Goal: Transaction & Acquisition: Purchase product/service

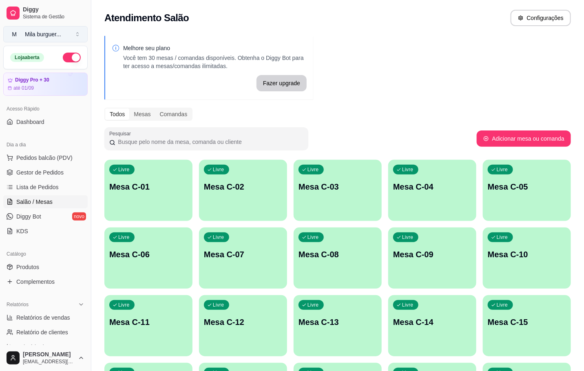
click at [75, 27] on button "M Mila burguer ..." at bounding box center [45, 34] width 84 height 16
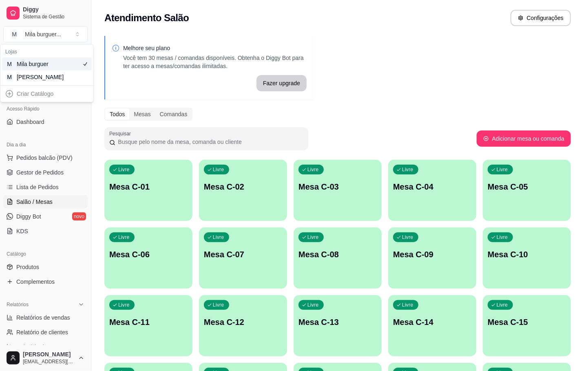
click at [180, 52] on p "Melhore seu plano" at bounding box center [215, 48] width 184 height 8
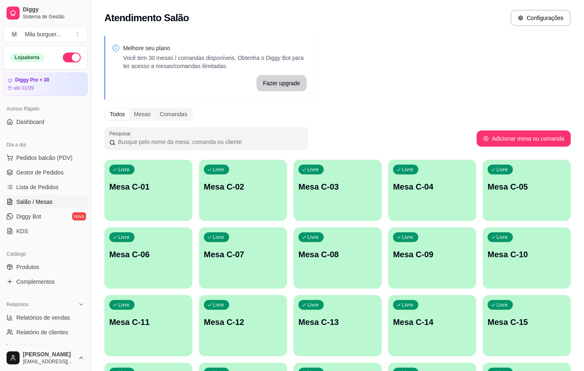
click at [63, 56] on button "button" at bounding box center [72, 58] width 18 height 10
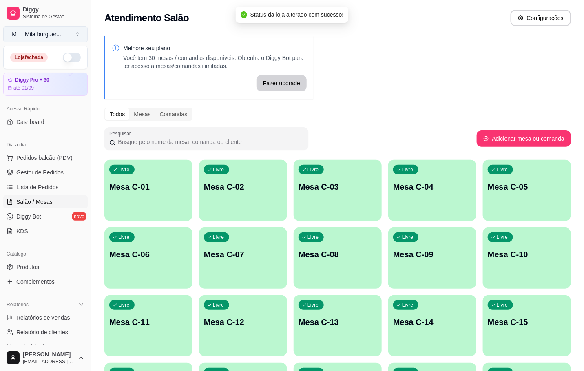
click at [73, 28] on button "M Mila burguer ..." at bounding box center [45, 34] width 84 height 16
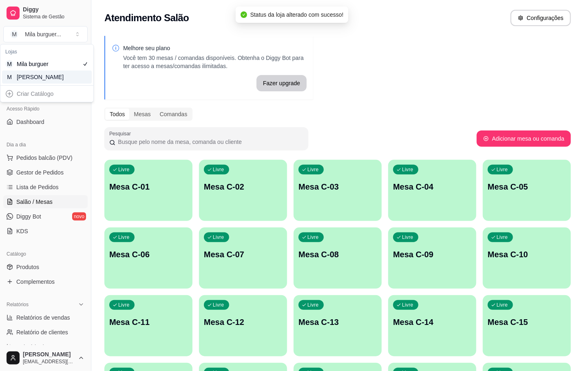
click at [64, 74] on div "M Mila Salgados" at bounding box center [47, 77] width 90 height 13
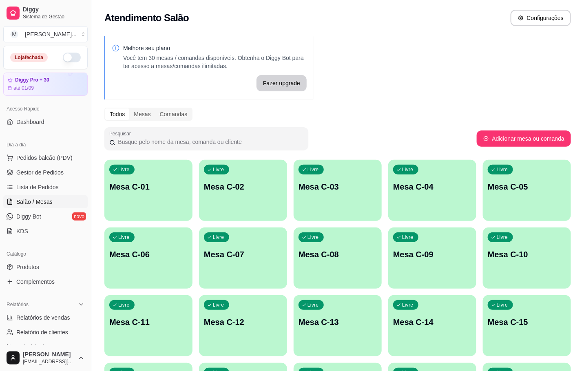
click at [340, 261] on div "Livre Mesa C-08" at bounding box center [338, 253] width 88 height 51
click at [372, 250] on p "Mesa C-08" at bounding box center [338, 254] width 76 height 11
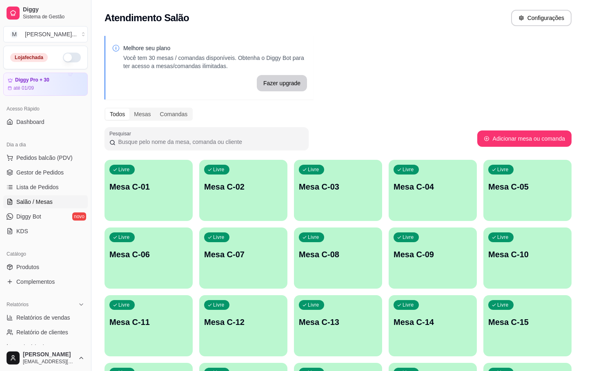
click at [406, 216] on button "Iniciar atendimento de mesa" at bounding box center [402, 211] width 83 height 16
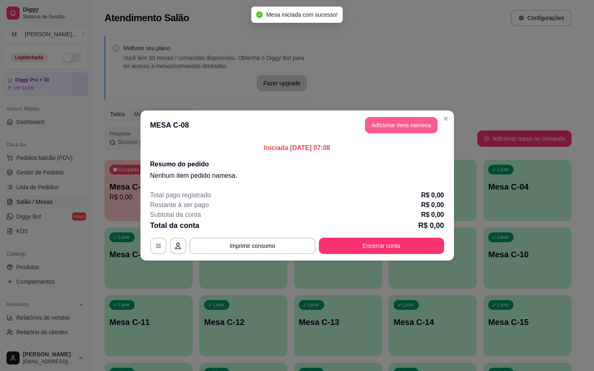
click at [415, 130] on button "Adicionar itens na mesa" at bounding box center [401, 125] width 73 height 16
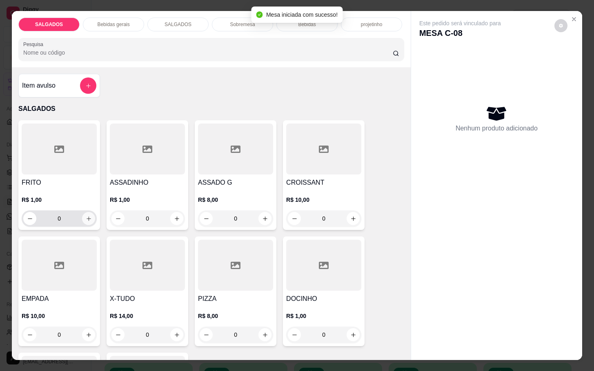
click at [87, 188] on div "R$ 1,00 0" at bounding box center [59, 207] width 75 height 39
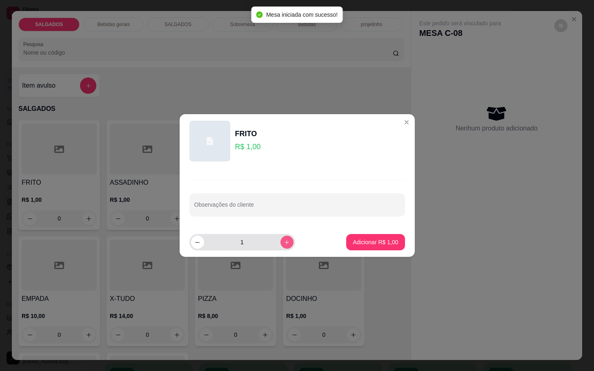
click at [284, 244] on icon "increase-product-quantity" at bounding box center [287, 243] width 6 height 6
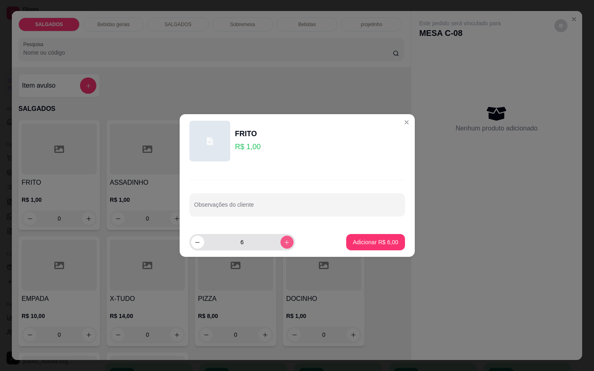
click at [284, 243] on icon "increase-product-quantity" at bounding box center [287, 243] width 6 height 6
type input "8"
click at [373, 242] on p "Adicionar R$ 8,00" at bounding box center [375, 242] width 45 height 8
type input "8"
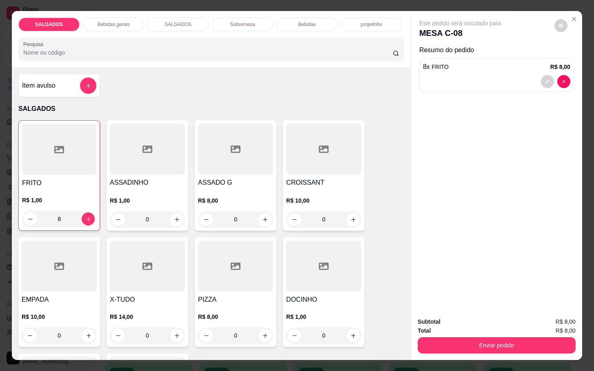
click at [130, 18] on div "Bebidas gerais" at bounding box center [113, 25] width 61 height 14
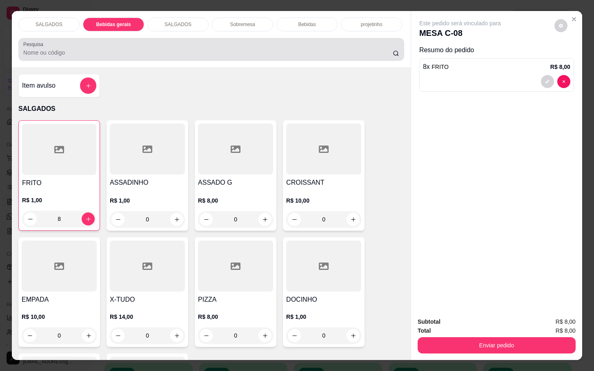
scroll to position [20, 0]
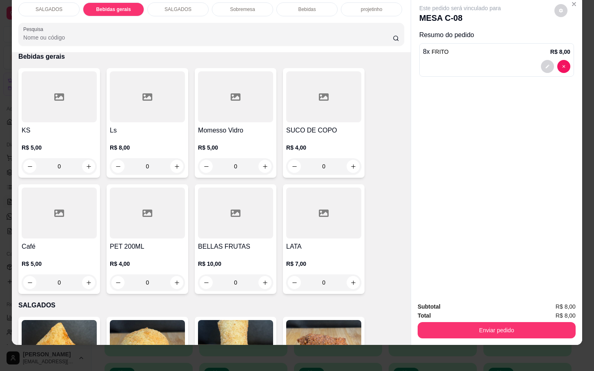
click at [30, 210] on div at bounding box center [59, 213] width 75 height 51
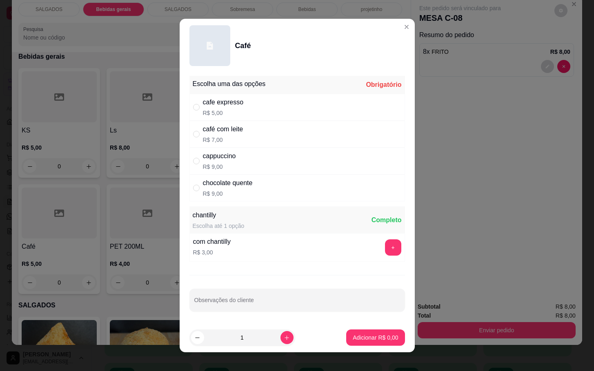
click at [270, 131] on div "café com leite R$ 7,00" at bounding box center [296, 134] width 215 height 27
radio input "true"
click at [284, 339] on icon "increase-product-quantity" at bounding box center [287, 338] width 6 height 6
type input "2"
click at [350, 338] on p "Adicionar R$ 14,00" at bounding box center [373, 338] width 47 height 8
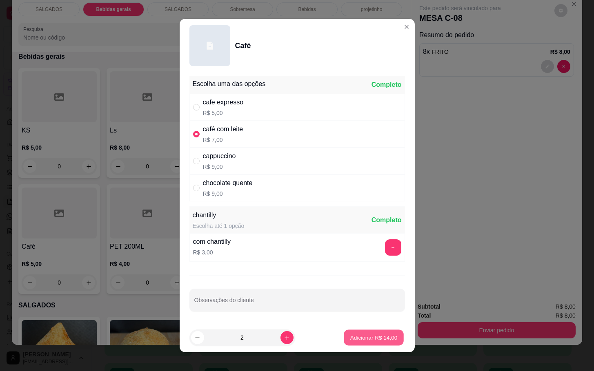
type input "2"
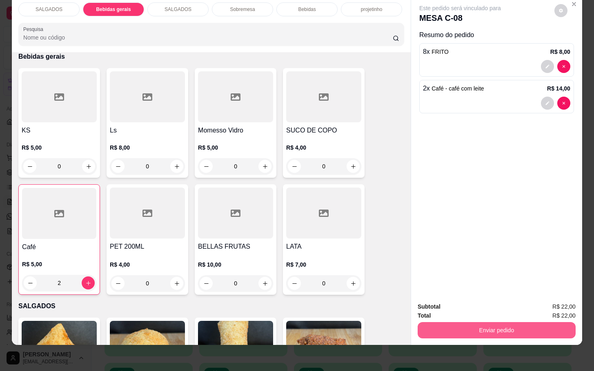
click at [446, 322] on button "Enviar pedido" at bounding box center [497, 330] width 158 height 16
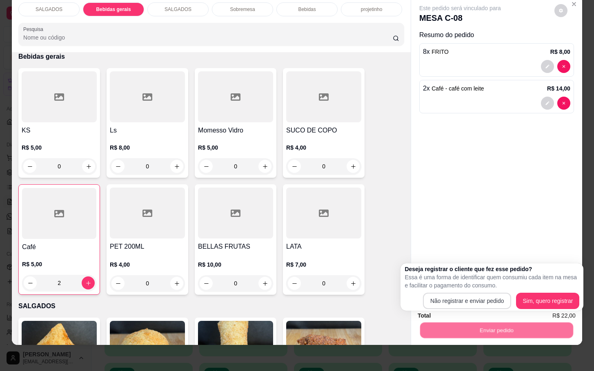
click at [453, 293] on button "Não registrar e enviar pedido" at bounding box center [467, 301] width 89 height 16
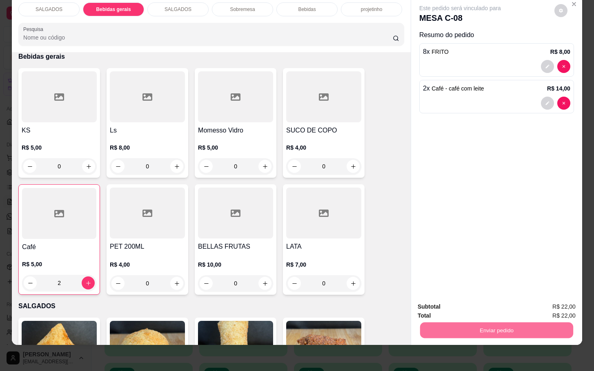
click at [441, 298] on button "Não registrar e enviar pedido" at bounding box center [468, 302] width 85 height 16
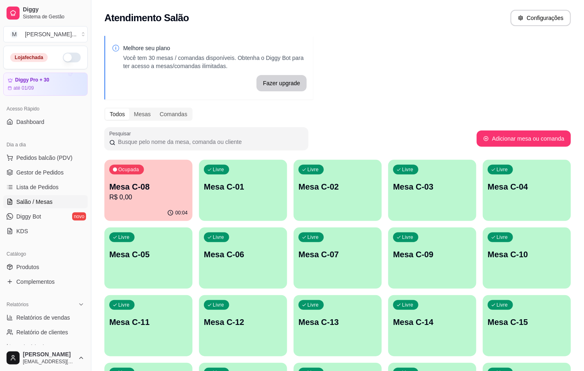
click at [125, 333] on div "Livre Mesa C-11" at bounding box center [148, 320] width 88 height 51
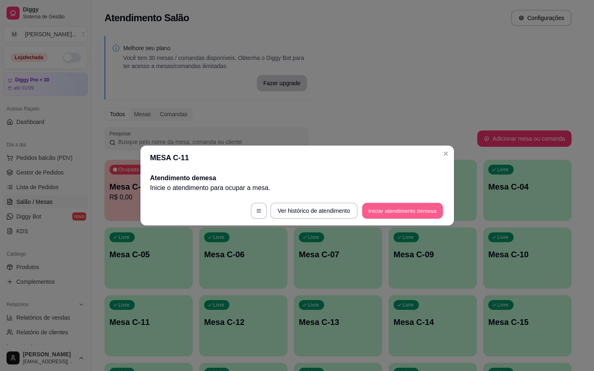
click at [420, 213] on button "Iniciar atendimento de mesa" at bounding box center [402, 211] width 81 height 16
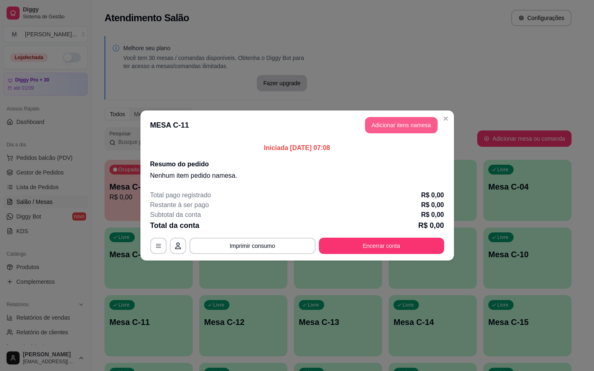
click at [373, 125] on button "Adicionar itens na mesa" at bounding box center [401, 125] width 73 height 16
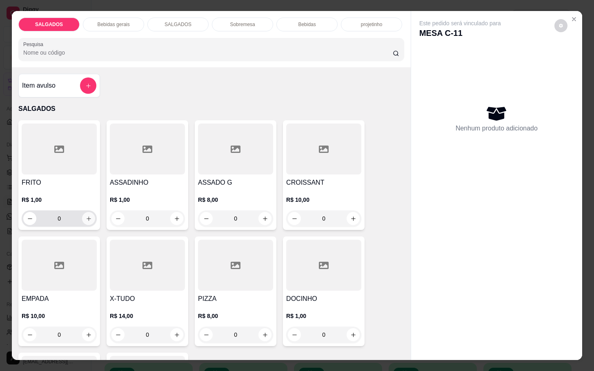
click at [86, 216] on icon "increase-product-quantity" at bounding box center [89, 219] width 6 height 6
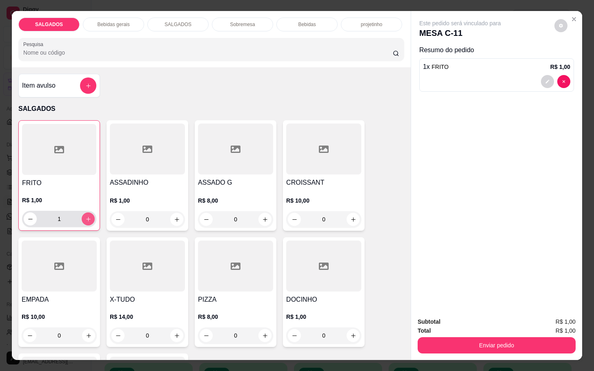
click at [85, 216] on icon "increase-product-quantity" at bounding box center [88, 219] width 6 height 6
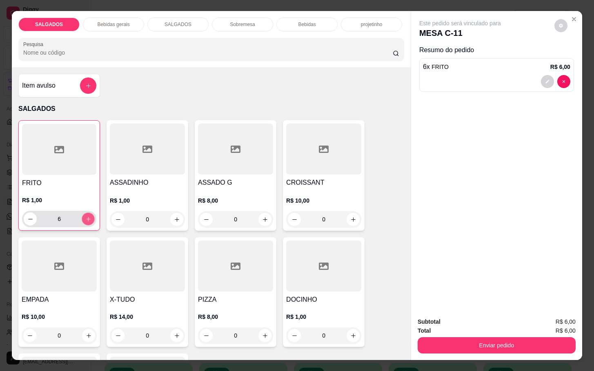
click at [85, 216] on icon "increase-product-quantity" at bounding box center [88, 219] width 6 height 6
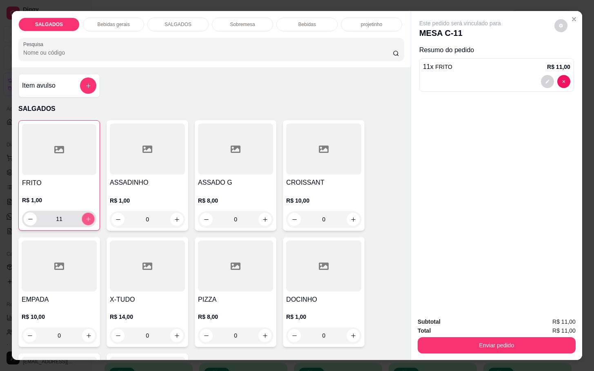
click at [85, 216] on icon "increase-product-quantity" at bounding box center [88, 219] width 6 height 6
type input "12"
click at [258, 214] on button "increase-product-quantity" at bounding box center [264, 219] width 13 height 13
type input "1"
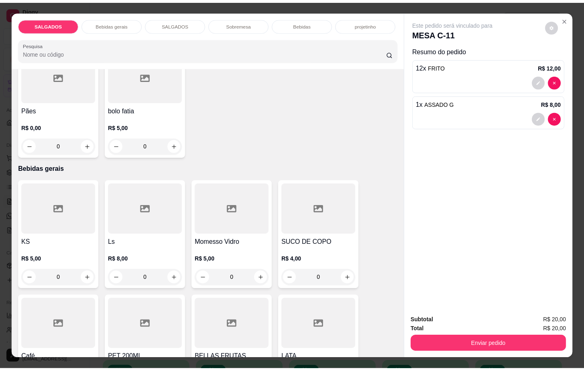
scroll to position [429, 0]
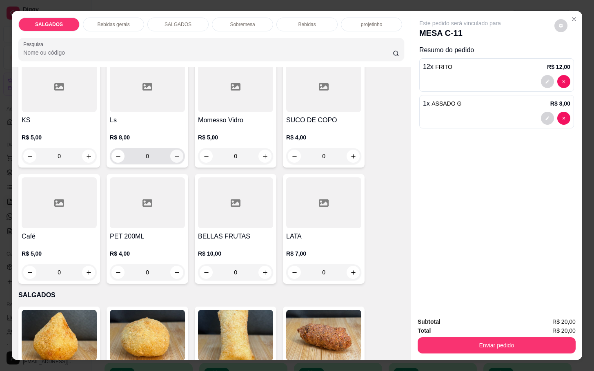
click at [175, 154] on icon "increase-product-quantity" at bounding box center [177, 156] width 6 height 6
type input "1"
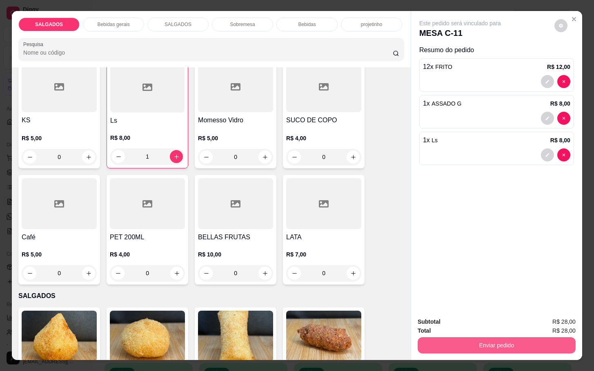
click at [466, 335] on div "Enviar pedido" at bounding box center [497, 344] width 158 height 18
click at [478, 338] on button "Enviar pedido" at bounding box center [497, 346] width 158 height 16
click at [441, 318] on button "Não registrar e enviar pedido" at bounding box center [468, 320] width 82 height 15
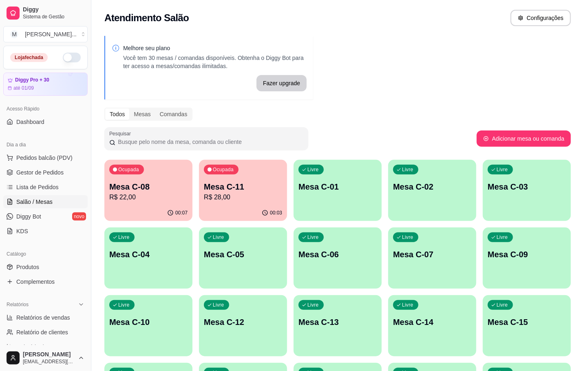
click at [122, 200] on p "R$ 22,00" at bounding box center [148, 198] width 78 height 10
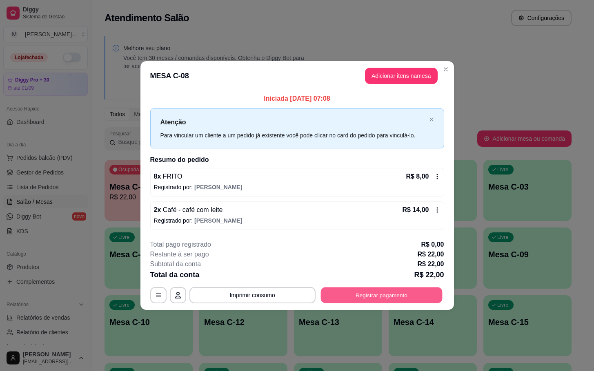
click at [361, 294] on button "Registrar pagamento" at bounding box center [381, 295] width 122 height 16
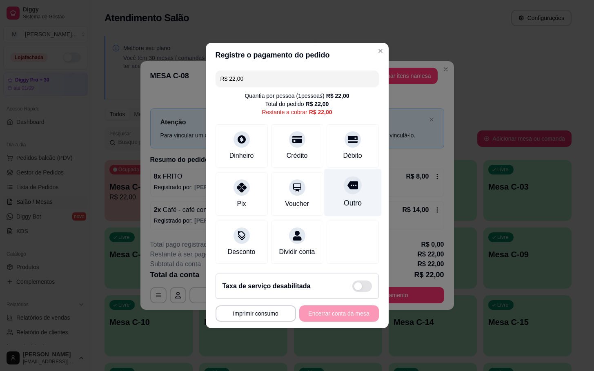
click at [335, 196] on div "Outro" at bounding box center [353, 193] width 58 height 48
type input "R$ 0,00"
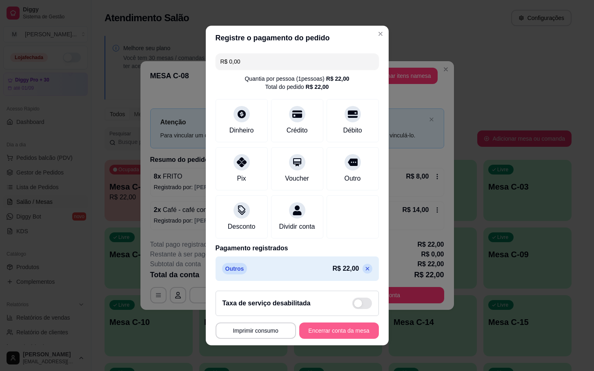
click at [316, 332] on button "Encerrar conta da mesa" at bounding box center [339, 331] width 80 height 16
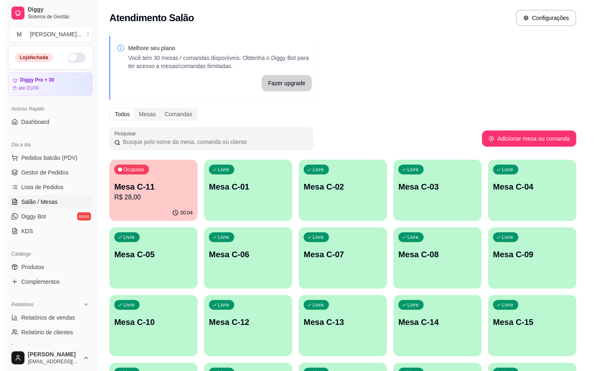
scroll to position [222, 0]
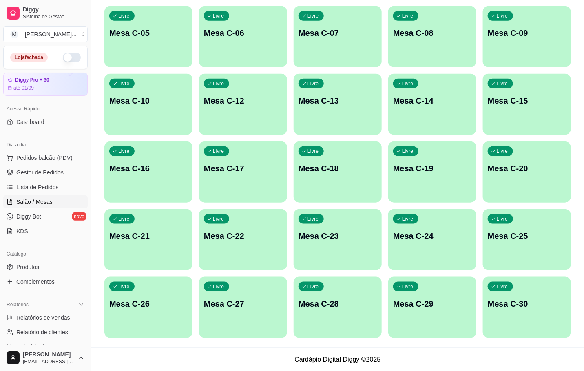
click at [425, 59] on div "button" at bounding box center [433, 63] width 88 height 10
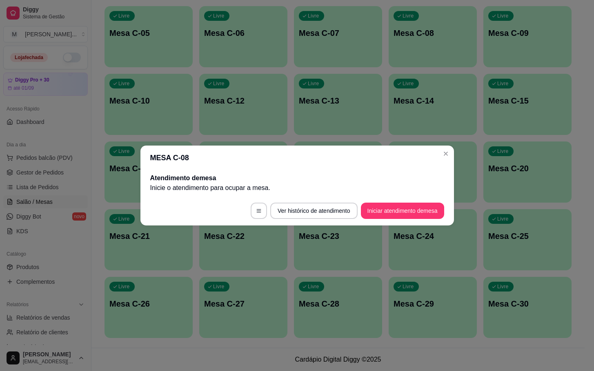
click at [428, 198] on footer "Ver histórico de atendimento Iniciar atendimento de mesa" at bounding box center [296, 210] width 313 height 29
click at [425, 213] on button "Iniciar atendimento de mesa" at bounding box center [402, 211] width 81 height 16
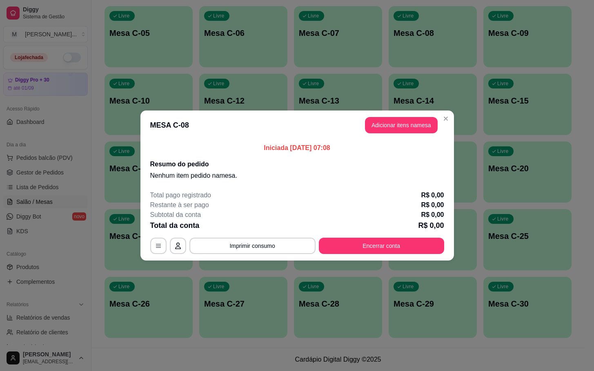
click at [417, 130] on button "Adicionar itens na mesa" at bounding box center [401, 125] width 73 height 16
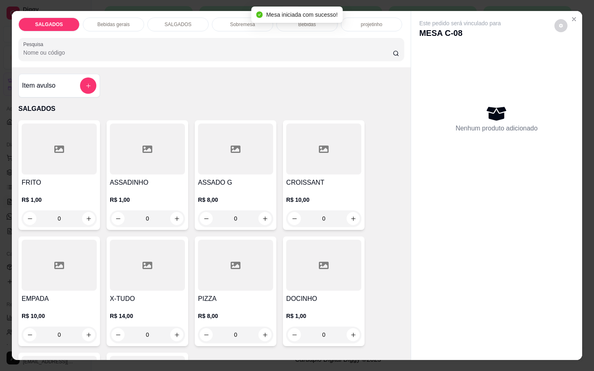
click at [91, 148] on div at bounding box center [59, 149] width 75 height 51
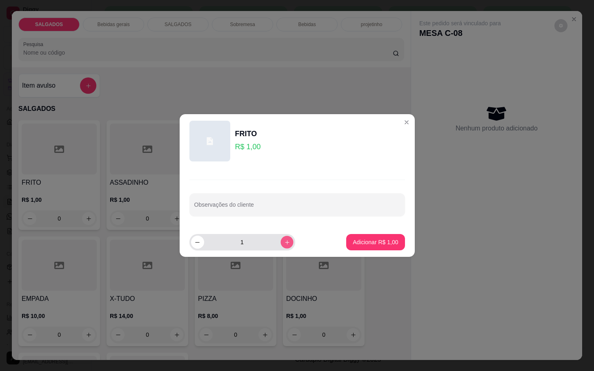
click at [281, 246] on button "increase-product-quantity" at bounding box center [286, 242] width 13 height 13
click at [284, 245] on icon "increase-product-quantity" at bounding box center [287, 243] width 6 height 6
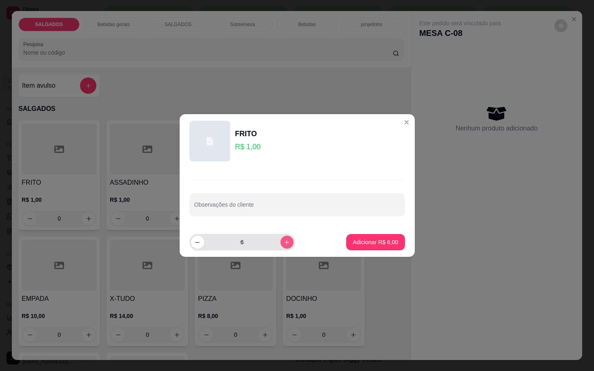
click at [284, 245] on icon "increase-product-quantity" at bounding box center [287, 243] width 6 height 6
type input "10"
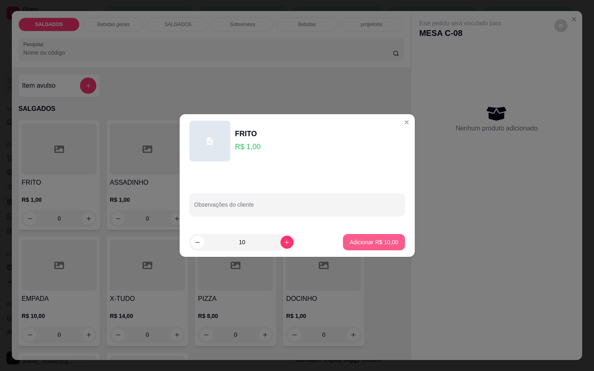
click at [375, 240] on p "Adicionar R$ 10,00" at bounding box center [373, 242] width 49 height 8
type input "10"
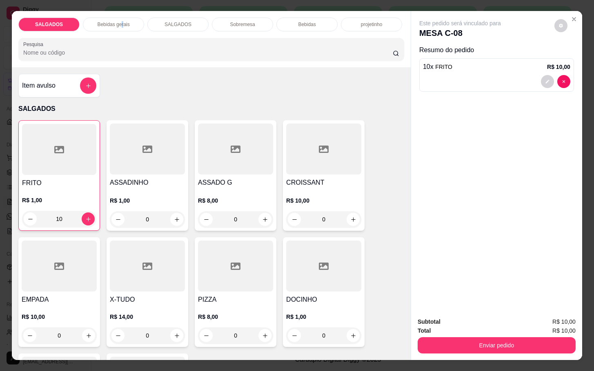
click at [119, 25] on div "Bebidas gerais" at bounding box center [113, 25] width 61 height 14
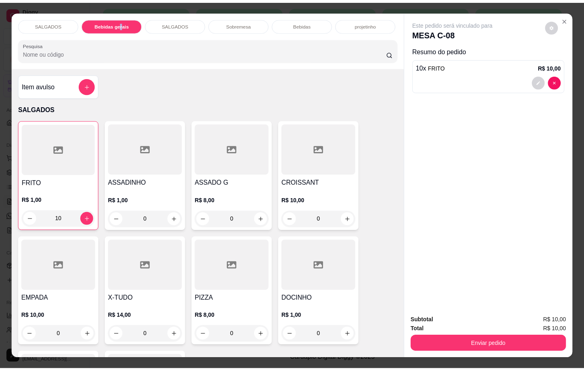
scroll to position [20, 0]
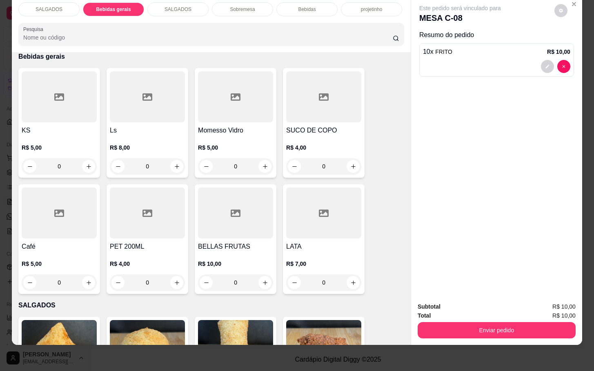
click at [51, 188] on div at bounding box center [59, 213] width 75 height 51
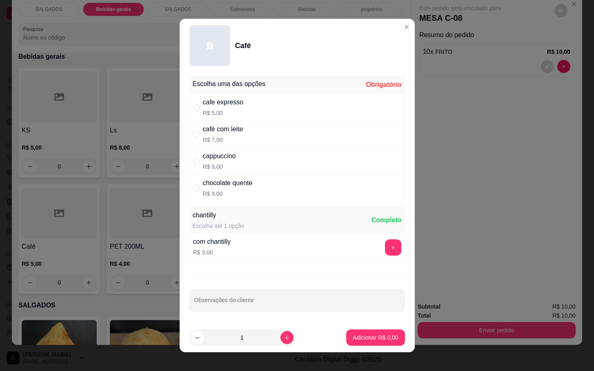
click at [257, 139] on div "café com leite R$ 7,00" at bounding box center [296, 134] width 215 height 27
radio input "true"
click at [280, 343] on button "increase-product-quantity" at bounding box center [286, 337] width 13 height 13
type input "2"
click at [349, 338] on p "Adicionar R$ 14,00" at bounding box center [373, 338] width 49 height 8
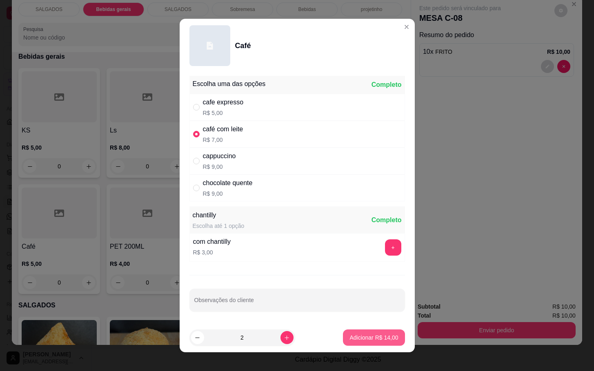
type input "2"
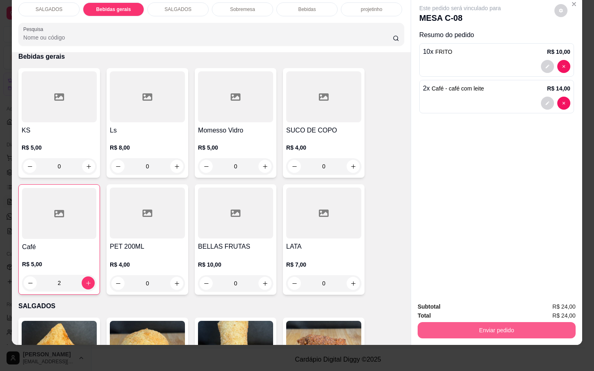
click at [552, 311] on span "R$ 24,00" at bounding box center [563, 315] width 23 height 9
click at [546, 322] on button "Enviar pedido" at bounding box center [497, 330] width 158 height 16
click at [449, 294] on button "Não registrar e enviar pedido" at bounding box center [468, 301] width 82 height 15
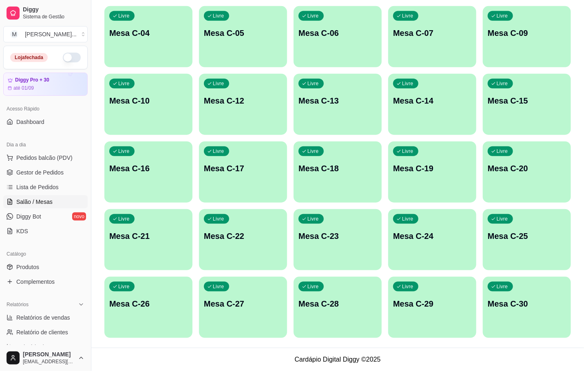
scroll to position [99, 0]
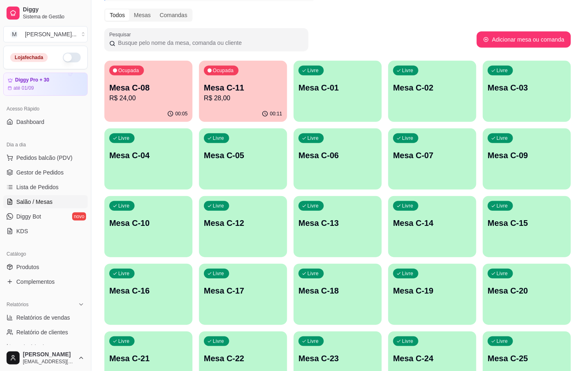
click at [259, 92] on p "Mesa C-11" at bounding box center [243, 87] width 78 height 11
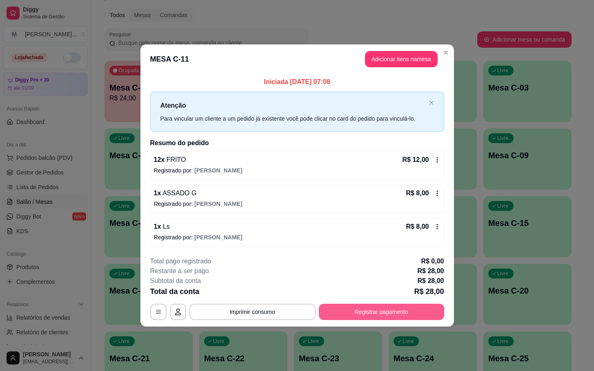
click at [408, 304] on div "**********" at bounding box center [297, 312] width 294 height 16
click at [389, 315] on button "Registrar pagamento" at bounding box center [381, 312] width 122 height 16
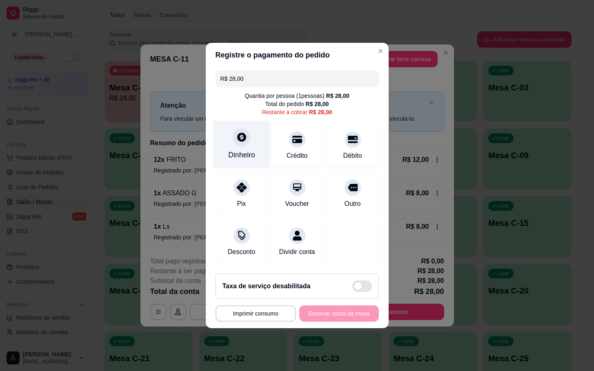
click at [249, 152] on div "Dinheiro" at bounding box center [241, 155] width 27 height 11
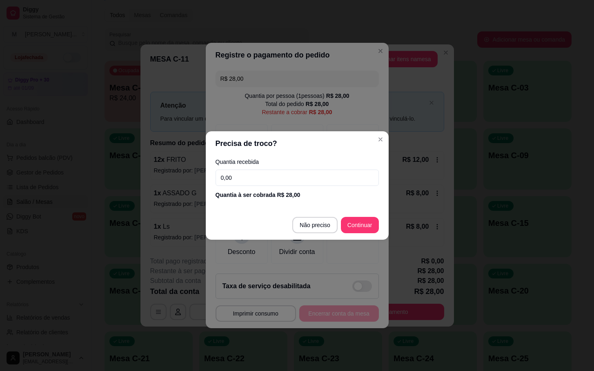
click at [300, 168] on div "Quantia recebida 0,00 Quantia à ser cobrada R$ 28,00" at bounding box center [297, 179] width 183 height 47
click at [300, 170] on input "0,00" at bounding box center [296, 178] width 163 height 16
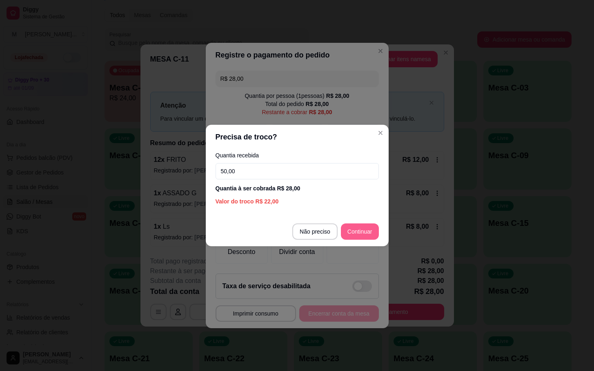
type input "50,00"
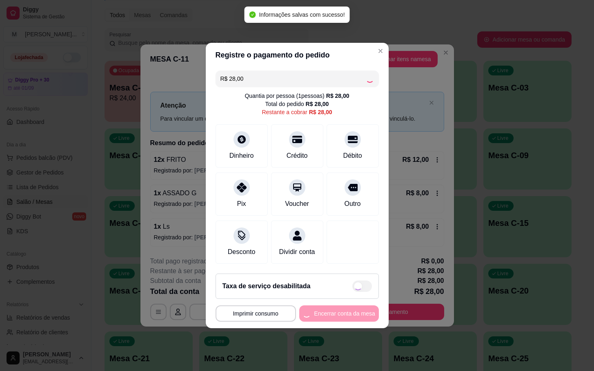
type input "R$ 0,00"
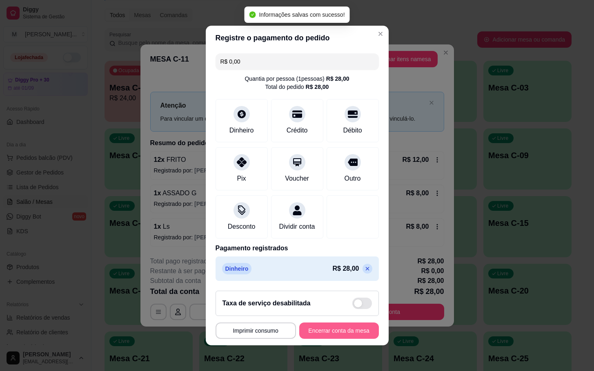
click at [351, 339] on button "Encerrar conta da mesa" at bounding box center [339, 331] width 80 height 16
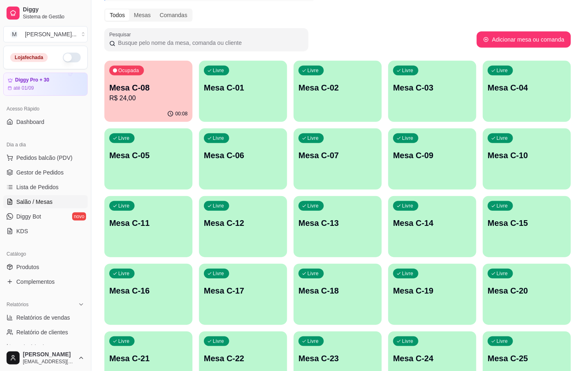
click at [122, 91] on p "Mesa C-08" at bounding box center [148, 87] width 78 height 11
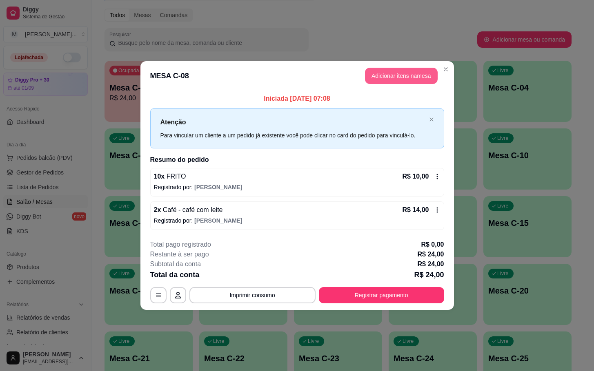
click at [381, 76] on button "Adicionar itens na mesa" at bounding box center [401, 76] width 73 height 16
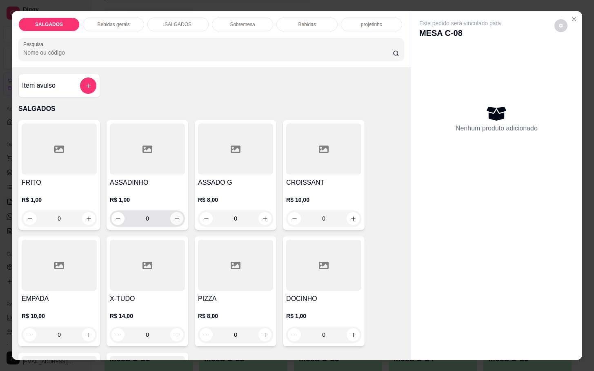
click at [174, 216] on icon "increase-product-quantity" at bounding box center [177, 219] width 6 height 6
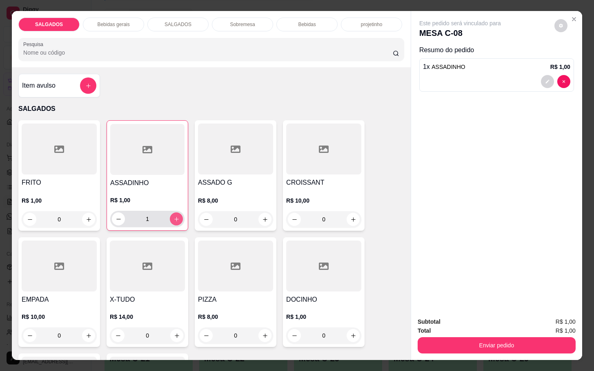
click at [173, 216] on icon "increase-product-quantity" at bounding box center [176, 219] width 6 height 6
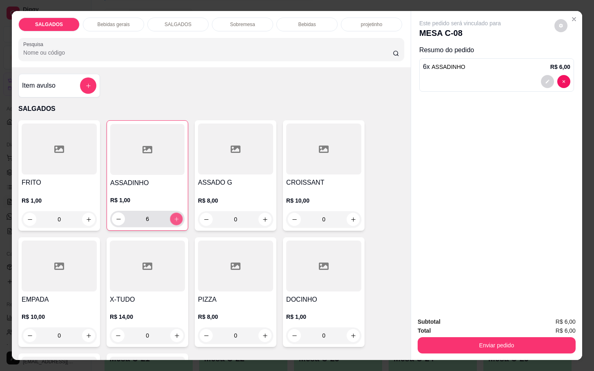
click at [173, 216] on icon "increase-product-quantity" at bounding box center [176, 219] width 6 height 6
click at [115, 216] on icon "decrease-product-quantity" at bounding box center [118, 219] width 6 height 6
type input "5"
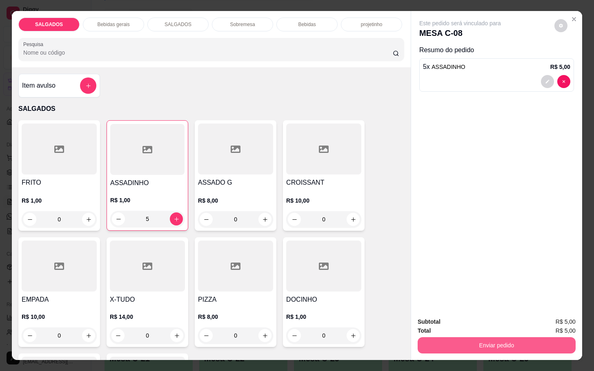
click at [433, 338] on button "Enviar pedido" at bounding box center [497, 346] width 158 height 16
click at [428, 321] on button "Não registrar e enviar pedido" at bounding box center [468, 321] width 85 height 16
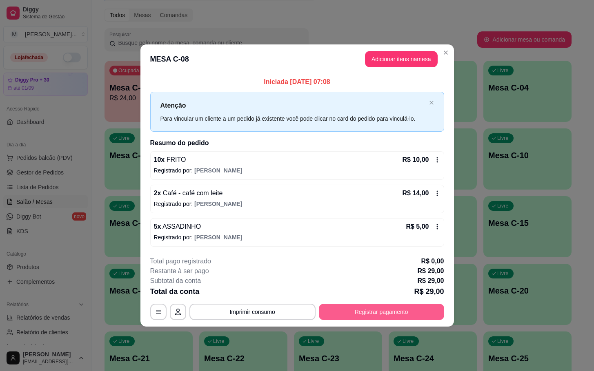
click at [395, 313] on button "Registrar pagamento" at bounding box center [381, 312] width 125 height 16
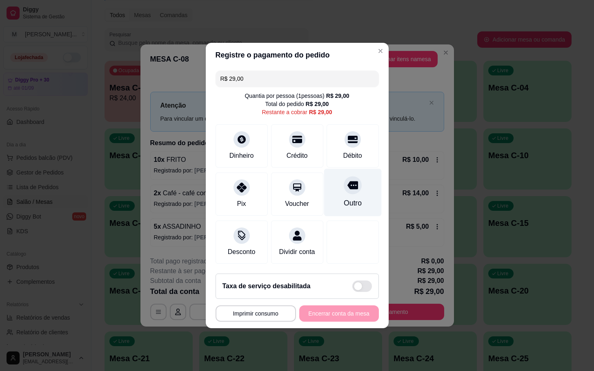
click at [347, 180] on icon at bounding box center [352, 185] width 11 height 11
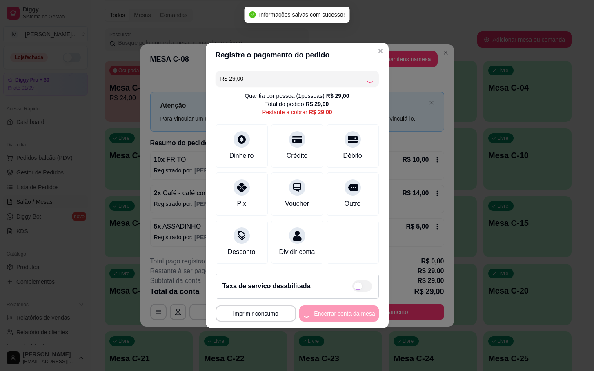
type input "R$ 0,00"
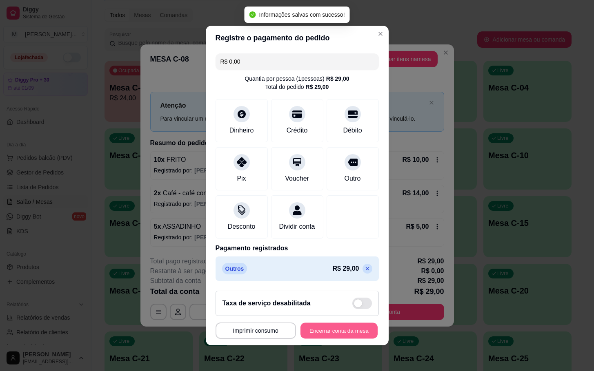
click at [332, 334] on button "Encerrar conta da mesa" at bounding box center [338, 331] width 77 height 16
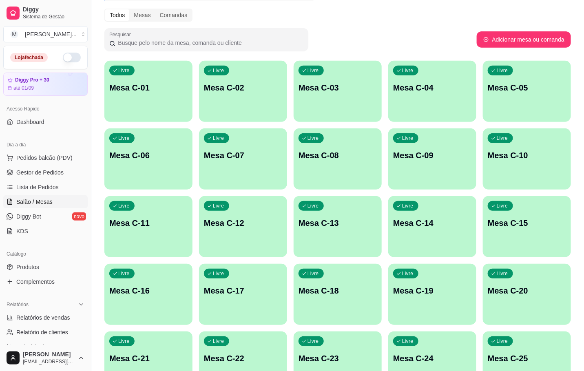
click at [360, 163] on div "Livre Mesa C-08" at bounding box center [338, 154] width 88 height 51
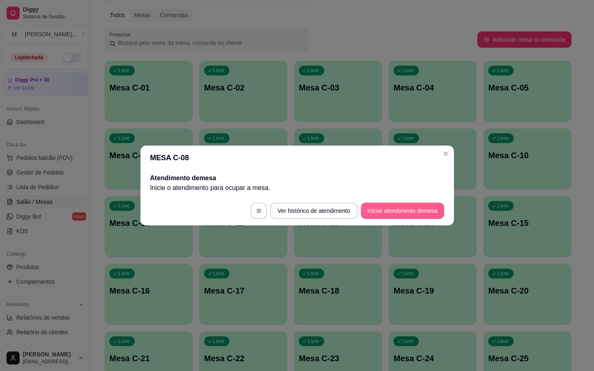
click at [409, 211] on button "Iniciar atendimento de mesa" at bounding box center [402, 211] width 83 height 16
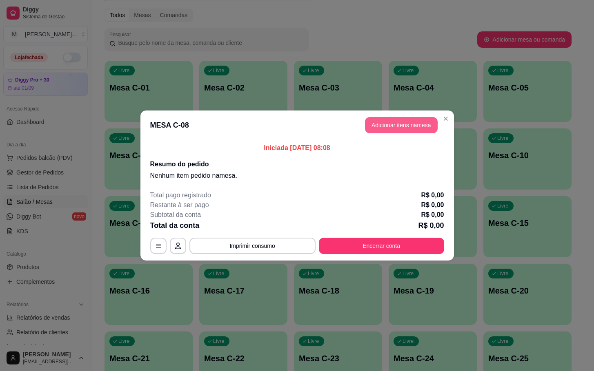
click at [388, 125] on button "Adicionar itens na mesa" at bounding box center [401, 125] width 73 height 16
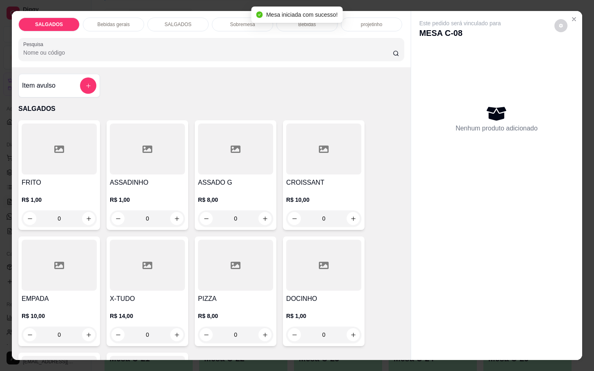
click at [60, 141] on div at bounding box center [59, 149] width 75 height 51
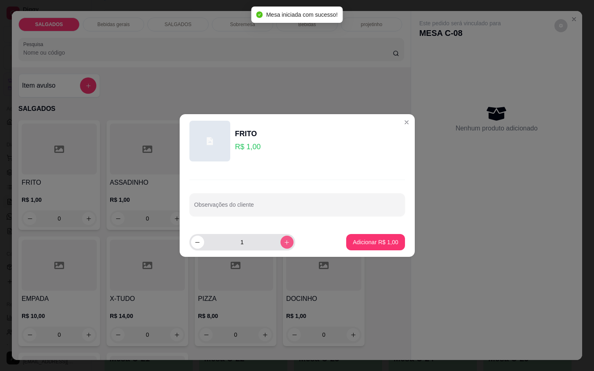
click at [284, 243] on button "increase-product-quantity" at bounding box center [286, 242] width 13 height 13
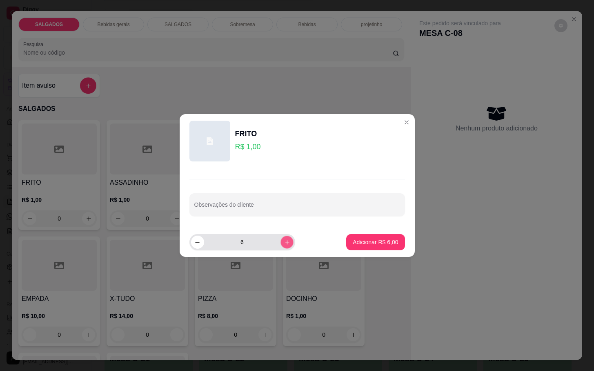
click at [284, 243] on button "increase-product-quantity" at bounding box center [286, 242] width 13 height 13
click at [283, 242] on button "increase-product-quantity" at bounding box center [286, 242] width 13 height 13
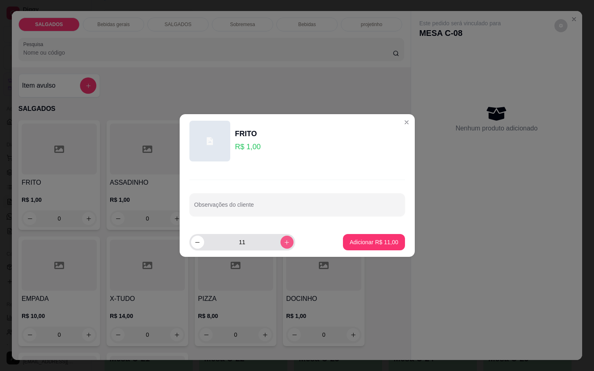
click at [283, 242] on button "increase-product-quantity" at bounding box center [286, 242] width 13 height 13
type input "15"
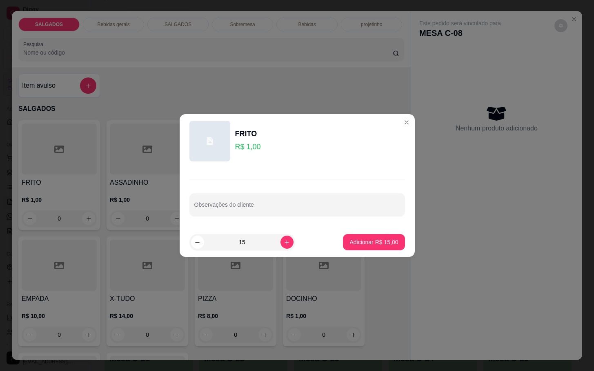
click at [384, 231] on footer "15 Adicionar R$ 15,00" at bounding box center [297, 242] width 235 height 29
click at [378, 238] on button "Adicionar R$ 15,00" at bounding box center [374, 242] width 62 height 16
type input "15"
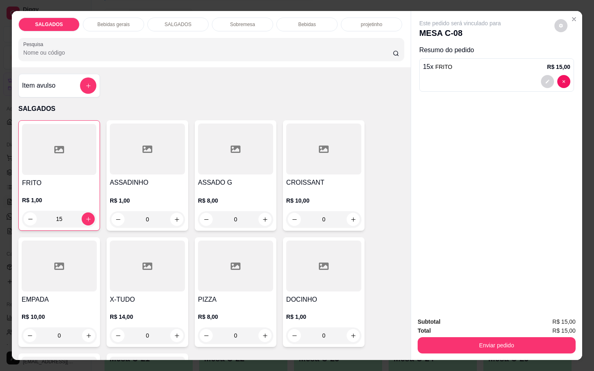
click at [120, 29] on div "SALGADOS Bebidas gerais SALGADOS Sobremesa Bebidas projetinho Pesquisa" at bounding box center [211, 39] width 399 height 56
click at [127, 26] on div "Bebidas gerais" at bounding box center [113, 25] width 61 height 14
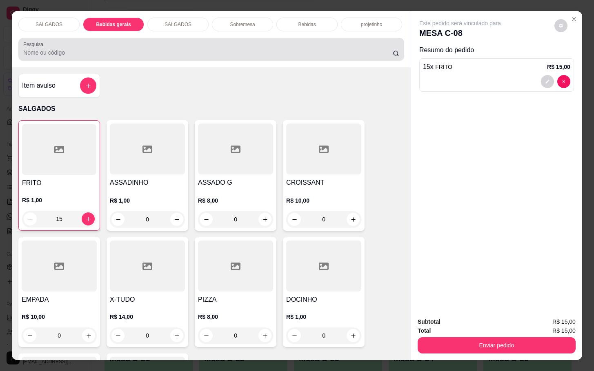
scroll to position [20, 0]
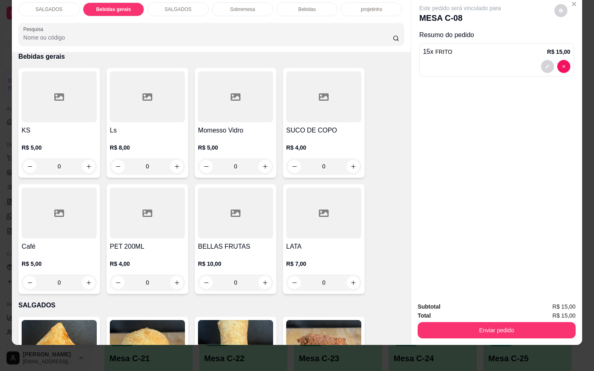
click at [209, 102] on div at bounding box center [235, 96] width 75 height 51
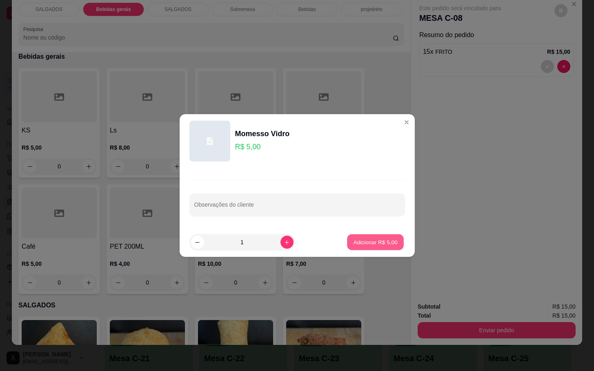
click at [353, 239] on p "Adicionar R$ 5,00" at bounding box center [375, 242] width 44 height 8
type input "1"
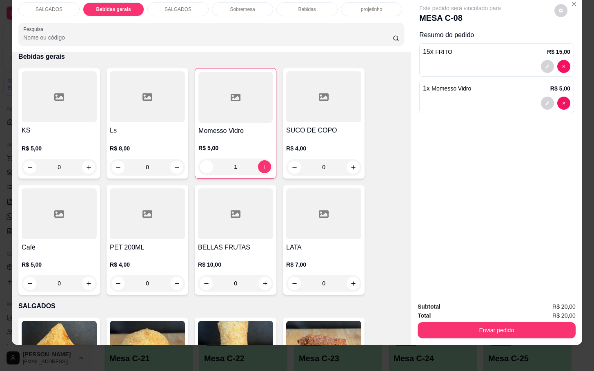
click at [469, 322] on button "Enviar pedido" at bounding box center [497, 330] width 158 height 16
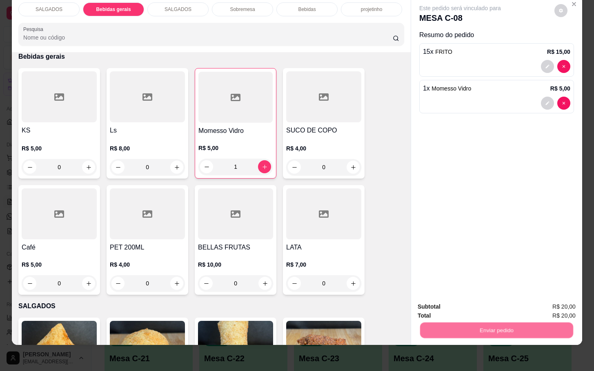
click at [470, 309] on button "Não registrar e enviar pedido" at bounding box center [468, 302] width 85 height 16
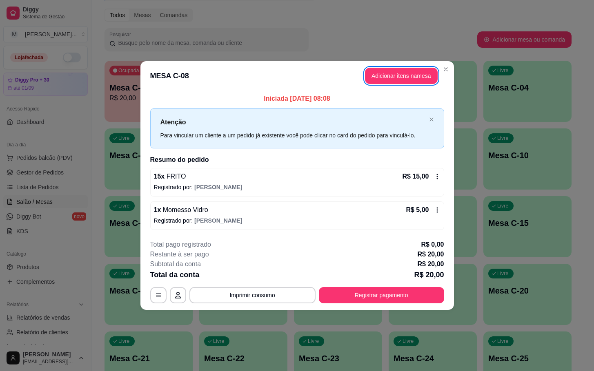
click at [370, 302] on button "Registrar pagamento" at bounding box center [381, 295] width 125 height 16
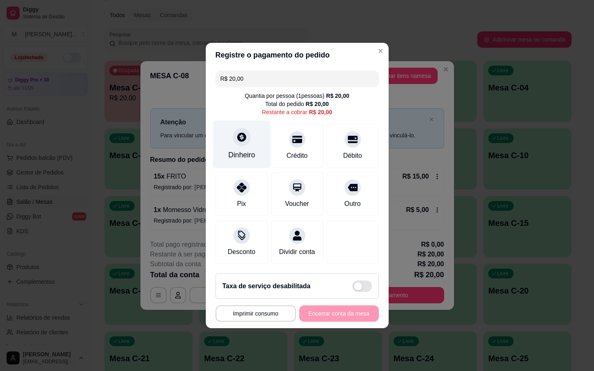
click at [259, 140] on div "Dinheiro" at bounding box center [242, 145] width 58 height 48
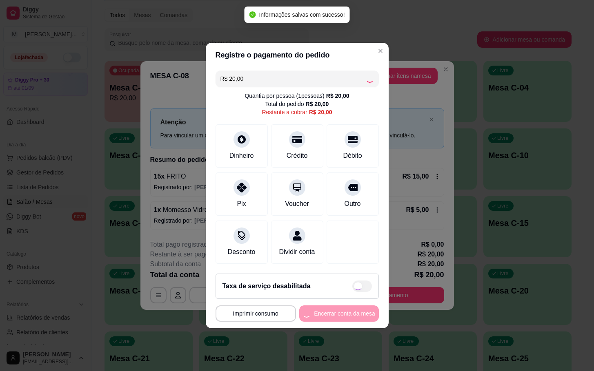
type input "R$ 0,00"
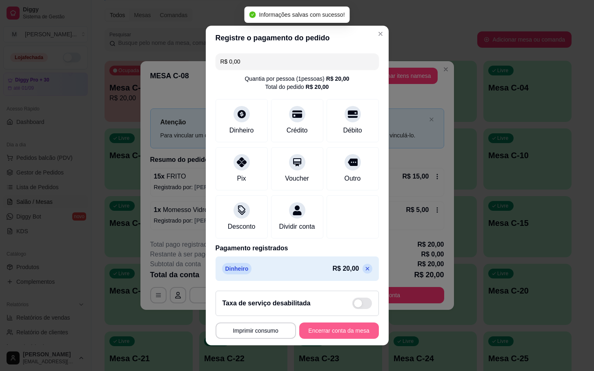
click at [343, 335] on button "Encerrar conta da mesa" at bounding box center [339, 331] width 80 height 16
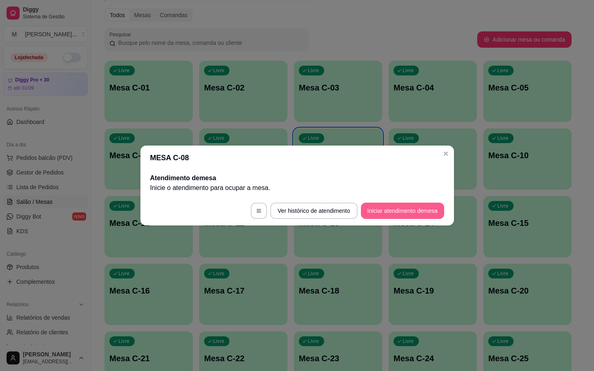
click at [407, 203] on button "Iniciar atendimento de mesa" at bounding box center [402, 211] width 83 height 16
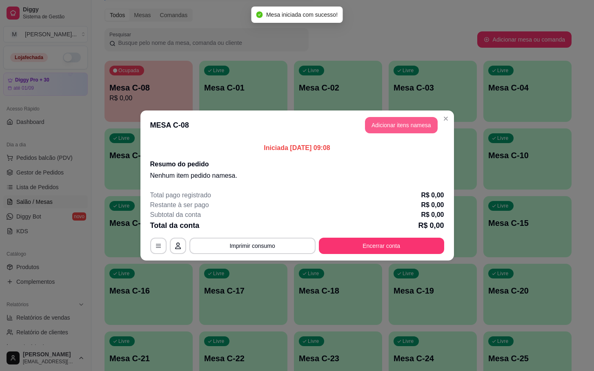
click at [422, 120] on button "Adicionar itens na mesa" at bounding box center [401, 125] width 73 height 16
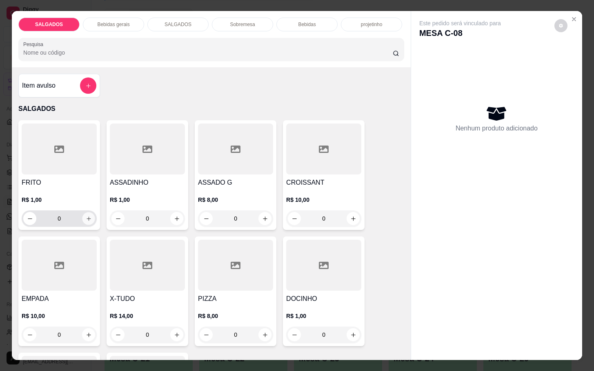
click at [82, 219] on button "increase-product-quantity" at bounding box center [88, 219] width 13 height 13
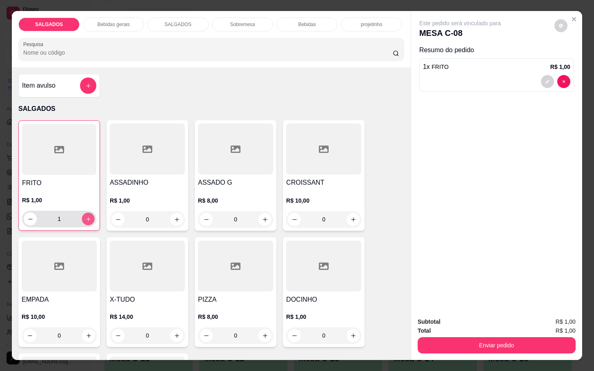
click at [82, 219] on button "increase-product-quantity" at bounding box center [88, 219] width 13 height 13
click at [85, 217] on icon "increase-product-quantity" at bounding box center [88, 219] width 6 height 6
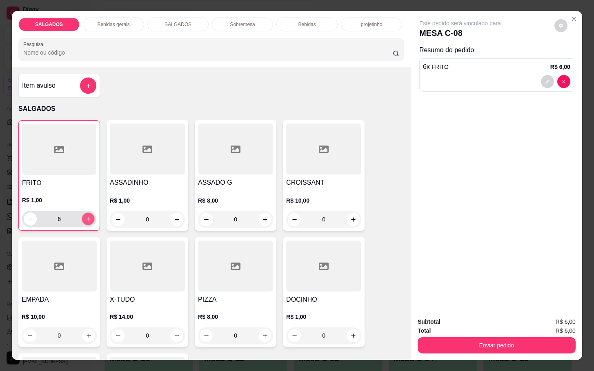
click at [85, 217] on icon "increase-product-quantity" at bounding box center [88, 219] width 6 height 6
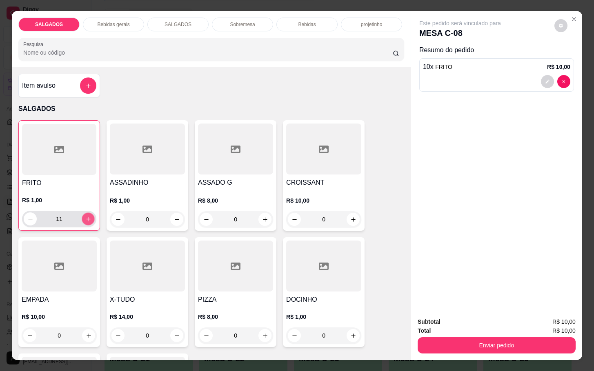
click at [85, 217] on icon "increase-product-quantity" at bounding box center [88, 219] width 6 height 6
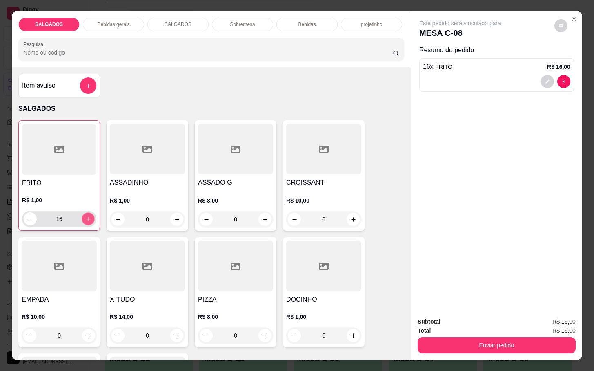
click at [85, 217] on icon "increase-product-quantity" at bounding box center [88, 219] width 6 height 6
type input "20"
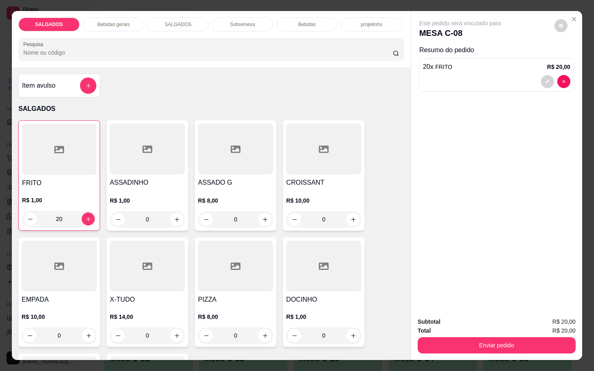
click at [103, 26] on div "Bebidas gerais" at bounding box center [113, 25] width 61 height 14
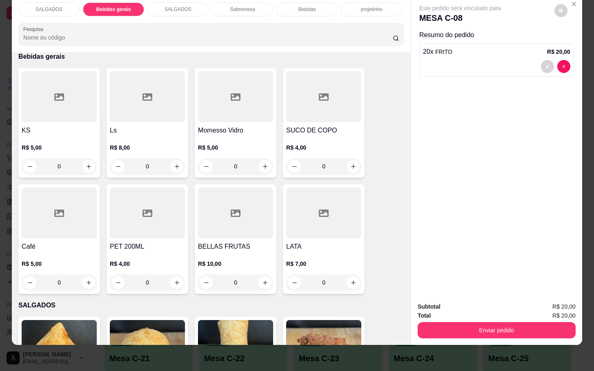
click at [145, 126] on h4 "Ls" at bounding box center [147, 131] width 75 height 10
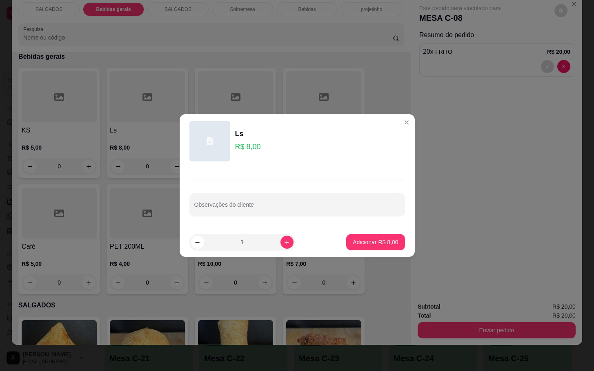
click at [346, 247] on div "Adicionar R$ 8,00" at bounding box center [375, 242] width 58 height 16
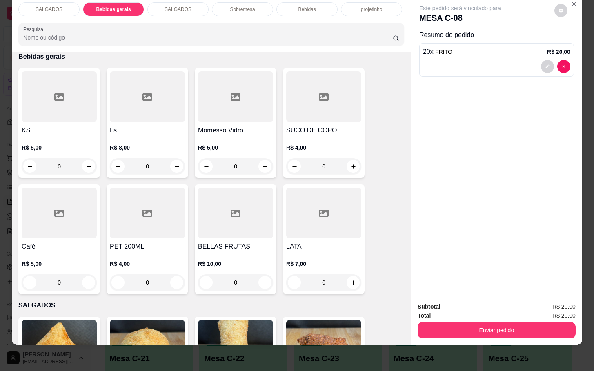
click at [495, 331] on div "Subtotal R$ 20,00 Total R$ 20,00 Enviar pedido" at bounding box center [496, 320] width 171 height 49
click at [132, 111] on div at bounding box center [147, 96] width 75 height 51
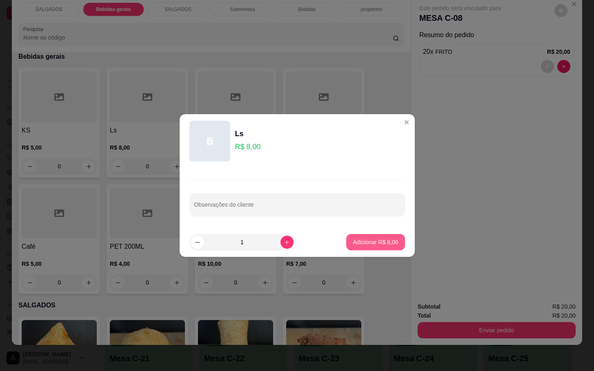
click at [377, 239] on p "Adicionar R$ 8,00" at bounding box center [375, 242] width 45 height 8
type input "1"
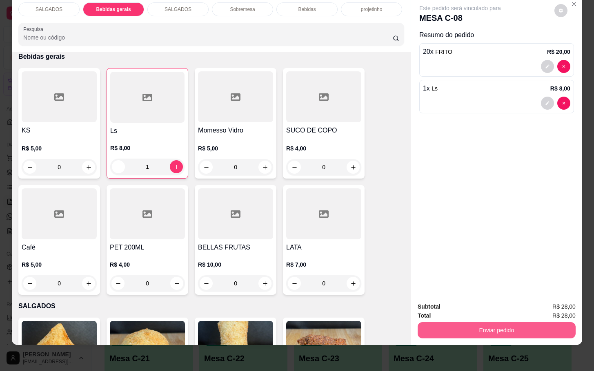
click at [455, 322] on button "Enviar pedido" at bounding box center [497, 330] width 158 height 16
click at [457, 302] on button "Não registrar e enviar pedido" at bounding box center [468, 302] width 85 height 16
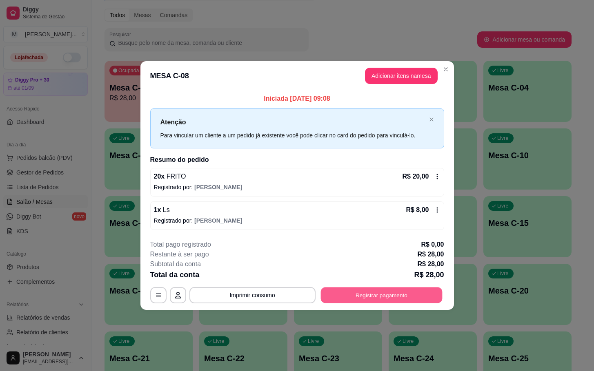
click at [398, 293] on button "Registrar pagamento" at bounding box center [381, 295] width 122 height 16
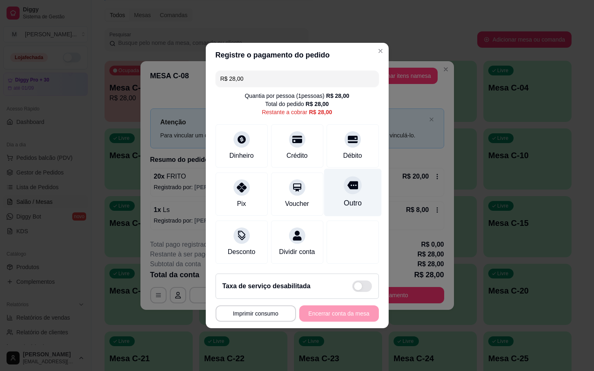
click at [328, 187] on div "Outro" at bounding box center [353, 193] width 58 height 48
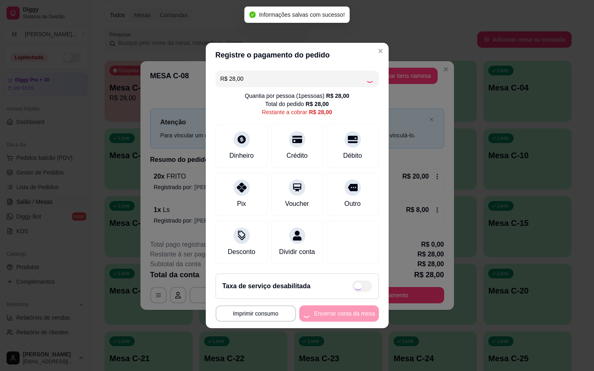
type input "R$ 0,00"
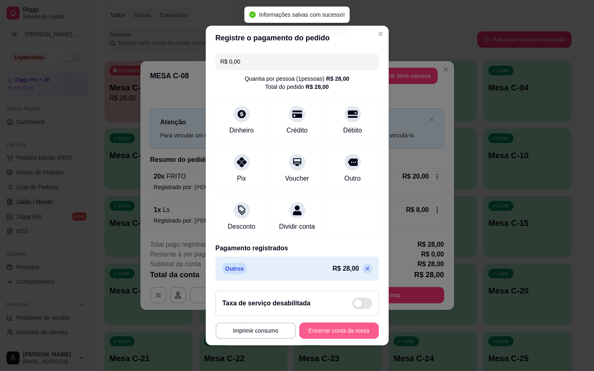
click at [323, 336] on button "Encerrar conta da mesa" at bounding box center [339, 331] width 80 height 16
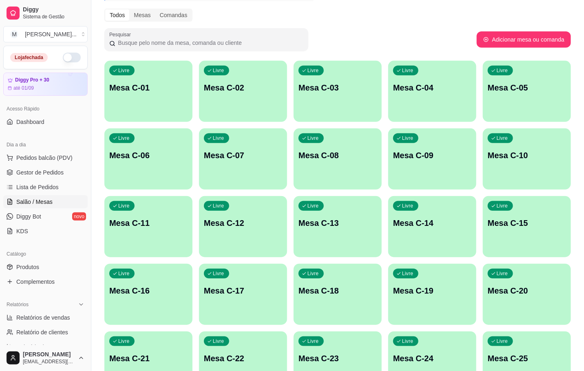
click at [360, 155] on p "Mesa C-08" at bounding box center [338, 155] width 78 height 11
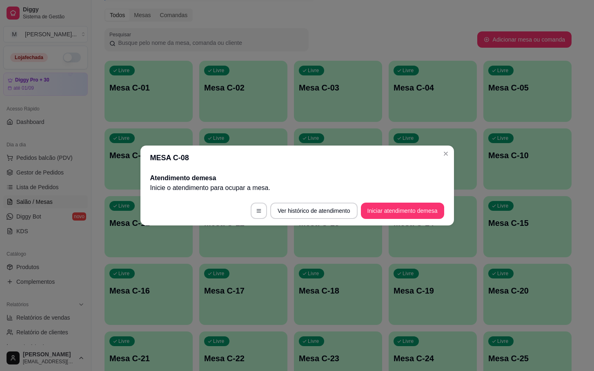
click at [386, 220] on footer "Ver histórico de atendimento Iniciar atendimento de mesa" at bounding box center [296, 210] width 313 height 29
click at [387, 212] on button "Iniciar atendimento de mesa" at bounding box center [402, 211] width 81 height 16
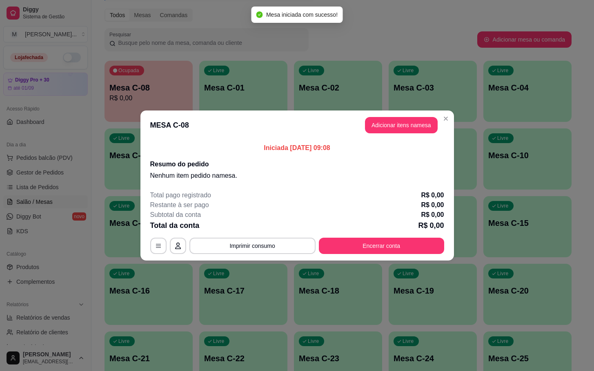
click at [388, 116] on header "MESA C-08 Adicionar itens na mesa" at bounding box center [296, 125] width 313 height 29
click at [377, 119] on button "Adicionar itens na mesa" at bounding box center [401, 125] width 73 height 16
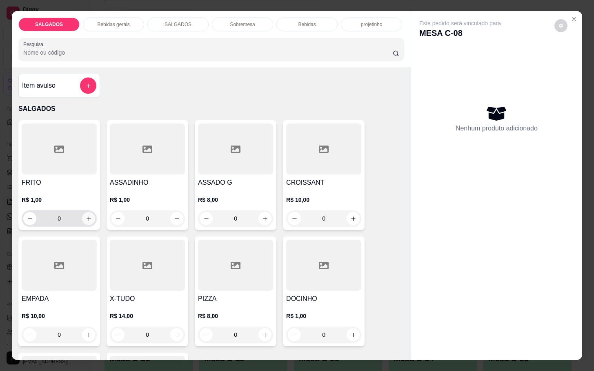
click at [83, 218] on button "increase-product-quantity" at bounding box center [88, 218] width 13 height 13
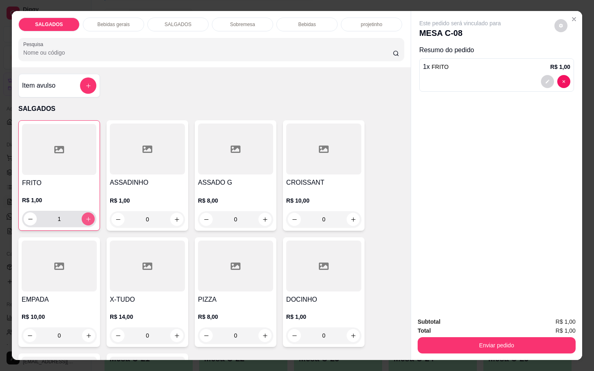
click at [85, 218] on icon "increase-product-quantity" at bounding box center [88, 219] width 6 height 6
type input "3"
click at [89, 18] on div "Bebidas gerais" at bounding box center [113, 25] width 61 height 14
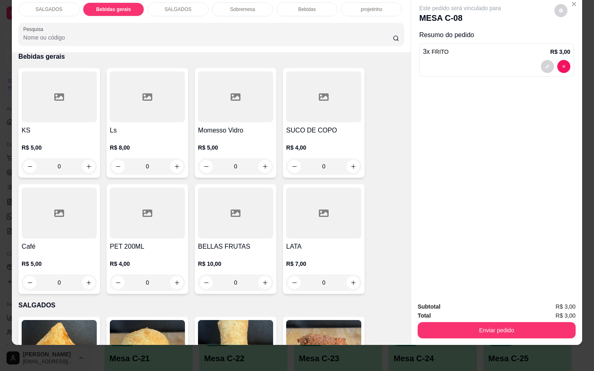
click at [65, 190] on div at bounding box center [59, 213] width 75 height 51
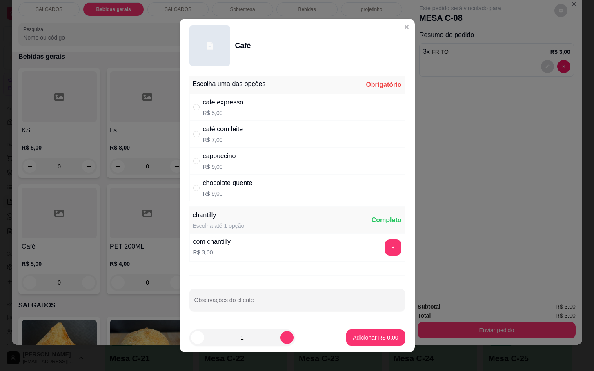
click at [215, 109] on p "R$ 5,00" at bounding box center [223, 113] width 41 height 8
radio input "true"
click at [353, 341] on p "Adicionar R$ 5,00" at bounding box center [375, 338] width 45 height 8
type input "1"
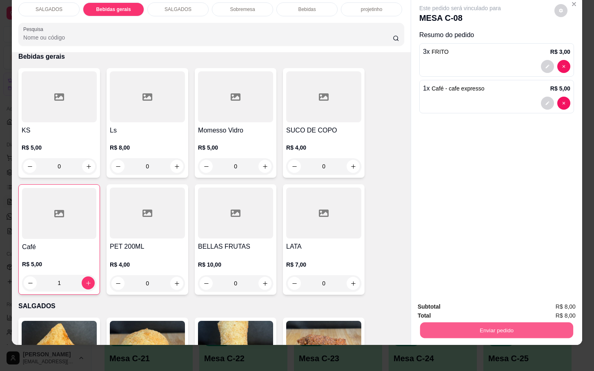
click at [457, 322] on button "Enviar pedido" at bounding box center [496, 330] width 153 height 16
click at [452, 303] on button "Não registrar e enviar pedido" at bounding box center [468, 302] width 85 height 16
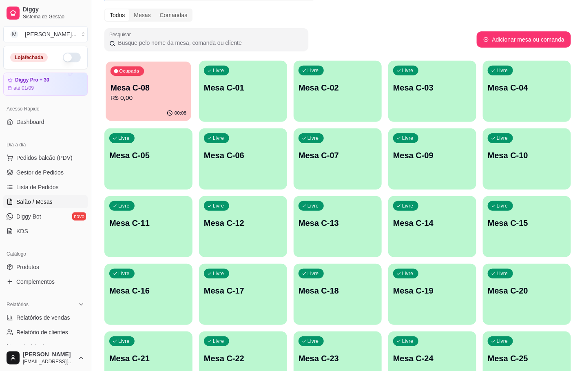
click at [159, 113] on div "00:08" at bounding box center [149, 114] width 86 height 16
click at [145, 207] on div "Livre Mesa C-11" at bounding box center [148, 221] width 88 height 51
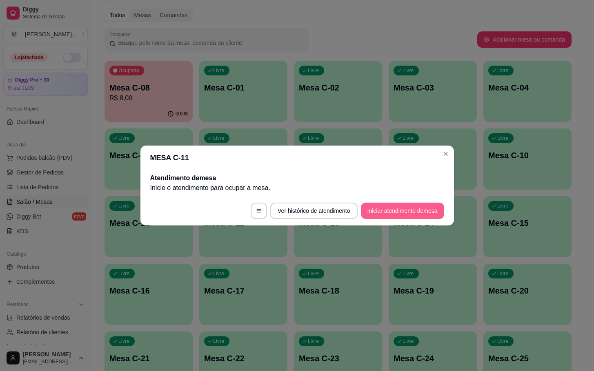
click at [384, 203] on button "Iniciar atendimento de mesa" at bounding box center [402, 211] width 83 height 16
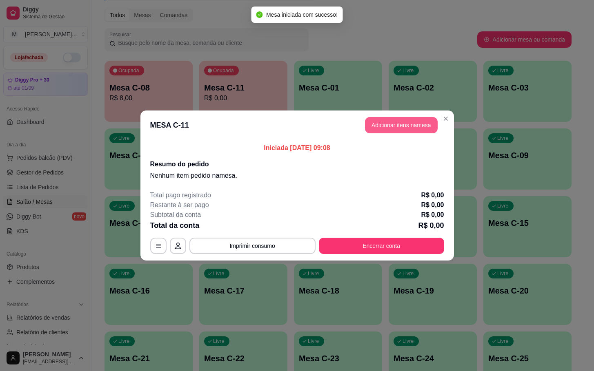
click at [406, 127] on button "Adicionar itens na mesa" at bounding box center [401, 125] width 73 height 16
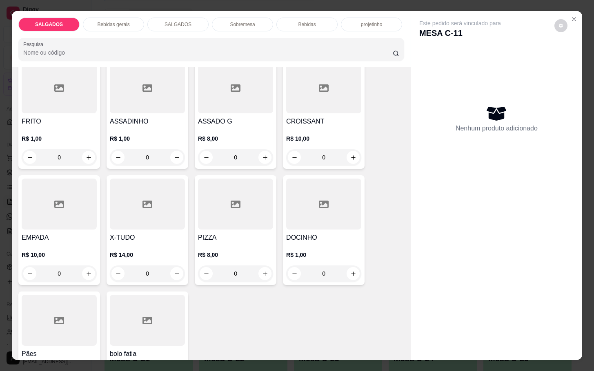
scroll to position [0, 0]
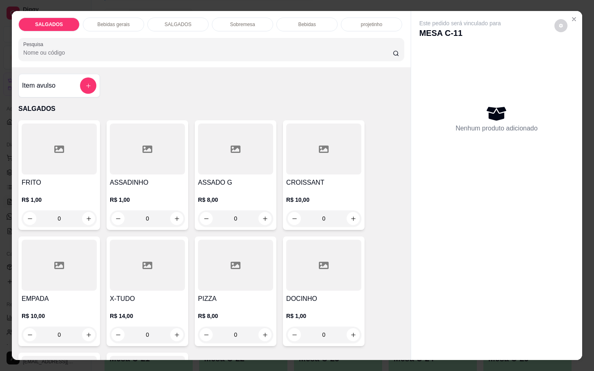
click at [61, 81] on div "Item avulso" at bounding box center [59, 86] width 74 height 16
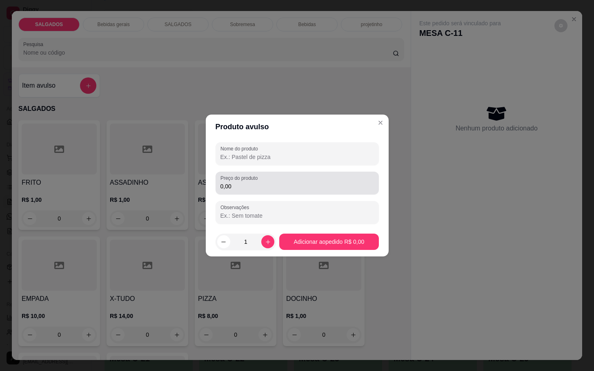
click at [309, 187] on input "0,00" at bounding box center [296, 186] width 153 height 8
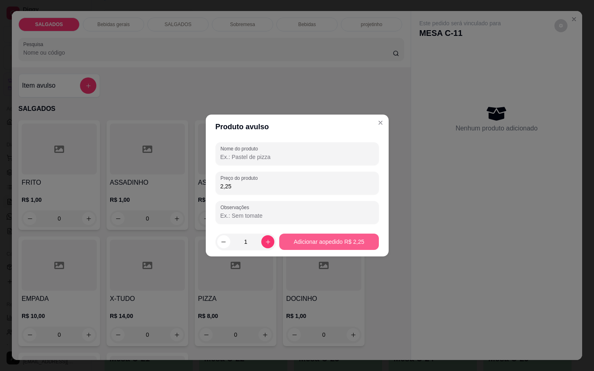
type input "2,25"
click at [324, 238] on button "Adicionar ao pedido R$ 2,25" at bounding box center [328, 242] width 99 height 16
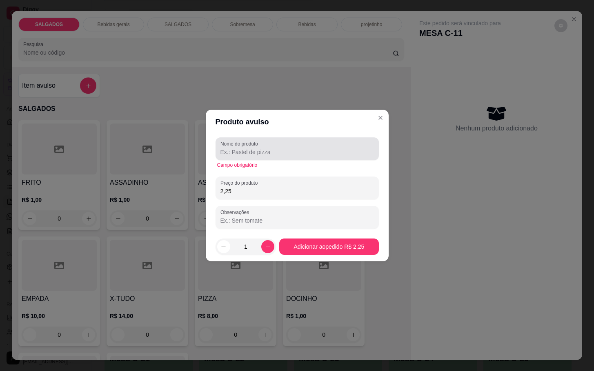
click at [233, 160] on div "Nome do produto" at bounding box center [296, 149] width 163 height 23
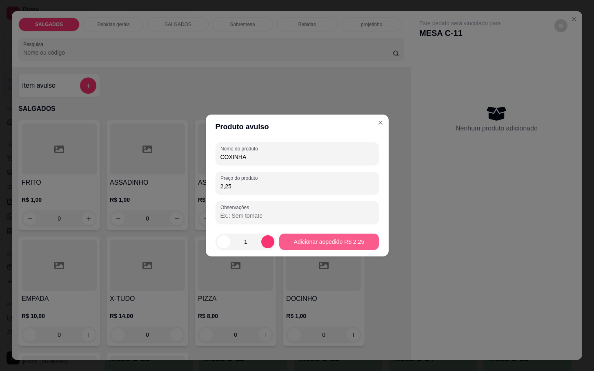
type input "COXINHA"
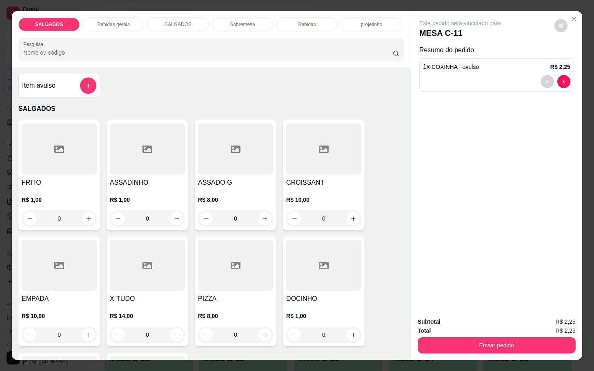
drag, startPoint x: 67, startPoint y: 213, endPoint x: 22, endPoint y: 223, distance: 46.0
click at [22, 223] on div "FRITO R$ 1,00 0" at bounding box center [59, 175] width 82 height 110
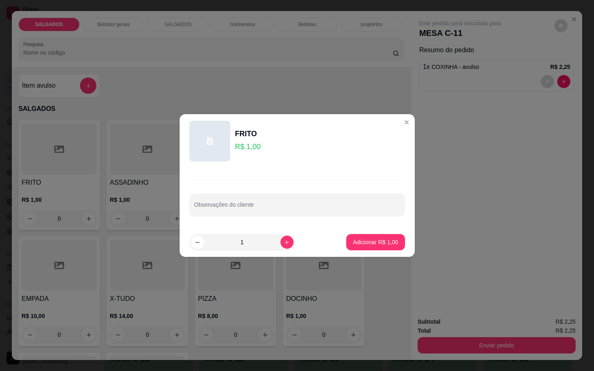
click at [258, 234] on input "1" at bounding box center [242, 242] width 76 height 16
type input "5"
click at [369, 250] on button "Adicionar R$ 5,00" at bounding box center [375, 242] width 58 height 16
type input "5"
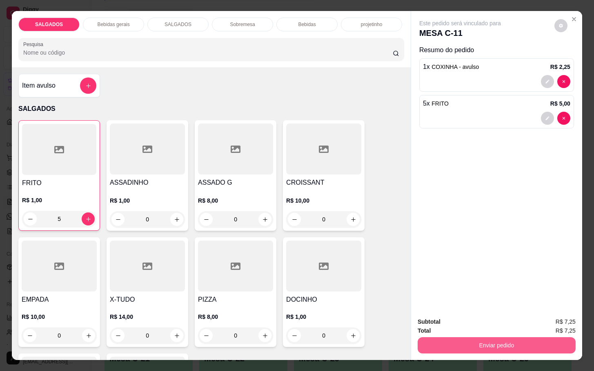
click at [487, 340] on button "Enviar pedido" at bounding box center [497, 346] width 158 height 16
click at [473, 321] on button "Não registrar e enviar pedido" at bounding box center [468, 320] width 82 height 15
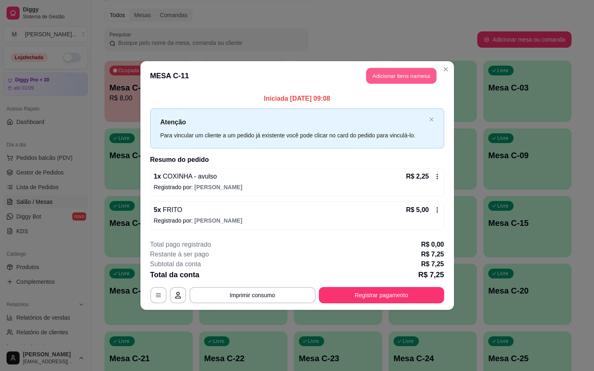
click at [393, 68] on button "Adicionar itens na mesa" at bounding box center [401, 76] width 70 height 16
click at [392, 69] on button "Adicionar itens na mesa" at bounding box center [401, 76] width 73 height 16
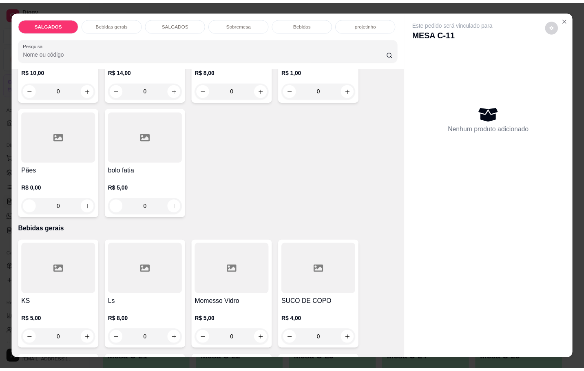
scroll to position [429, 0]
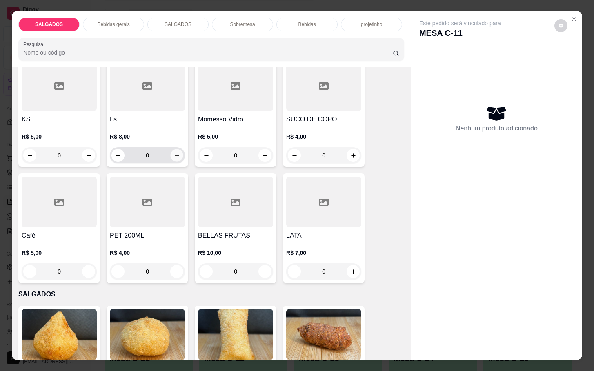
click at [174, 153] on icon "increase-product-quantity" at bounding box center [177, 156] width 6 height 6
type input "1"
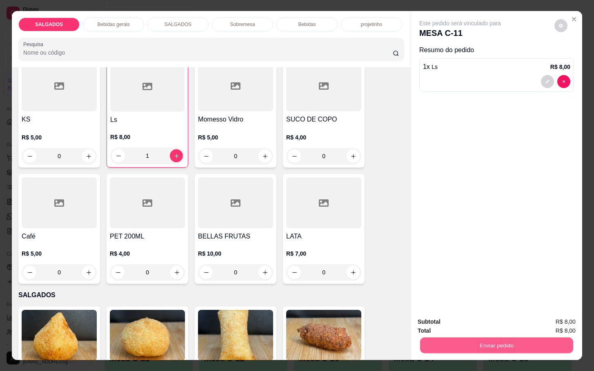
click at [433, 342] on button "Enviar pedido" at bounding box center [496, 346] width 153 height 16
click at [435, 318] on button "Não registrar e enviar pedido" at bounding box center [468, 321] width 85 height 16
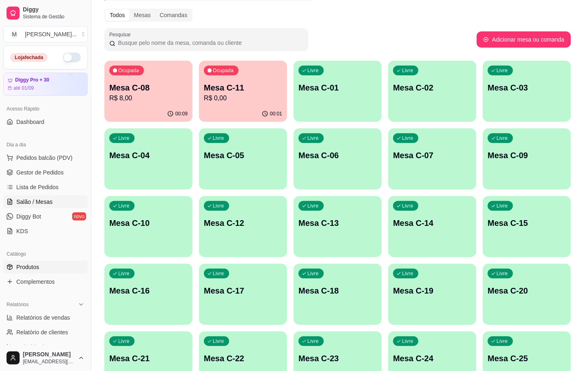
click at [47, 268] on link "Produtos" at bounding box center [45, 267] width 84 height 13
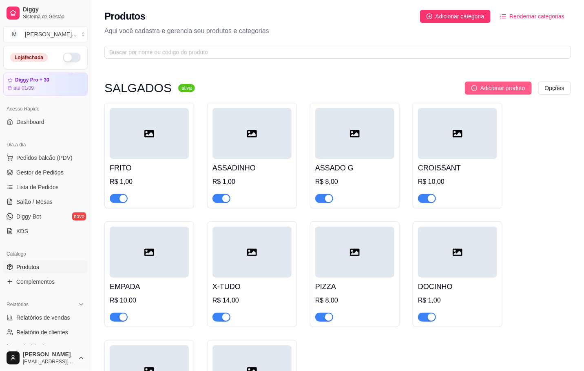
click at [481, 91] on span "Adicionar produto" at bounding box center [503, 88] width 45 height 9
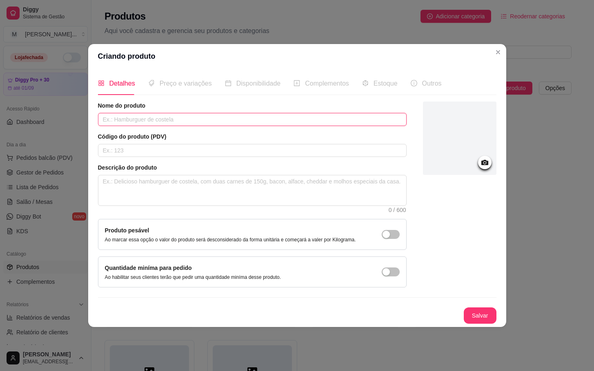
click at [227, 120] on input "text" at bounding box center [252, 119] width 309 height 13
type input "0,75"
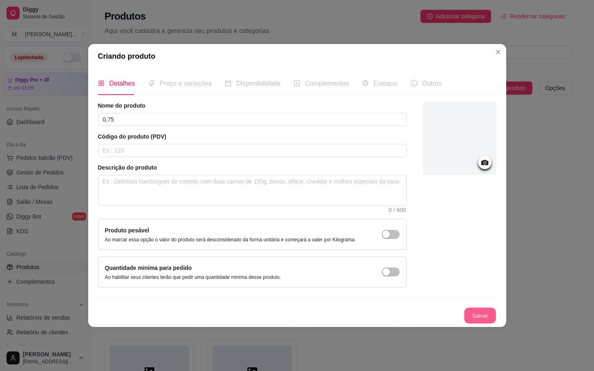
click at [475, 314] on button "Salvar" at bounding box center [480, 316] width 32 height 16
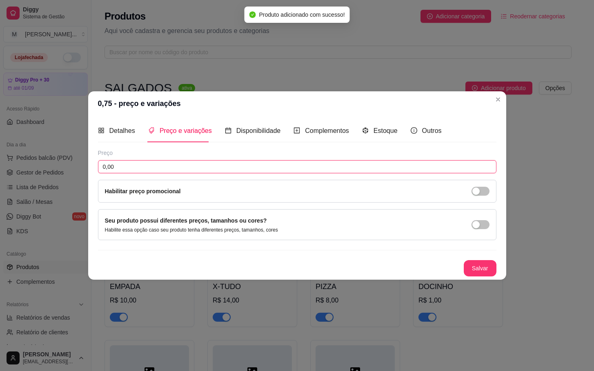
click at [166, 167] on input "0,00" at bounding box center [297, 166] width 398 height 13
type input "0,75"
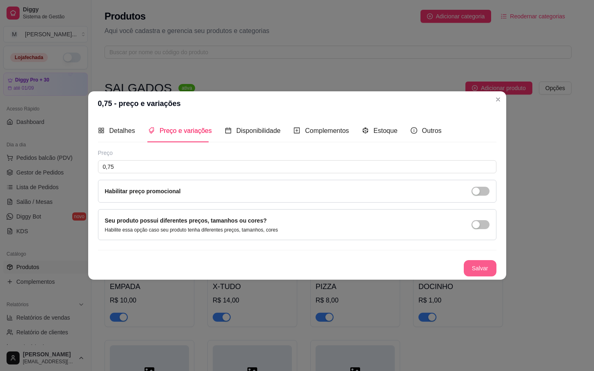
click at [487, 265] on button "Salvar" at bounding box center [480, 268] width 33 height 16
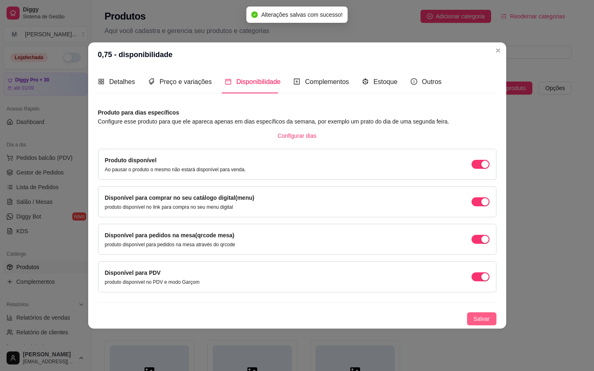
click at [480, 322] on span "Salvar" at bounding box center [481, 319] width 16 height 9
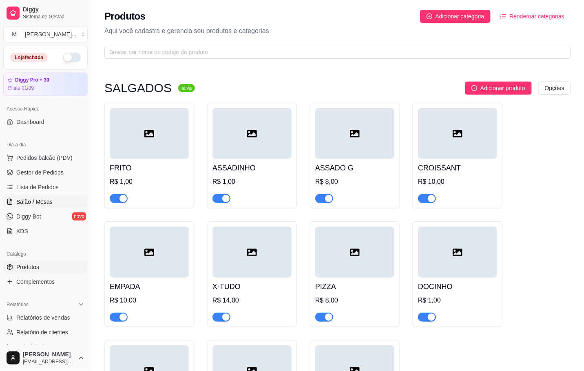
click at [43, 199] on span "Salão / Mesas" at bounding box center [34, 202] width 36 height 8
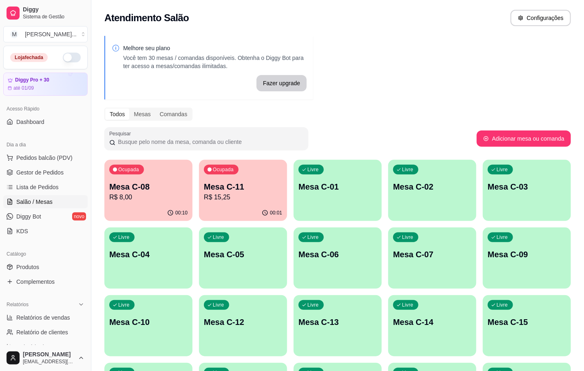
click at [224, 198] on p "R$ 15,25" at bounding box center [243, 198] width 78 height 10
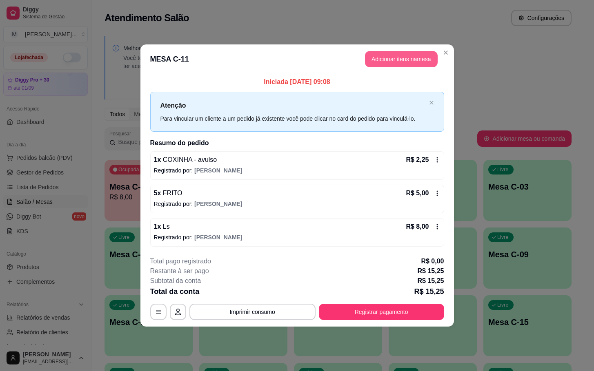
click at [410, 55] on button "Adicionar itens na mesa" at bounding box center [401, 59] width 73 height 16
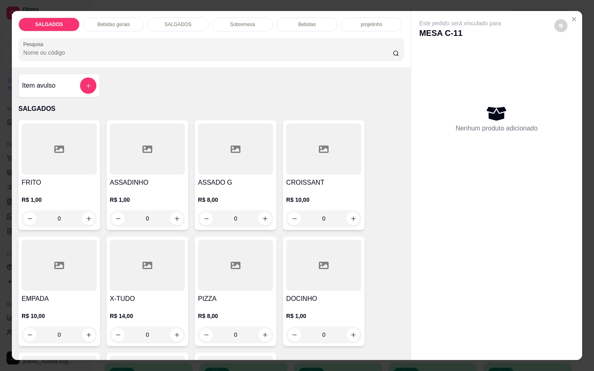
drag, startPoint x: 70, startPoint y: 212, endPoint x: 26, endPoint y: 220, distance: 44.4
click at [26, 220] on div "0" at bounding box center [59, 219] width 72 height 16
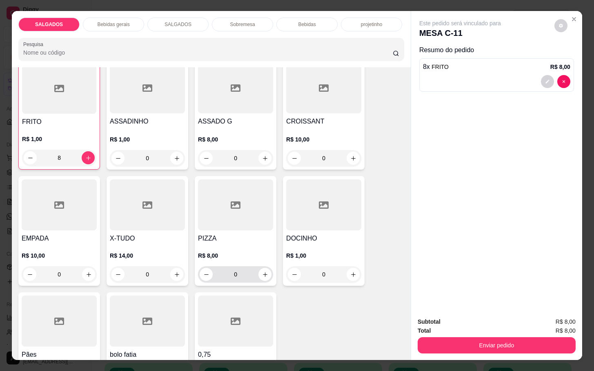
scroll to position [184, 0]
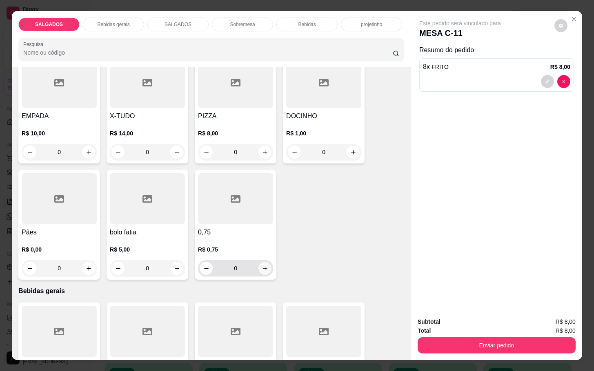
type input "8"
click at [263, 262] on button "increase-product-quantity" at bounding box center [264, 268] width 13 height 13
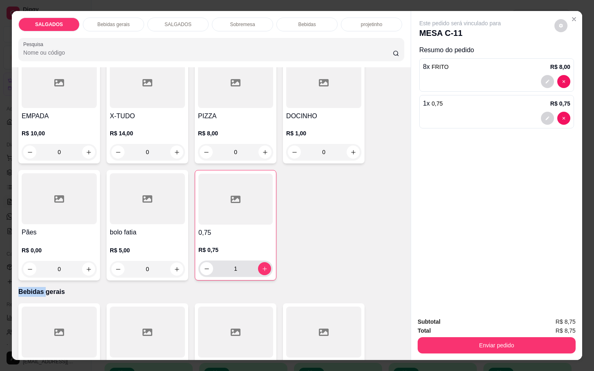
click at [263, 261] on div "1" at bounding box center [235, 269] width 71 height 16
click at [263, 266] on button "increase-product-quantity" at bounding box center [264, 269] width 13 height 13
click at [263, 266] on button "increase-product-quantity" at bounding box center [264, 268] width 13 height 13
type input "3"
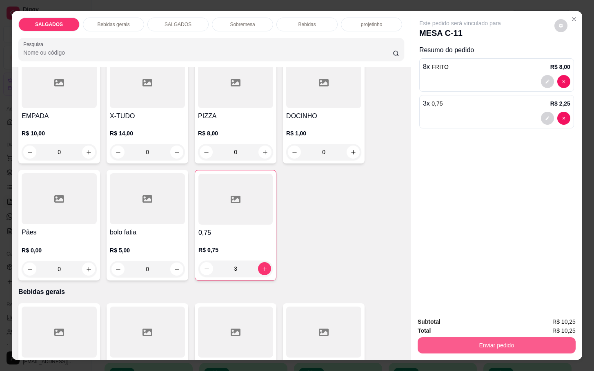
click at [500, 338] on button "Enviar pedido" at bounding box center [497, 346] width 158 height 16
click at [481, 321] on button "Não registrar e enviar pedido" at bounding box center [468, 320] width 82 height 15
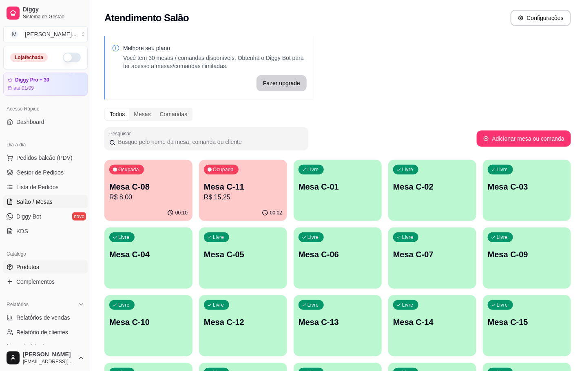
click at [52, 264] on link "Produtos" at bounding box center [45, 267] width 84 height 13
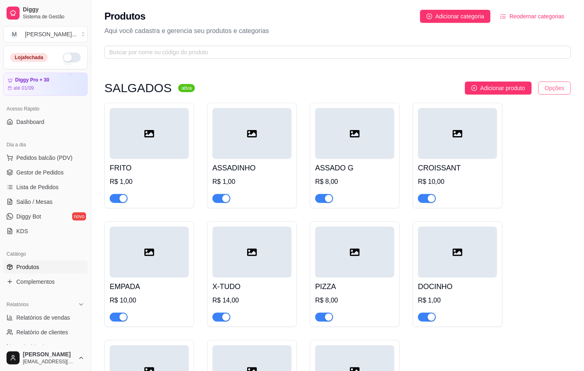
click at [560, 89] on html "Diggy Sistema de Gestão M Mila Salgados ... Loja fechada Diggy Pro + 30 até 01/…" at bounding box center [292, 185] width 584 height 371
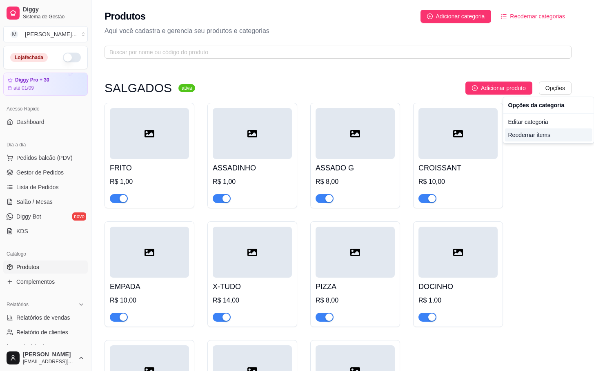
click at [541, 141] on div "Reodernar items" at bounding box center [548, 135] width 87 height 13
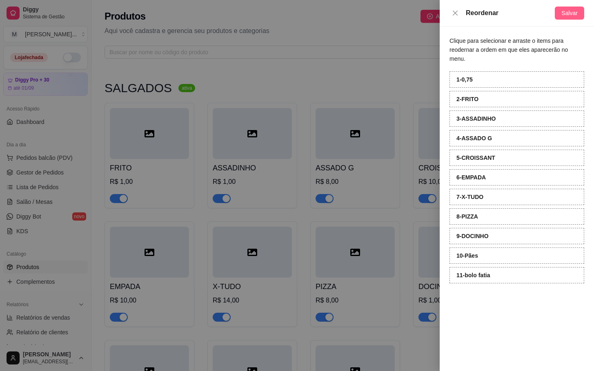
click at [571, 16] on span "Salvar" at bounding box center [569, 13] width 16 height 9
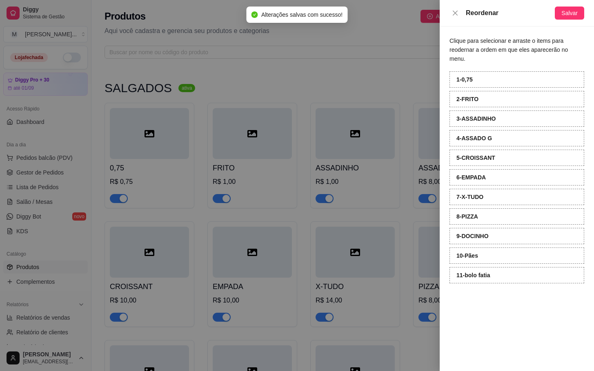
click at [264, 82] on div at bounding box center [297, 185] width 594 height 371
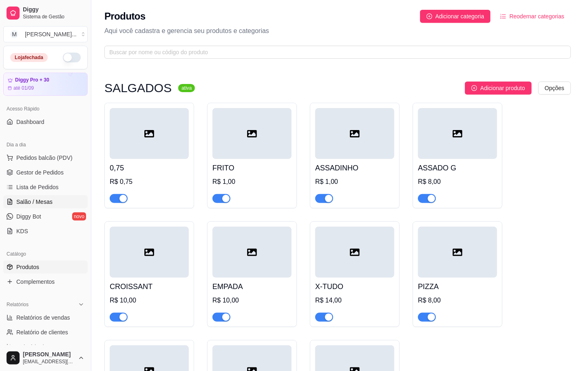
click at [22, 198] on link "Salão / Mesas" at bounding box center [45, 201] width 84 height 13
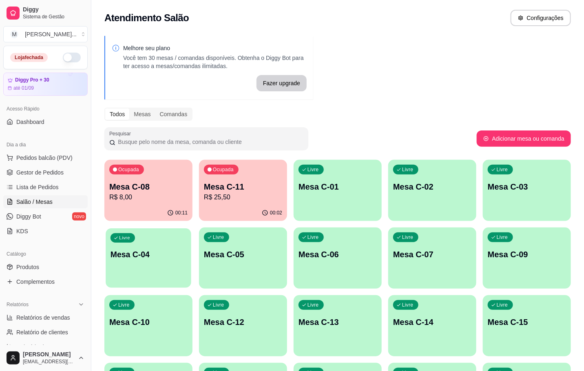
click at [129, 288] on div "button" at bounding box center [149, 282] width 86 height 9
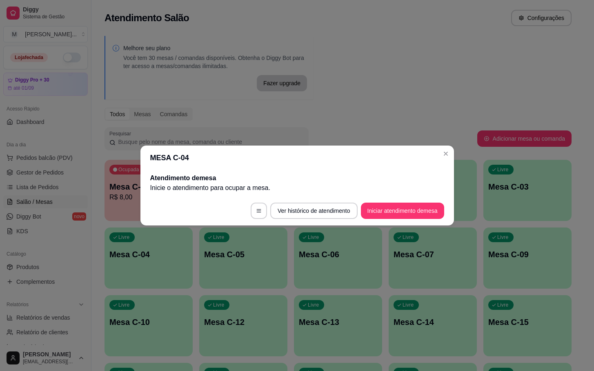
click at [399, 193] on div "Atendimento de mesa Inicie o atendimento para ocupar a mesa ." at bounding box center [296, 183] width 313 height 26
click at [395, 211] on button "Iniciar atendimento de mesa" at bounding box center [402, 211] width 83 height 16
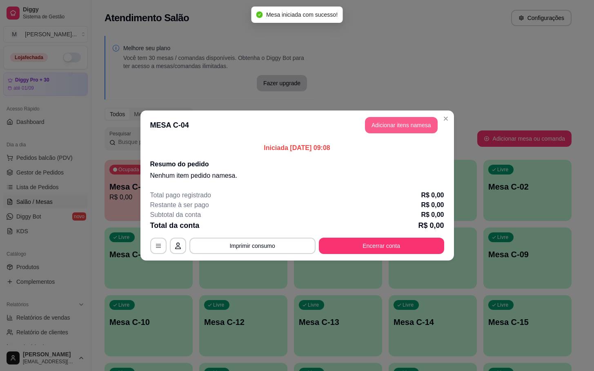
click at [402, 131] on button "Adicionar itens na mesa" at bounding box center [401, 125] width 73 height 16
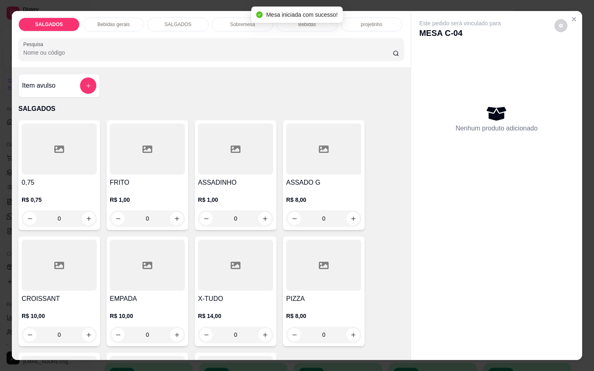
click at [173, 289] on div "EMPADA R$ 10,00 0" at bounding box center [148, 292] width 82 height 110
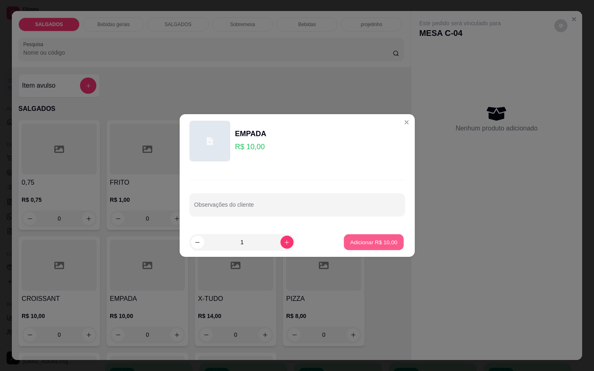
click at [358, 245] on p "Adicionar R$ 10,00" at bounding box center [373, 242] width 47 height 8
type input "1"
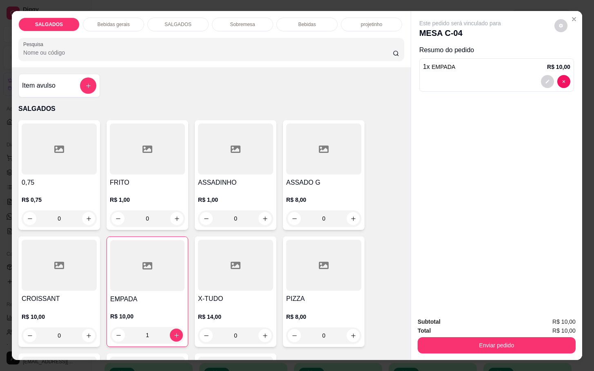
click at [308, 154] on div at bounding box center [323, 149] width 75 height 51
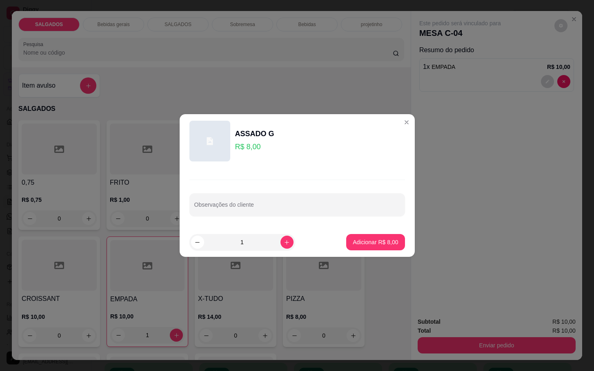
click at [351, 255] on footer "1 Adicionar R$ 8,00" at bounding box center [297, 242] width 235 height 29
click at [364, 242] on p "Adicionar R$ 8,00" at bounding box center [375, 242] width 45 height 8
type input "1"
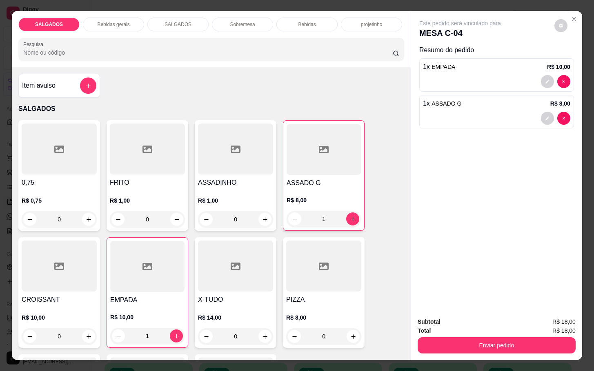
click at [127, 18] on div "Bebidas gerais" at bounding box center [113, 25] width 61 height 14
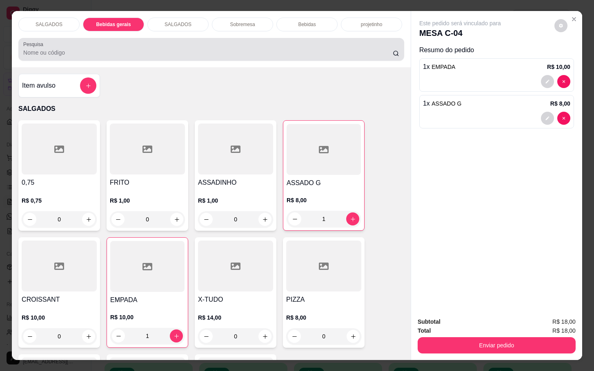
scroll to position [20, 0]
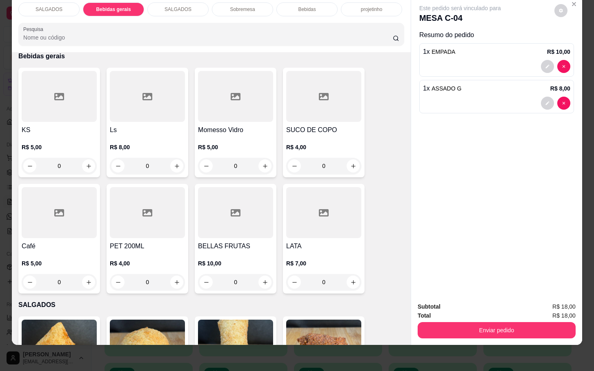
click at [184, 113] on div "KS R$ 5,00 0 Ls R$ 8,00 0 Momesso Vidro R$ 5,00 0 SUCO DE COPO R$ 4,00 0 Café R…" at bounding box center [211, 181] width 386 height 226
click at [149, 92] on div at bounding box center [147, 96] width 75 height 51
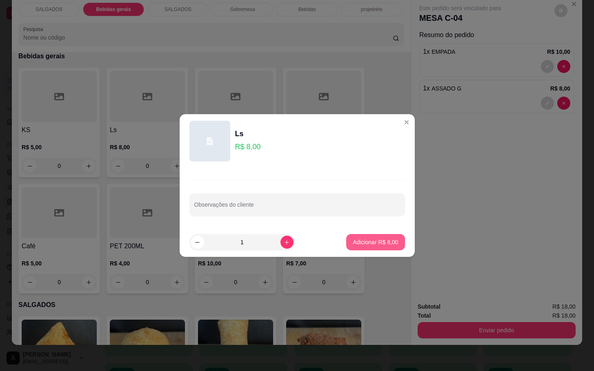
click at [374, 248] on button "Adicionar R$ 8,00" at bounding box center [375, 242] width 58 height 16
type input "1"
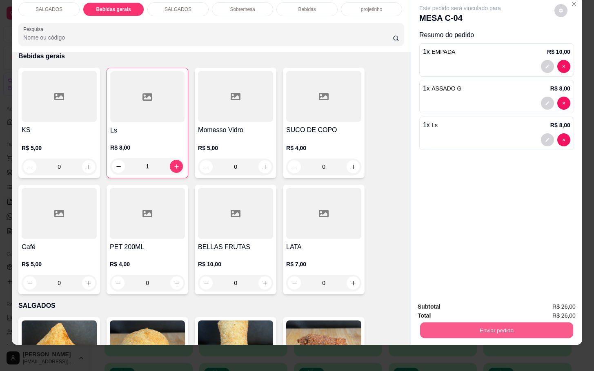
click at [486, 322] on button "Enviar pedido" at bounding box center [496, 330] width 153 height 16
click at [465, 306] on button "Não registrar e enviar pedido" at bounding box center [468, 302] width 85 height 16
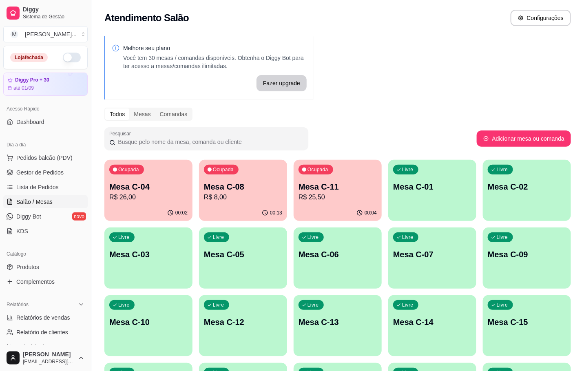
click at [206, 190] on p "Mesa C-08" at bounding box center [243, 186] width 78 height 11
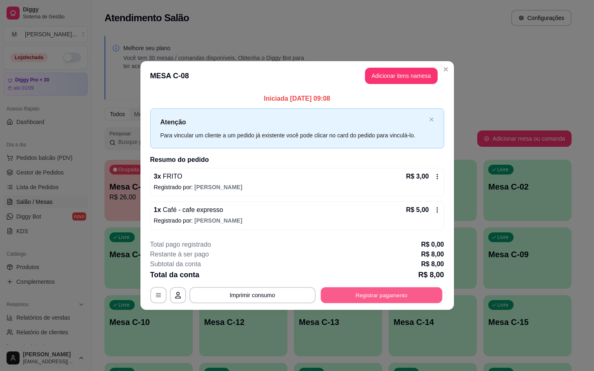
click at [414, 295] on button "Registrar pagamento" at bounding box center [381, 295] width 122 height 16
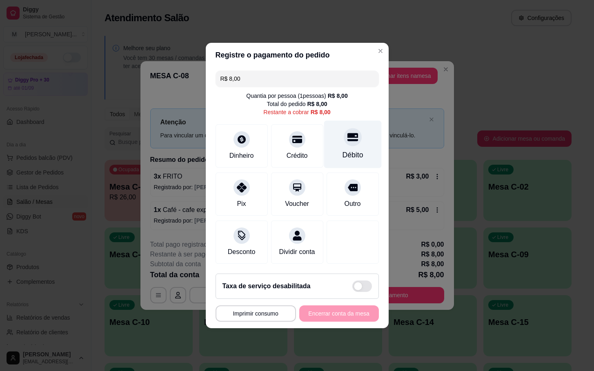
click at [358, 133] on div "Débito" at bounding box center [353, 145] width 58 height 48
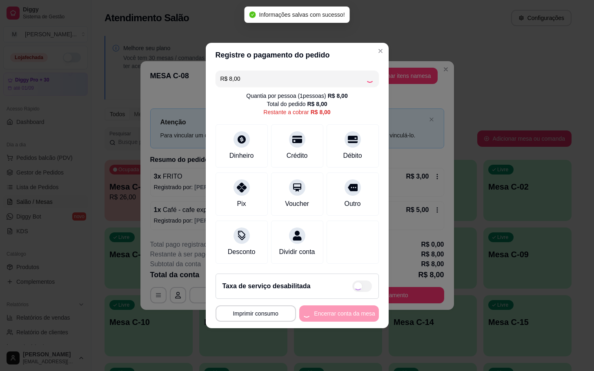
type input "R$ 0,00"
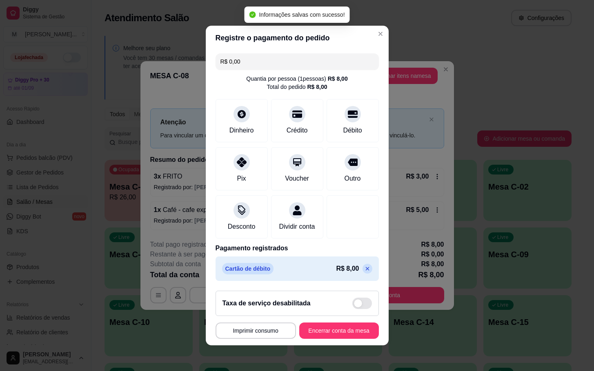
click at [324, 332] on button "Encerrar conta da mesa" at bounding box center [339, 331] width 80 height 16
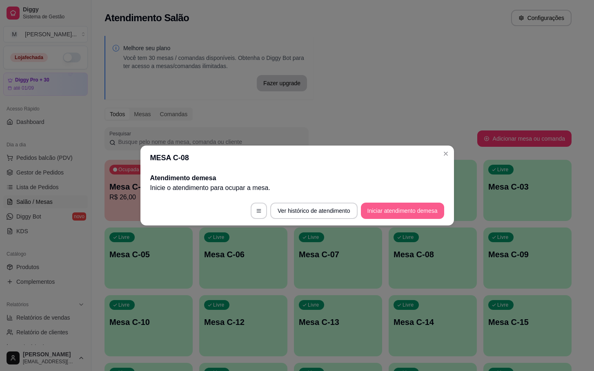
click at [412, 211] on button "Iniciar atendimento de mesa" at bounding box center [402, 211] width 83 height 16
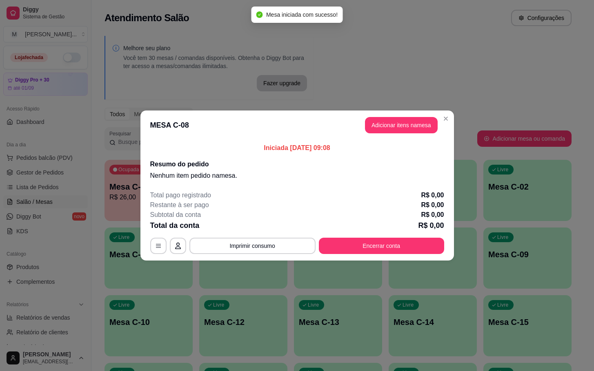
click at [414, 113] on header "MESA C-08 Adicionar itens na mesa" at bounding box center [296, 125] width 313 height 29
click at [417, 115] on header "MESA C-08 Adicionar itens na mesa" at bounding box center [296, 125] width 313 height 29
click at [414, 117] on header "MESA C-08 Adicionar itens na mesa" at bounding box center [296, 125] width 313 height 29
click at [407, 113] on header "MESA C-08 Adicionar itens na mesa" at bounding box center [296, 125] width 313 height 29
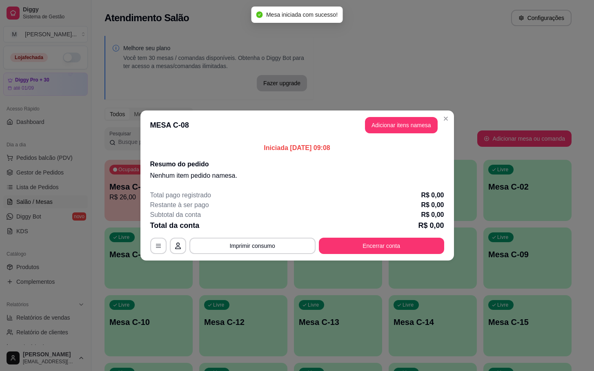
click at [407, 113] on header "MESA C-08 Adicionar itens na mesa" at bounding box center [296, 125] width 313 height 29
click at [403, 118] on button "Adicionar itens na mesa" at bounding box center [401, 125] width 73 height 16
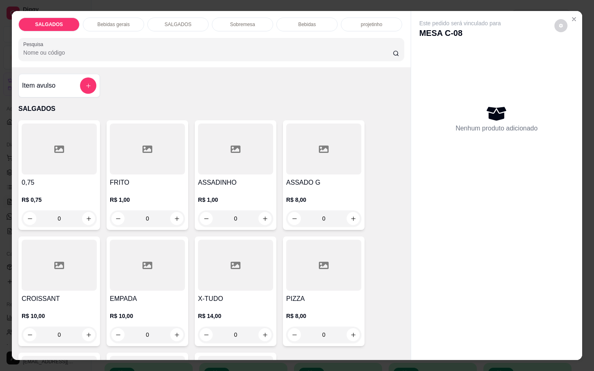
click at [226, 191] on div "R$ 1,00 0" at bounding box center [235, 207] width 75 height 39
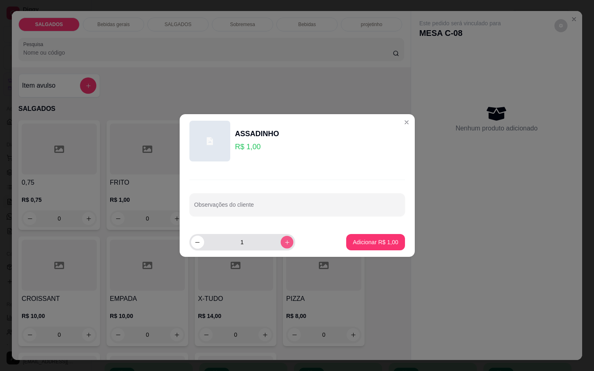
click at [280, 238] on button "increase-product-quantity" at bounding box center [286, 242] width 13 height 13
type input "3"
click at [351, 238] on button "Adicionar R$ 3,00" at bounding box center [375, 243] width 57 height 16
type input "3"
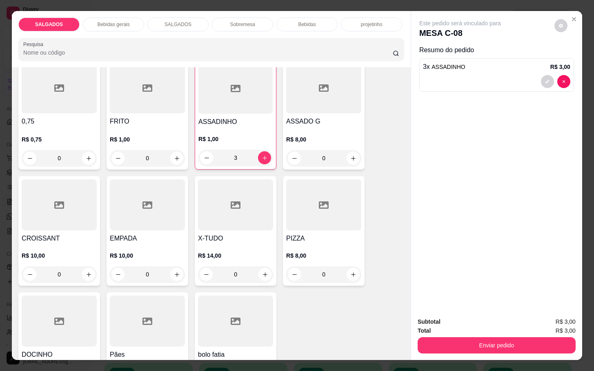
scroll to position [0, 0]
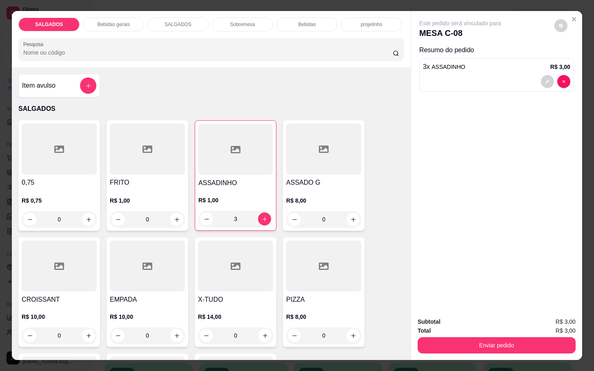
click at [59, 168] on div at bounding box center [59, 149] width 75 height 51
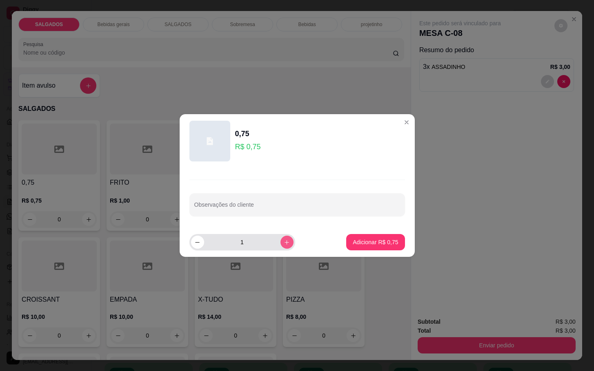
click at [284, 241] on icon "increase-product-quantity" at bounding box center [287, 243] width 6 height 6
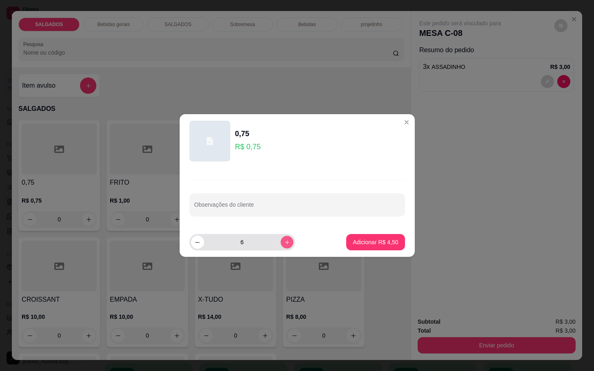
click at [284, 243] on button "increase-product-quantity" at bounding box center [286, 242] width 13 height 13
type input "8"
click at [384, 240] on p "Adicionar R$ 6,00" at bounding box center [375, 242] width 45 height 8
type input "8"
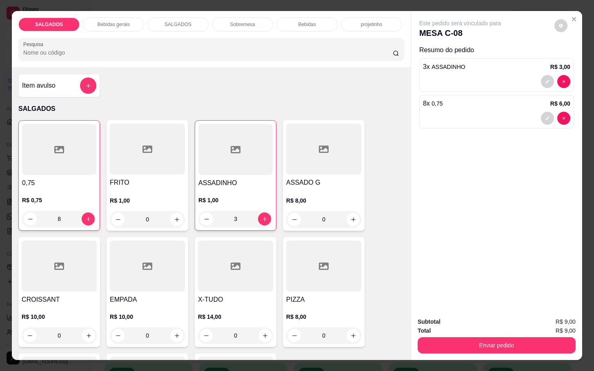
click at [114, 18] on div "Bebidas gerais" at bounding box center [113, 25] width 61 height 14
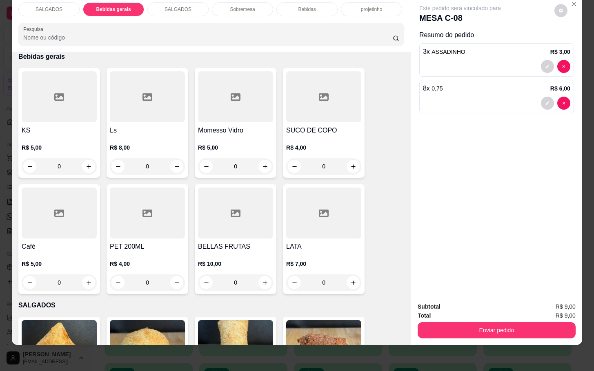
click at [283, 100] on div "SUCO DE COPO R$ 4,00 0" at bounding box center [324, 123] width 82 height 110
click at [318, 144] on p "R$ 4,00" at bounding box center [323, 148] width 75 height 8
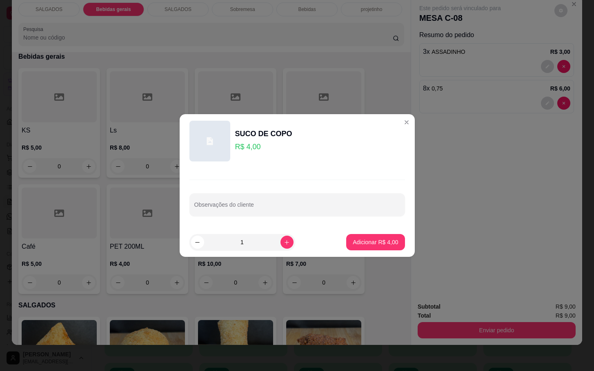
click at [369, 246] on p "Adicionar R$ 4,00" at bounding box center [375, 242] width 45 height 8
type input "1"
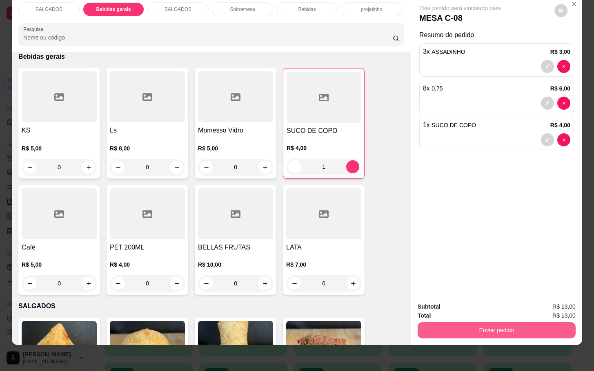
click at [480, 322] on button "Enviar pedido" at bounding box center [497, 330] width 158 height 16
click at [455, 304] on button "Não registrar e enviar pedido" at bounding box center [468, 302] width 85 height 16
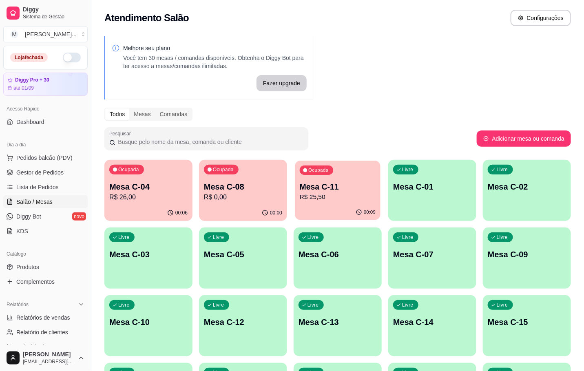
click at [366, 191] on p "Mesa C-11" at bounding box center [338, 187] width 76 height 11
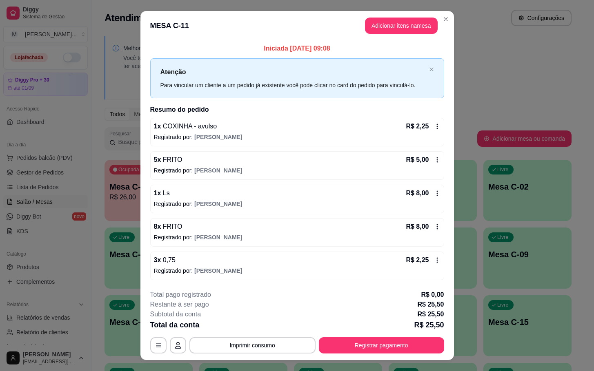
click at [421, 27] on button "Adicionar itens na mesa" at bounding box center [401, 26] width 73 height 16
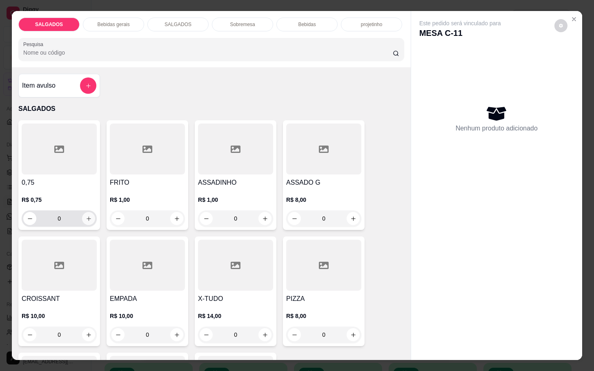
click at [86, 216] on icon "increase-product-quantity" at bounding box center [89, 219] width 6 height 6
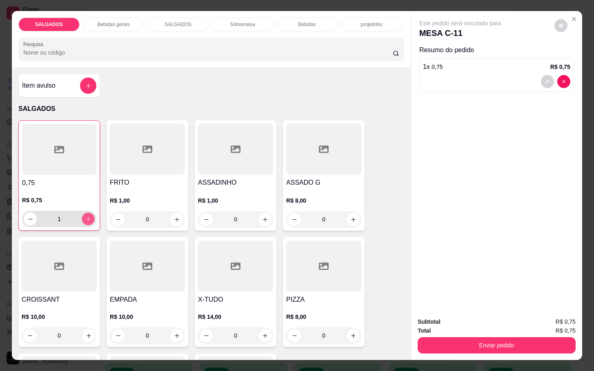
click at [85, 216] on icon "increase-product-quantity" at bounding box center [88, 219] width 6 height 6
type input "2"
click at [175, 217] on icon "increase-product-quantity" at bounding box center [177, 220] width 6 height 6
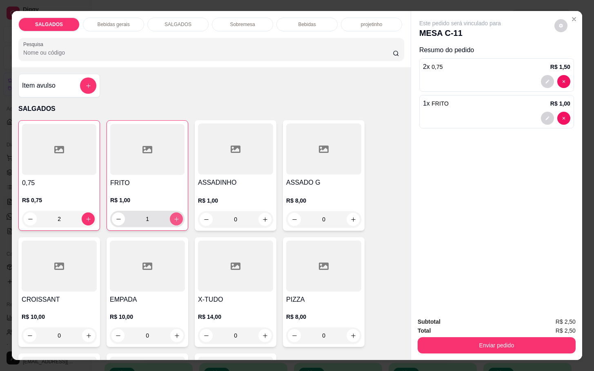
click at [175, 215] on button "increase-product-quantity" at bounding box center [176, 219] width 13 height 13
type input "2"
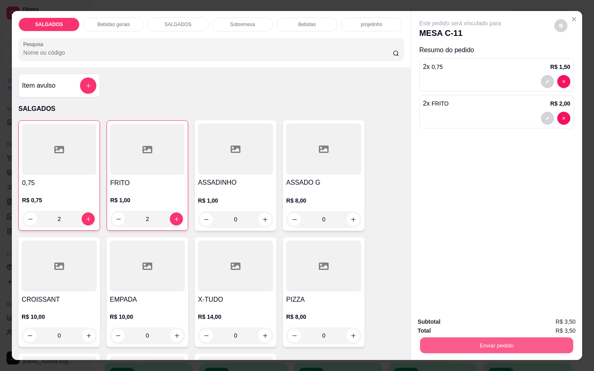
click at [493, 344] on button "Enviar pedido" at bounding box center [496, 346] width 153 height 16
click at [492, 318] on button "Não registrar e enviar pedido" at bounding box center [468, 320] width 82 height 15
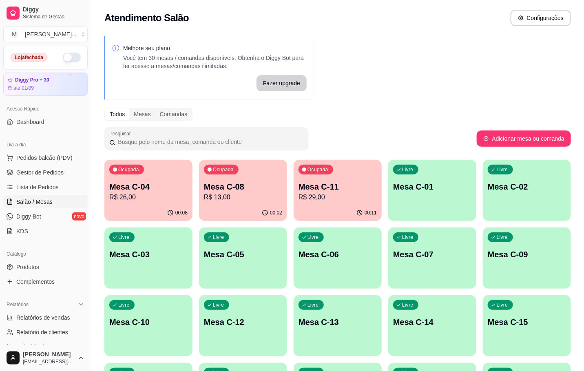
click at [129, 206] on div "00:08" at bounding box center [148, 213] width 88 height 16
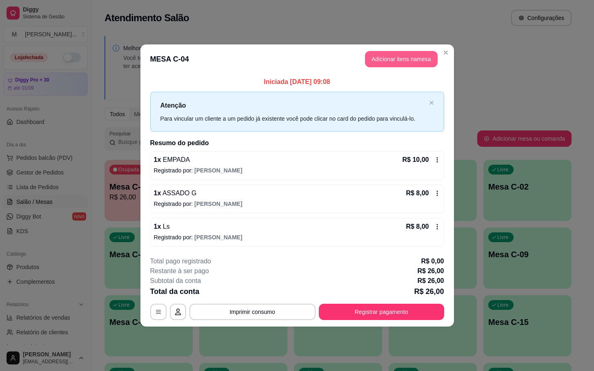
click at [378, 63] on button "Adicionar itens na mesa" at bounding box center [401, 59] width 73 height 16
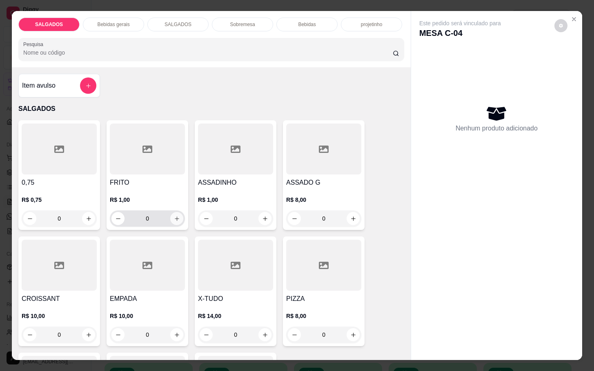
click at [174, 218] on icon "increase-product-quantity" at bounding box center [177, 219] width 6 height 6
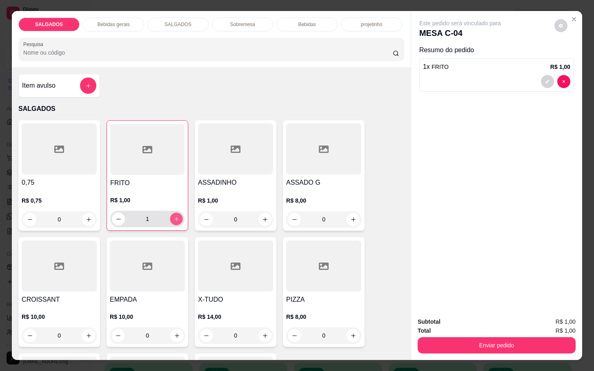
click at [173, 218] on icon "increase-product-quantity" at bounding box center [176, 219] width 6 height 6
type input "4"
click at [86, 217] on icon "increase-product-quantity" at bounding box center [89, 220] width 6 height 6
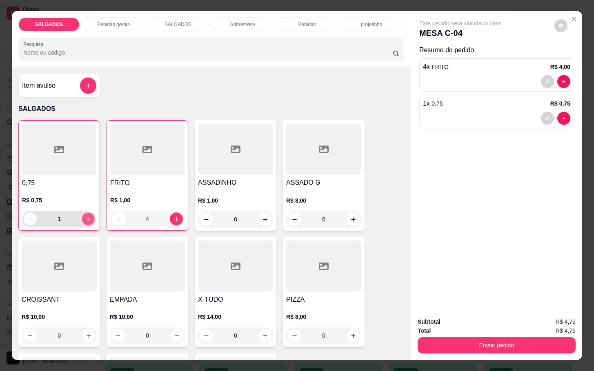
click at [85, 216] on icon "increase-product-quantity" at bounding box center [88, 219] width 6 height 6
type input "2"
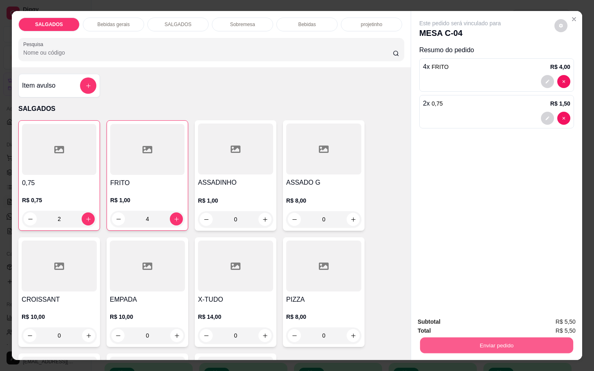
click at [468, 343] on button "Enviar pedido" at bounding box center [496, 346] width 153 height 16
click at [466, 316] on button "Não registrar e enviar pedido" at bounding box center [468, 321] width 85 height 16
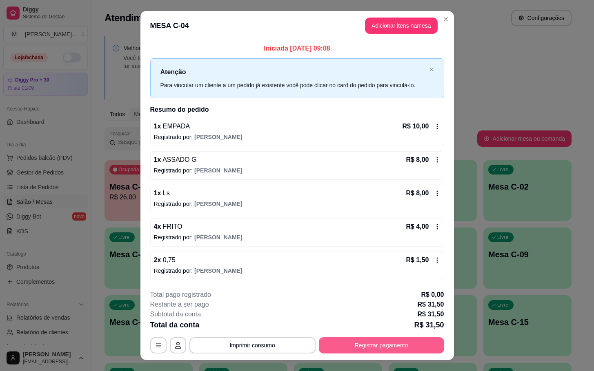
click at [364, 352] on button "Registrar pagamento" at bounding box center [381, 346] width 125 height 16
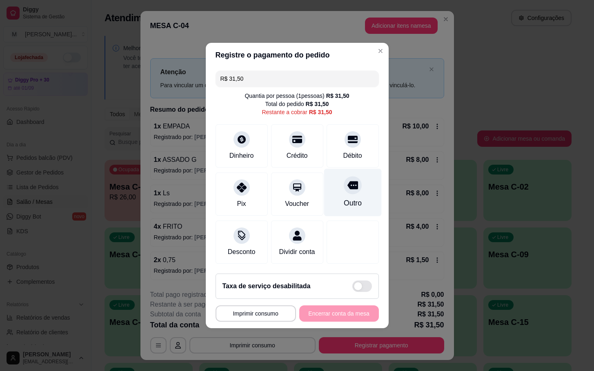
click at [357, 193] on div "Outro" at bounding box center [353, 193] width 58 height 48
type input "R$ 0,00"
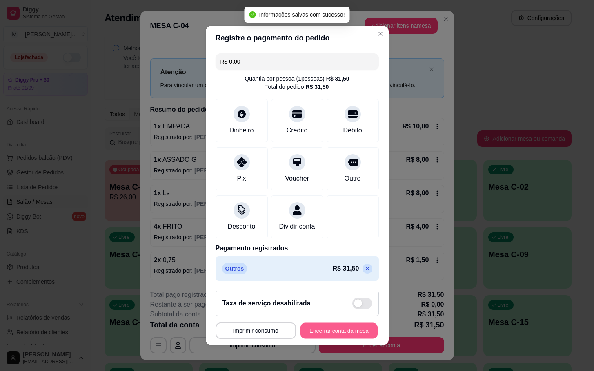
click at [337, 332] on button "Encerrar conta da mesa" at bounding box center [338, 331] width 77 height 16
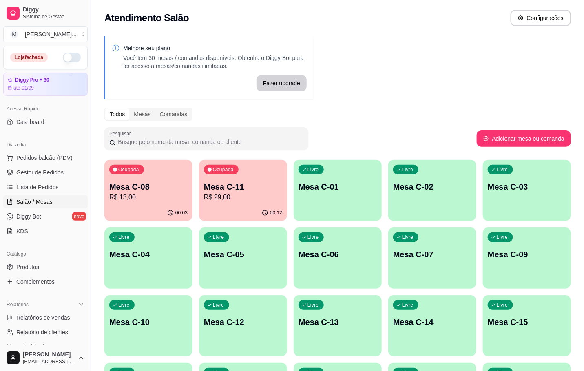
click at [220, 194] on p "R$ 29,00" at bounding box center [243, 198] width 78 height 10
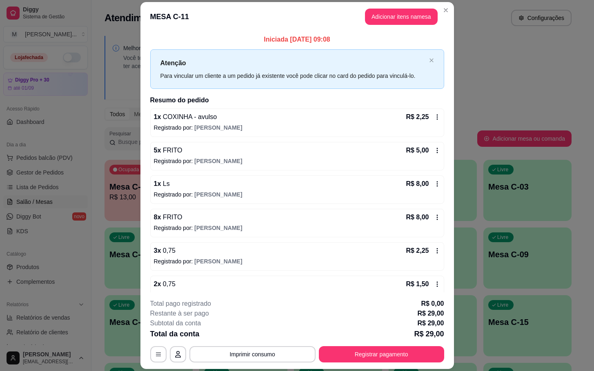
scroll to position [51, 0]
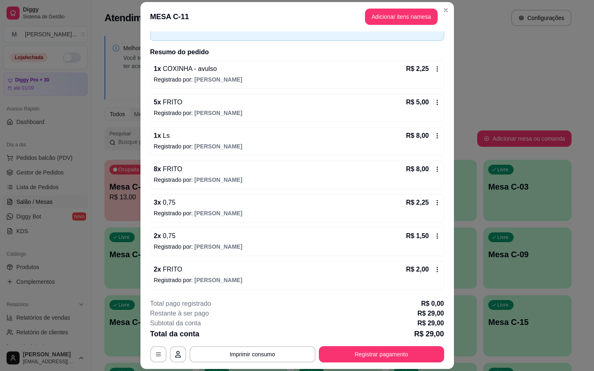
click at [384, 366] on footer "**********" at bounding box center [296, 331] width 313 height 77
click at [384, 363] on button "Registrar pagamento" at bounding box center [381, 355] width 122 height 16
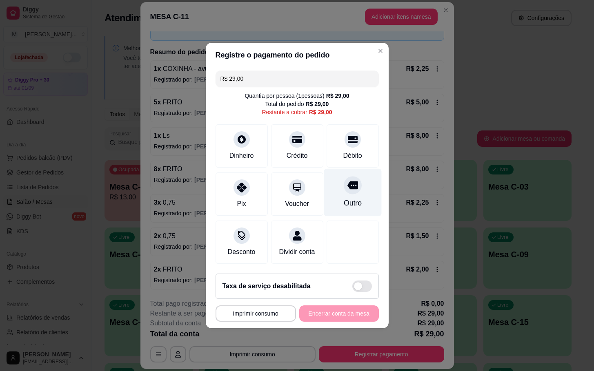
click at [344, 189] on div at bounding box center [353, 185] width 18 height 18
type input "R$ 0,00"
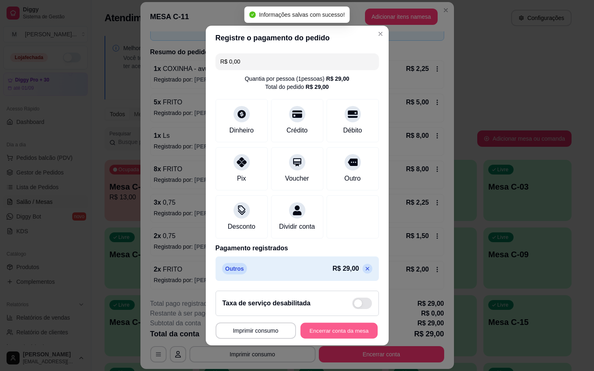
click at [317, 335] on button "Encerrar conta da mesa" at bounding box center [338, 331] width 77 height 16
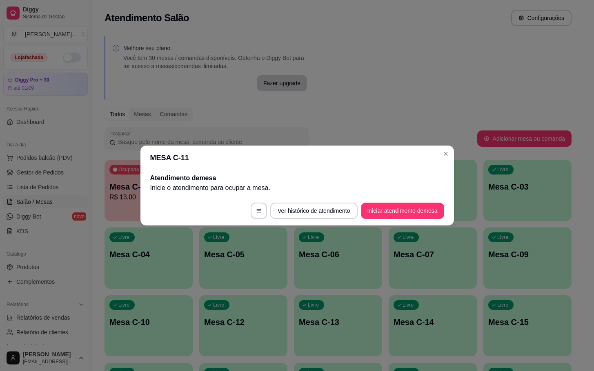
scroll to position [0, 0]
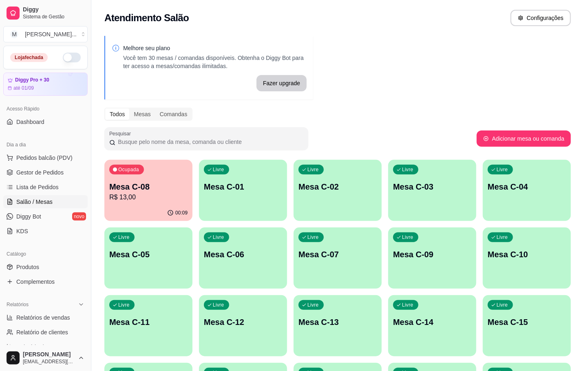
click at [132, 211] on div "00:09" at bounding box center [148, 213] width 88 height 16
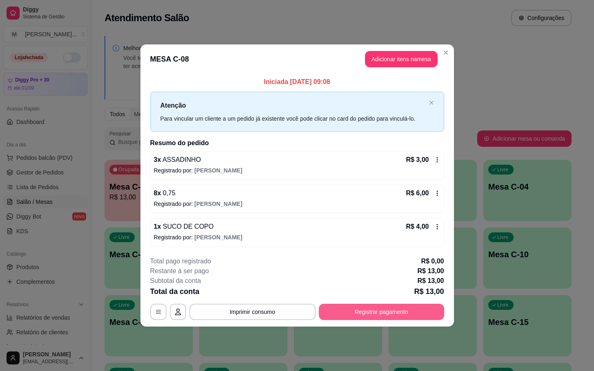
click at [403, 316] on button "Registrar pagamento" at bounding box center [381, 312] width 125 height 16
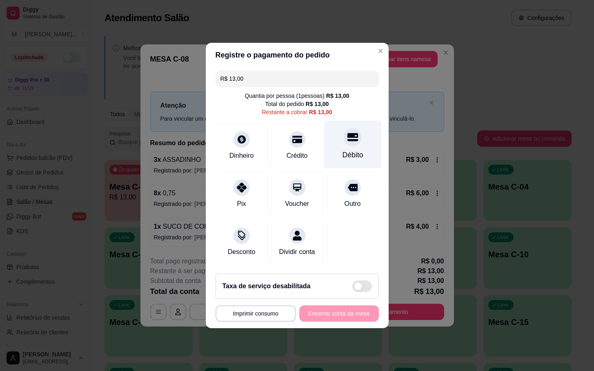
click at [351, 150] on div "Débito" at bounding box center [352, 155] width 21 height 11
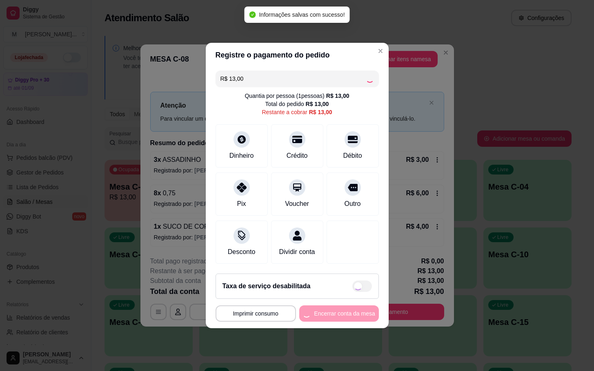
type input "R$ 0,00"
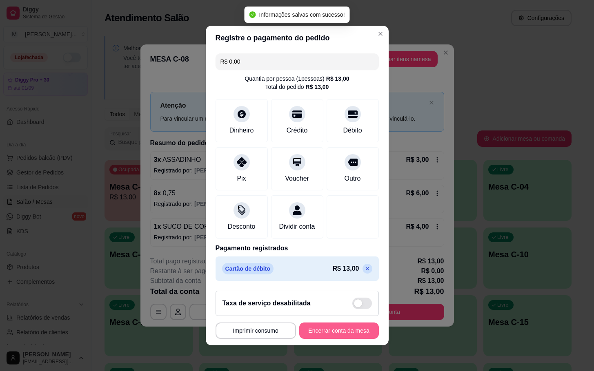
click at [348, 339] on button "Encerrar conta da mesa" at bounding box center [339, 331] width 80 height 16
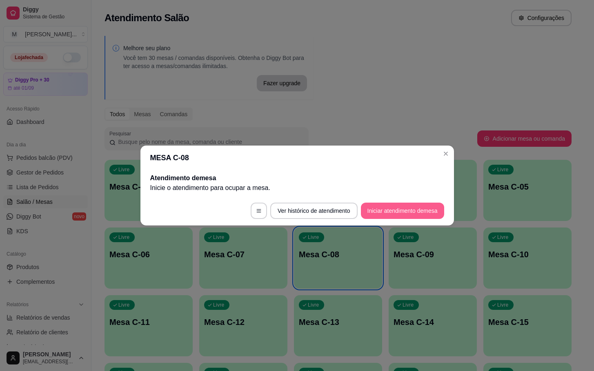
click at [391, 217] on button "Iniciar atendimento de mesa" at bounding box center [402, 211] width 83 height 16
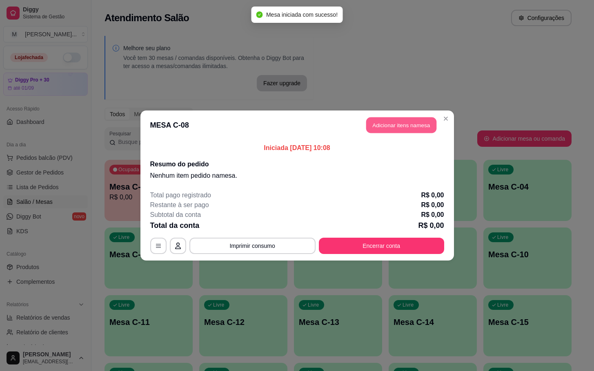
click at [382, 128] on button "Adicionar itens na mesa" at bounding box center [401, 126] width 70 height 16
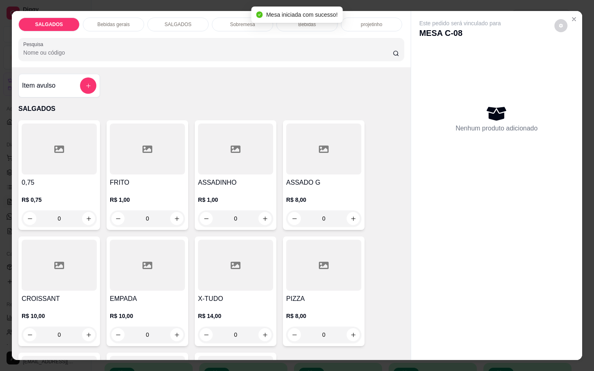
click at [122, 182] on h4 "FRITO" at bounding box center [147, 183] width 75 height 10
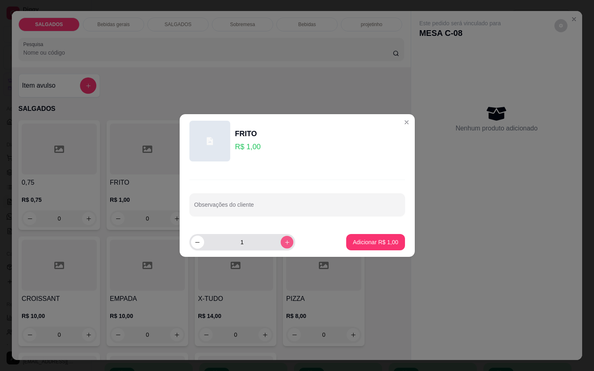
click at [283, 243] on button "increase-product-quantity" at bounding box center [286, 242] width 13 height 13
click at [284, 243] on icon "increase-product-quantity" at bounding box center [287, 243] width 6 height 6
type input "5"
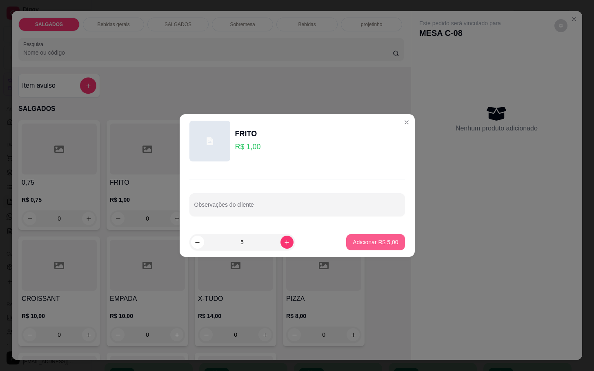
click at [382, 249] on button "Adicionar R$ 5,00" at bounding box center [375, 242] width 58 height 16
type input "5"
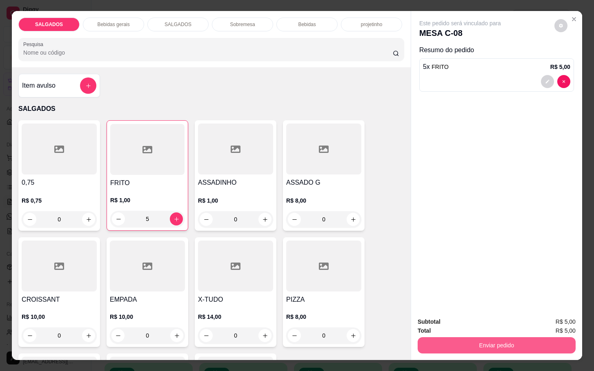
click at [492, 343] on button "Enviar pedido" at bounding box center [497, 346] width 158 height 16
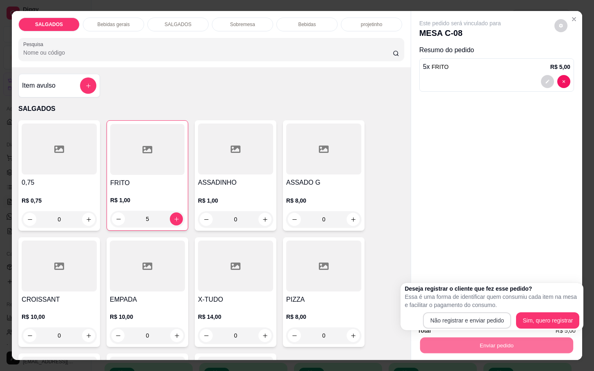
click at [469, 327] on body "Diggy Sistema de Gestão M Mila Salgados ... Loja fechada Diggy Pro + 30 até 01/…" at bounding box center [292, 185] width 584 height 371
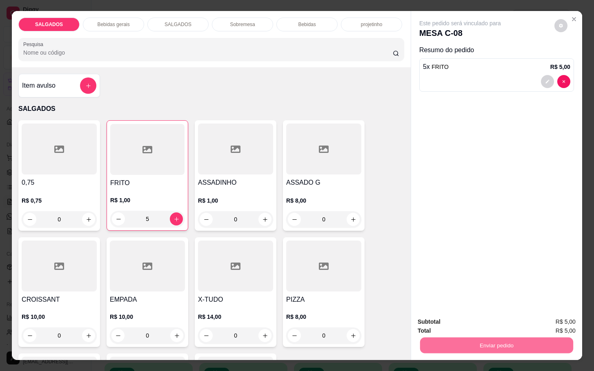
click at [466, 327] on button "Não registrar e enviar pedido" at bounding box center [468, 320] width 82 height 15
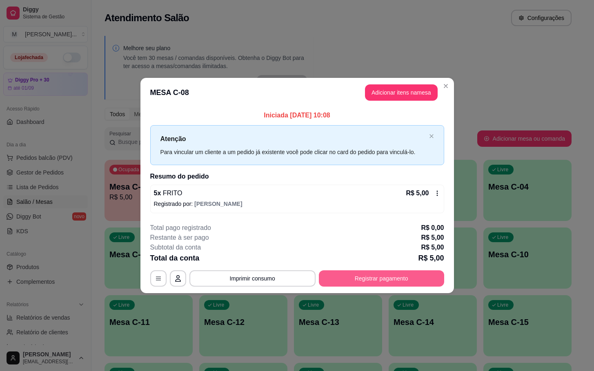
click at [348, 278] on button "Registrar pagamento" at bounding box center [381, 279] width 125 height 16
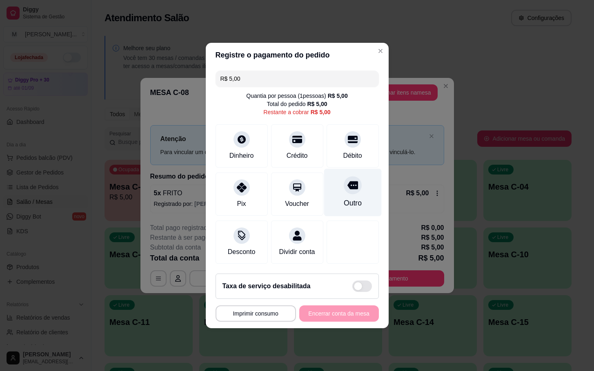
click at [343, 200] on div "Outro" at bounding box center [352, 203] width 18 height 11
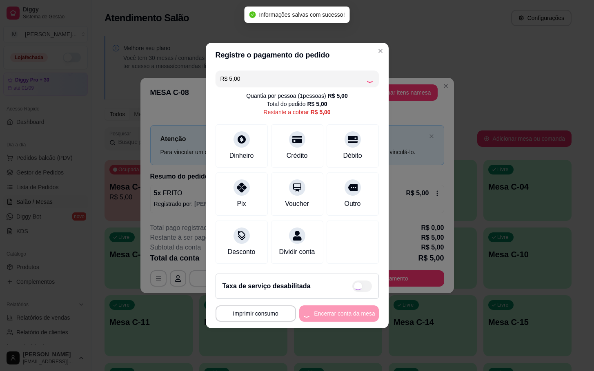
type input "R$ 0,00"
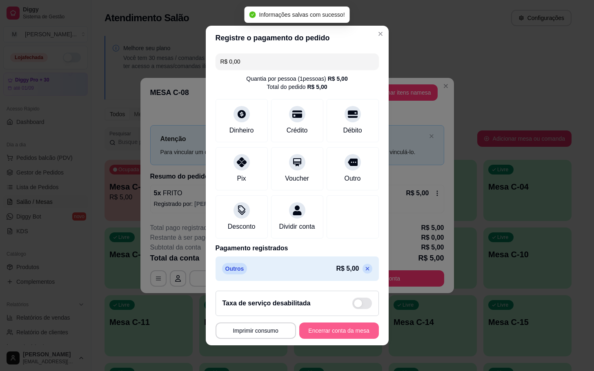
click at [320, 339] on button "Encerrar conta da mesa" at bounding box center [339, 331] width 80 height 16
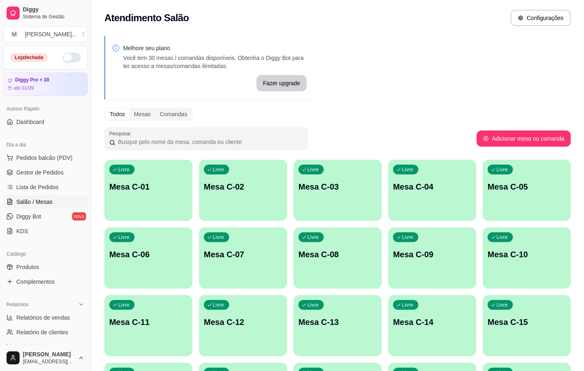
click at [107, 337] on div "Livre Mesa C-11" at bounding box center [148, 320] width 88 height 51
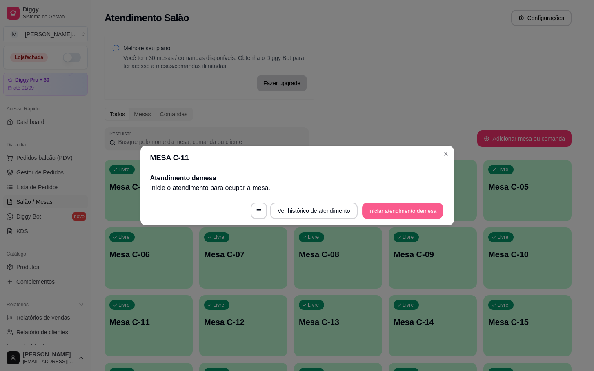
click at [407, 204] on button "Iniciar atendimento de mesa" at bounding box center [402, 211] width 81 height 16
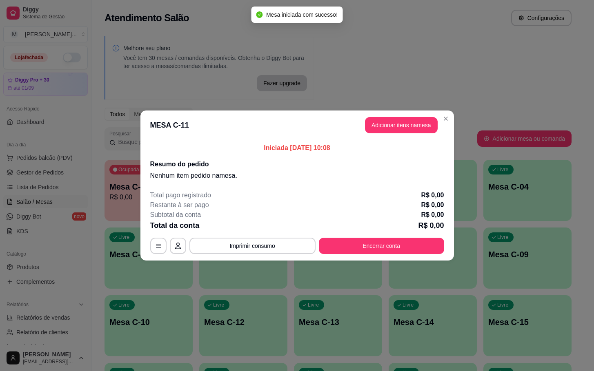
click at [403, 113] on header "MESA C-11 Adicionar itens na mesa" at bounding box center [296, 125] width 313 height 29
click at [399, 129] on button "Adicionar itens na mesa" at bounding box center [401, 126] width 70 height 16
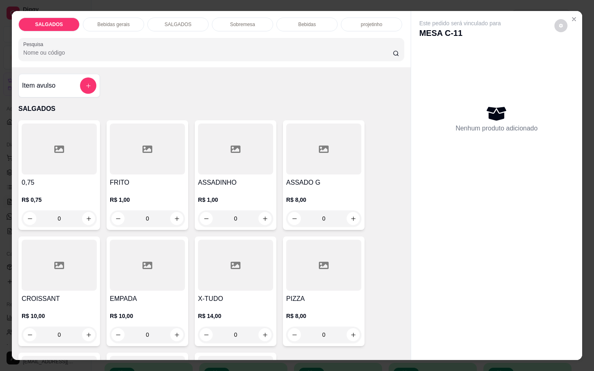
drag, startPoint x: 337, startPoint y: 333, endPoint x: 256, endPoint y: 326, distance: 81.1
click at [267, 348] on div "0,75 R$ 0,75 0 FRITO R$ 1,00 0 ASSADINHO R$ 1,00 0 ASSADO G R$ 8,00 0 CROISSANT…" at bounding box center [211, 291] width 386 height 342
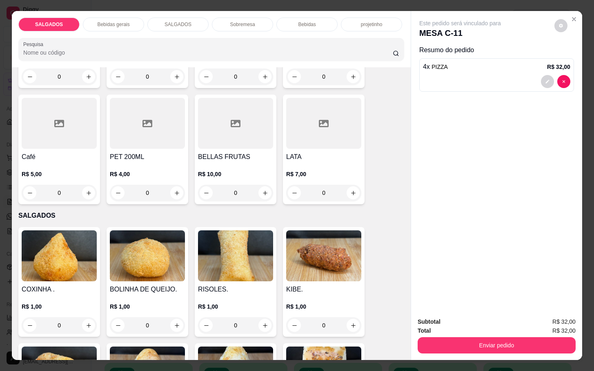
scroll to position [324, 0]
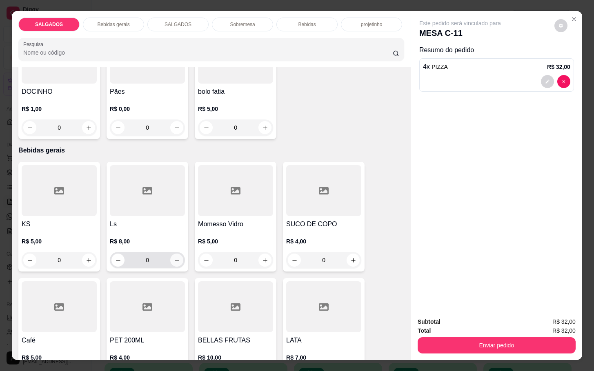
type input "4"
click at [174, 258] on icon "increase-product-quantity" at bounding box center [177, 261] width 6 height 6
type input "1"
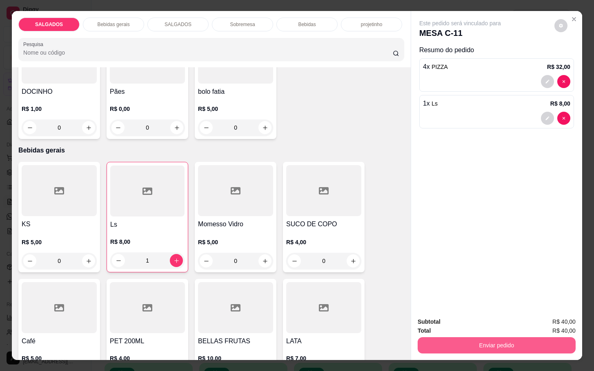
click at [473, 340] on button "Enviar pedido" at bounding box center [497, 346] width 158 height 16
click at [450, 323] on button "Não registrar e enviar pedido" at bounding box center [468, 321] width 85 height 16
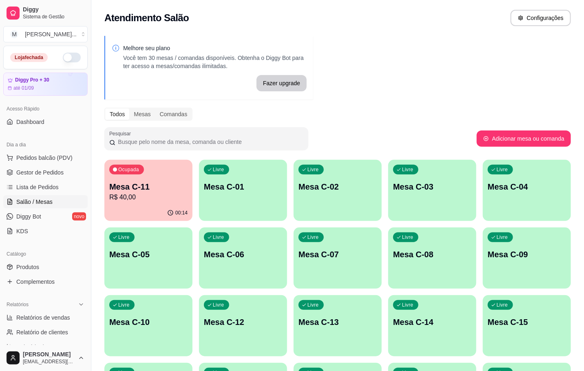
click at [550, 182] on p "Mesa C-04" at bounding box center [527, 186] width 78 height 11
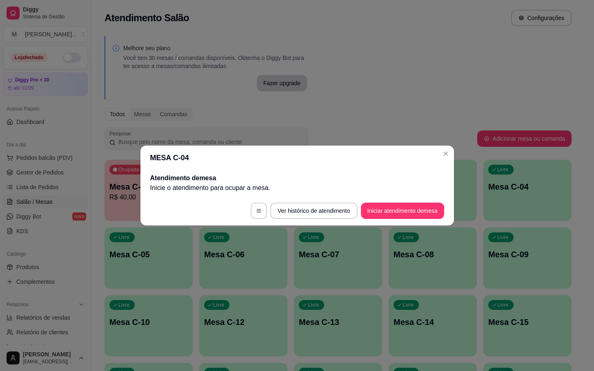
click at [395, 198] on footer "Ver histórico de atendimento Iniciar atendimento de mesa" at bounding box center [296, 210] width 313 height 29
click at [417, 214] on button "Iniciar atendimento de mesa" at bounding box center [402, 211] width 81 height 16
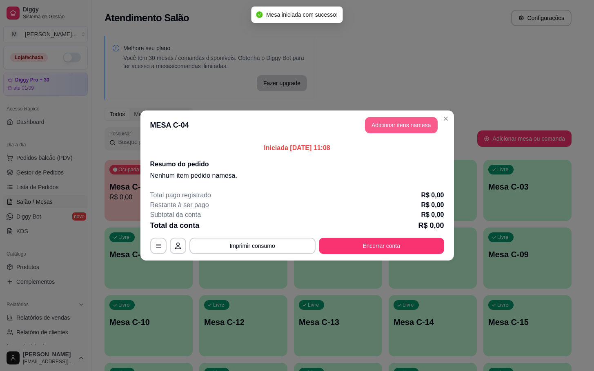
click at [409, 114] on header "MESA C-04 Adicionar itens na mesa" at bounding box center [296, 125] width 313 height 29
click at [400, 133] on button "Adicionar itens na mesa" at bounding box center [401, 125] width 73 height 16
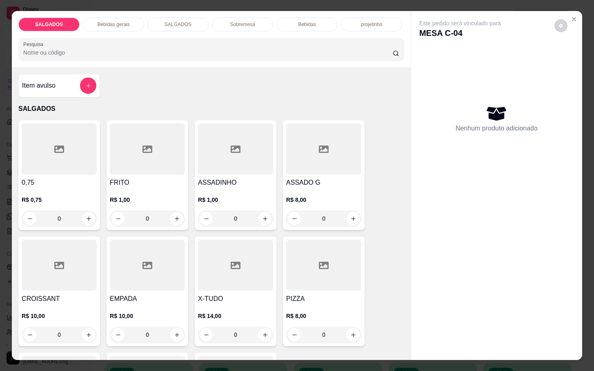
click at [139, 178] on h4 "FRITO" at bounding box center [147, 183] width 75 height 10
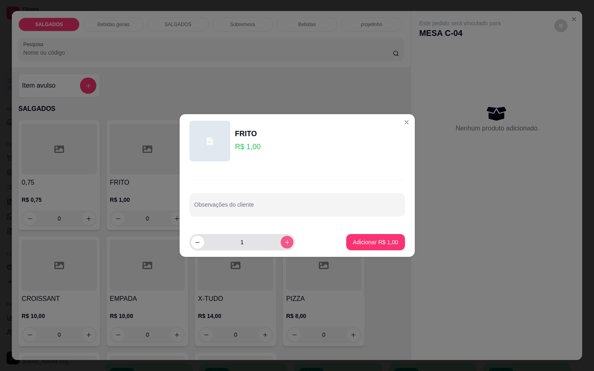
click at [280, 238] on button "increase-product-quantity" at bounding box center [286, 242] width 13 height 13
click at [280, 232] on footer "2 Adicionar R$ 1,00" at bounding box center [297, 242] width 235 height 29
click at [284, 241] on icon "increase-product-quantity" at bounding box center [287, 243] width 6 height 6
click at [280, 240] on button "increase-product-quantity" at bounding box center [286, 242] width 13 height 13
type input "4"
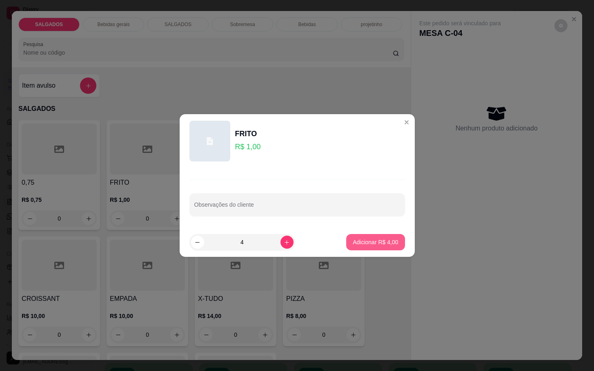
click at [353, 238] on p "Adicionar R$ 4,00" at bounding box center [375, 242] width 45 height 8
type input "4"
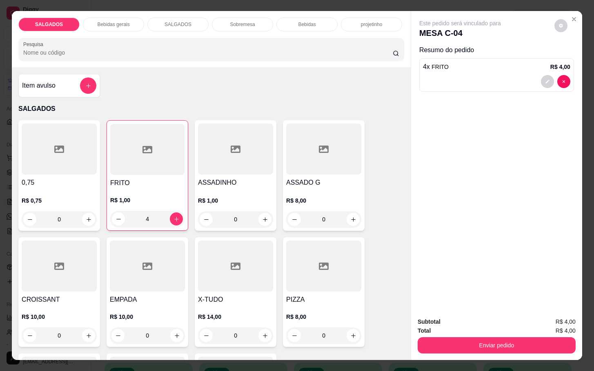
click at [311, 268] on div at bounding box center [323, 266] width 75 height 51
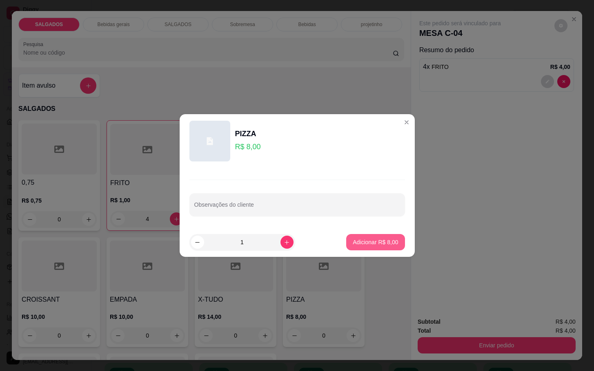
click at [371, 244] on p "Adicionar R$ 8,00" at bounding box center [375, 242] width 45 height 8
type input "1"
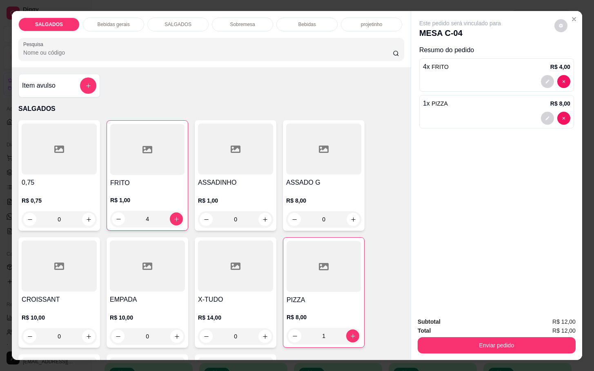
click at [127, 20] on div "Bebidas gerais" at bounding box center [113, 25] width 61 height 14
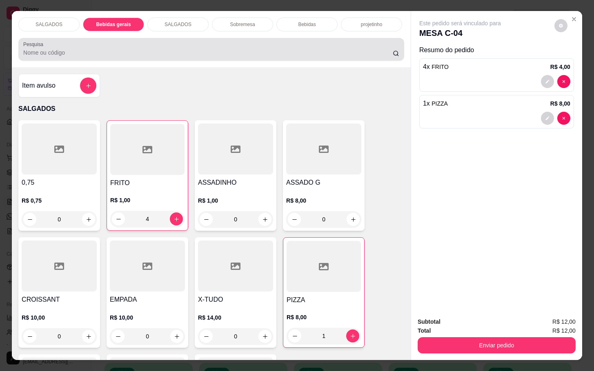
scroll to position [20, 0]
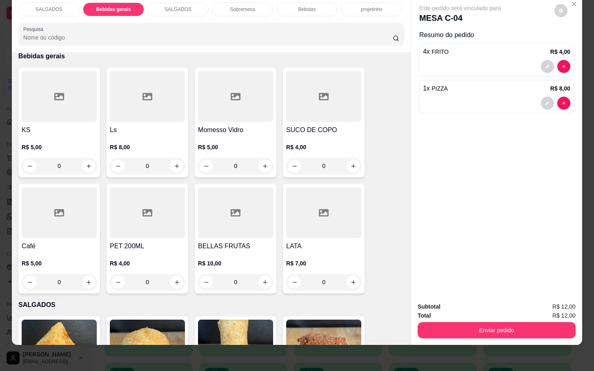
click at [259, 125] on h4 "Momesso Vidro" at bounding box center [235, 130] width 75 height 10
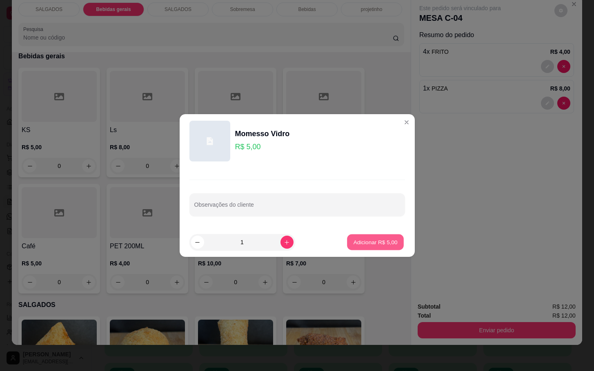
click at [381, 244] on p "Adicionar R$ 5,00" at bounding box center [375, 242] width 44 height 8
type input "1"
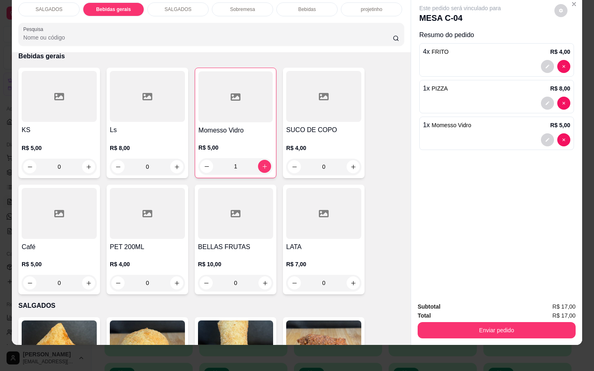
click at [488, 302] on div "Subtotal R$ 17,00" at bounding box center [497, 306] width 158 height 9
click at [493, 322] on button "Enviar pedido" at bounding box center [497, 330] width 158 height 16
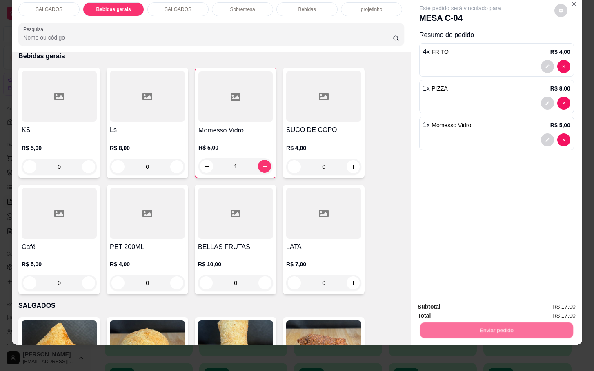
click at [487, 303] on button "Não registrar e enviar pedido" at bounding box center [468, 301] width 82 height 15
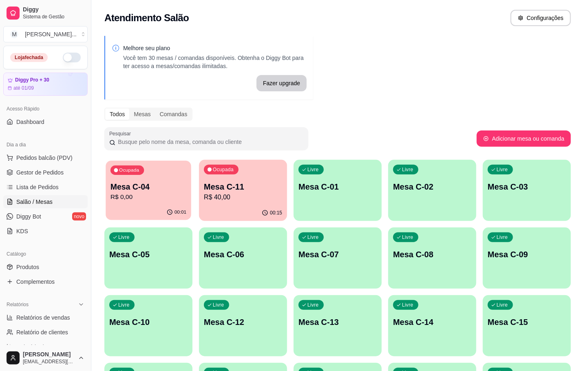
click at [148, 197] on p "R$ 0,00" at bounding box center [149, 197] width 76 height 9
click at [256, 204] on div "Ocupada Mesa C-11 R$ 40,00" at bounding box center [243, 182] width 88 height 45
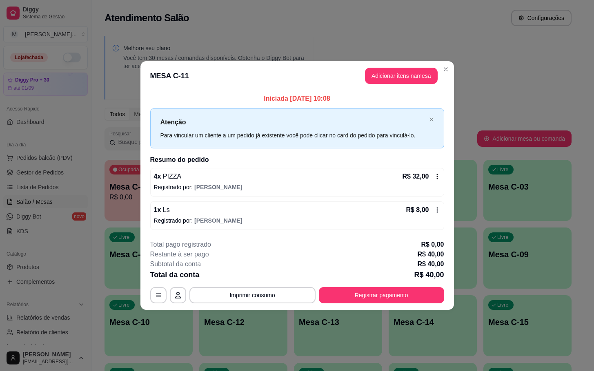
click at [375, 79] on button "Adicionar itens na mesa" at bounding box center [401, 76] width 73 height 16
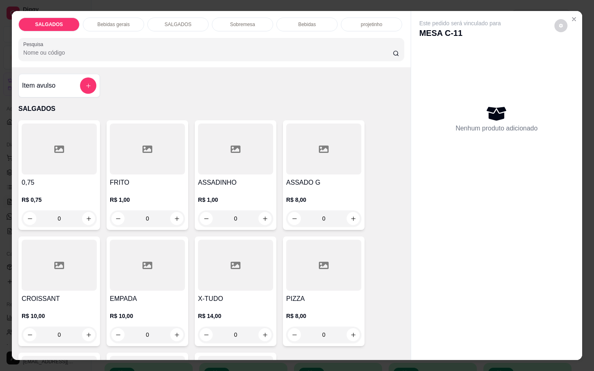
scroll to position [122, 0]
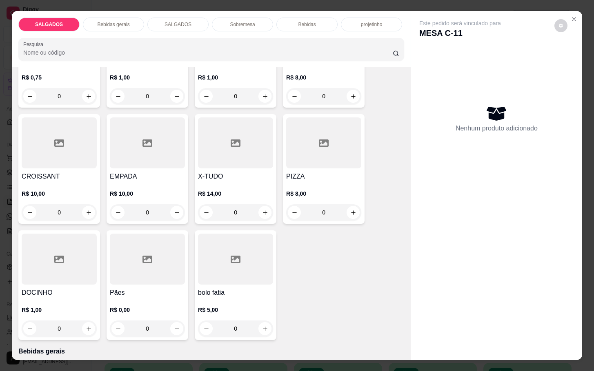
click at [142, 256] on icon at bounding box center [147, 259] width 10 height 7
click at [36, 249] on div at bounding box center [59, 259] width 75 height 51
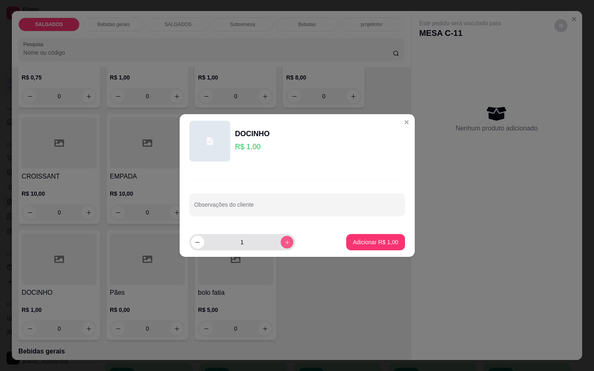
click at [280, 247] on button "increase-product-quantity" at bounding box center [286, 242] width 13 height 13
type input "5"
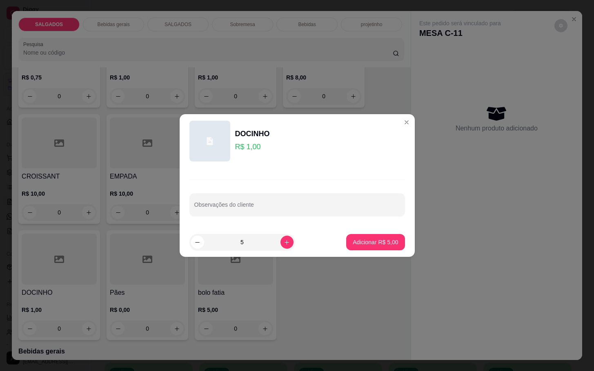
click at [351, 254] on footer "5 Adicionar R$ 5,00" at bounding box center [297, 242] width 235 height 29
click at [374, 247] on button "Adicionar R$ 5,00" at bounding box center [375, 242] width 58 height 16
type input "5"
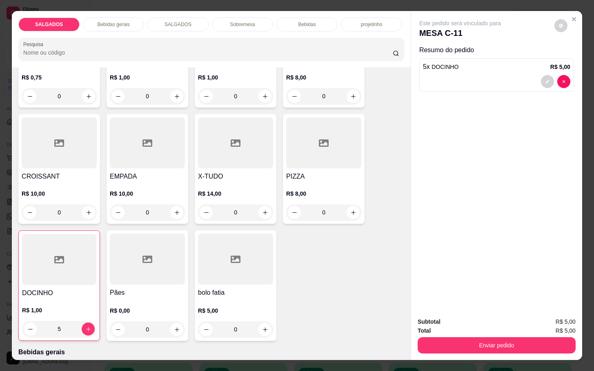
click at [515, 349] on div "Subtotal R$ 5,00 Total R$ 5,00 Enviar pedido" at bounding box center [496, 335] width 171 height 49
click at [503, 340] on button "Enviar pedido" at bounding box center [497, 346] width 158 height 16
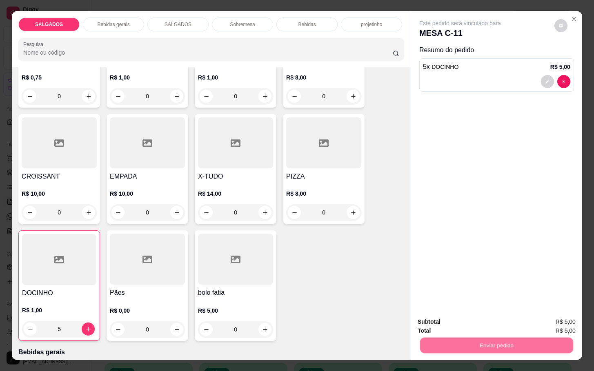
click at [468, 324] on button "Não registrar e enviar pedido" at bounding box center [468, 320] width 82 height 15
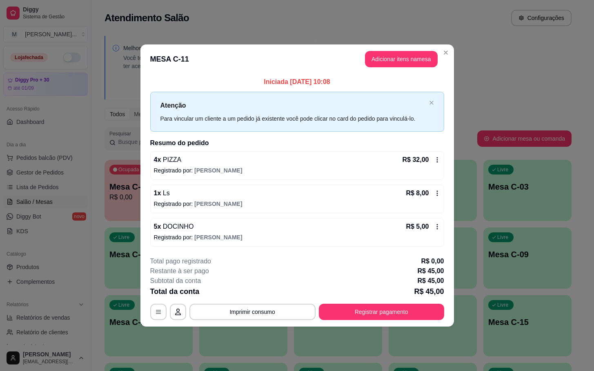
click at [415, 321] on footer "**********" at bounding box center [296, 288] width 313 height 77
click at [415, 315] on button "Registrar pagamento" at bounding box center [381, 312] width 125 height 16
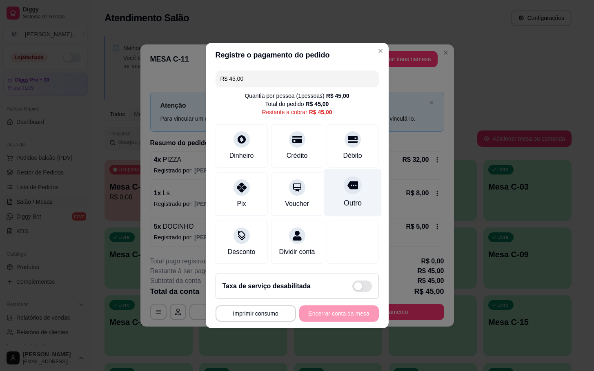
click at [358, 171] on div "Outro" at bounding box center [353, 193] width 58 height 48
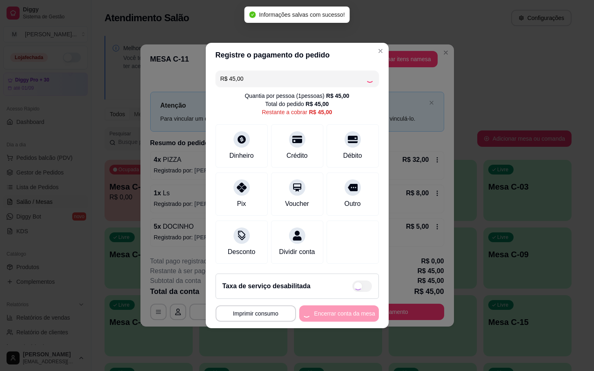
type input "R$ 0,00"
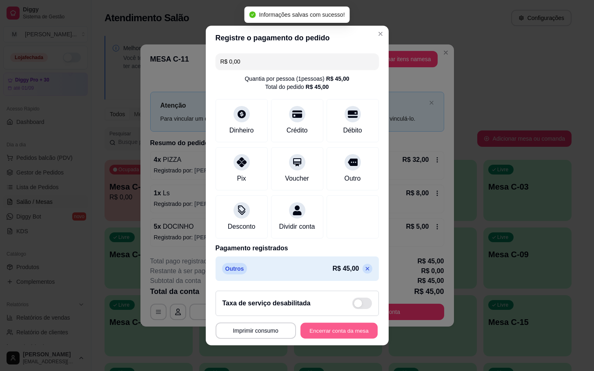
click at [343, 334] on button "Encerrar conta da mesa" at bounding box center [338, 331] width 77 height 16
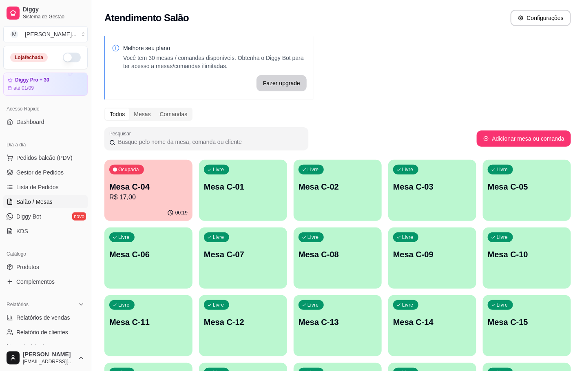
click at [162, 174] on div "Ocupada Mesa C-04 R$ 17,00" at bounding box center [148, 182] width 88 height 45
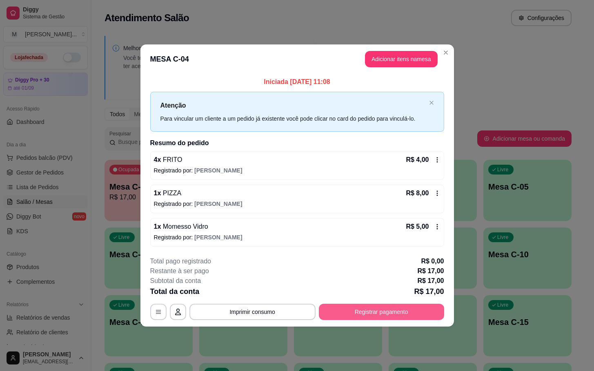
click at [397, 309] on button "Registrar pagamento" at bounding box center [381, 312] width 125 height 16
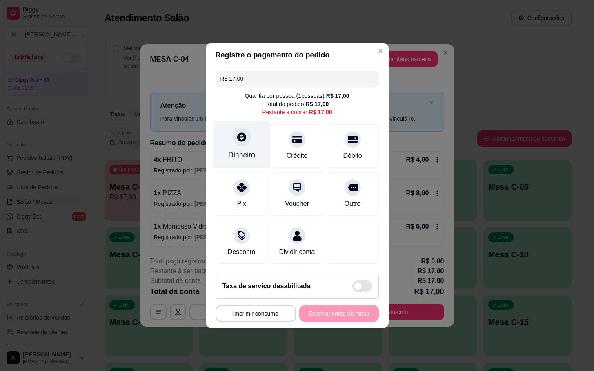
click at [255, 121] on div "Dinheiro" at bounding box center [242, 145] width 58 height 48
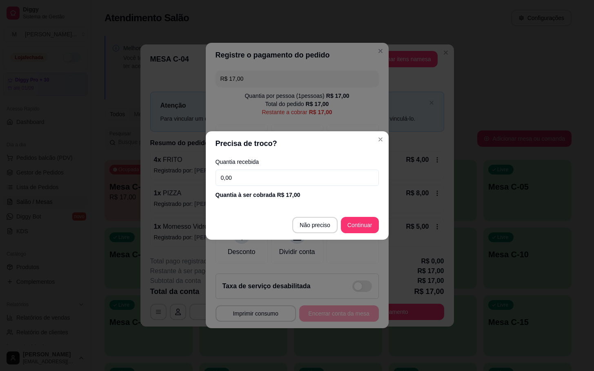
click at [293, 171] on input "0,00" at bounding box center [296, 178] width 163 height 16
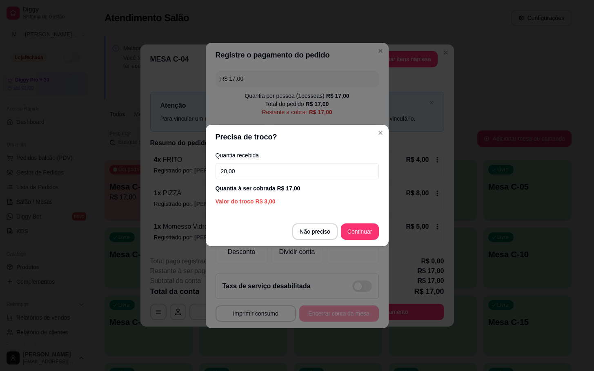
type input "20,00"
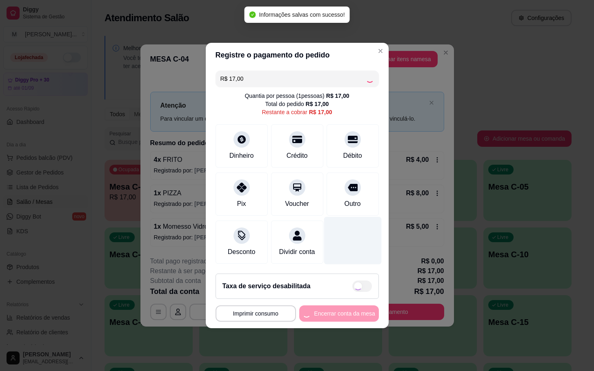
type input "R$ 0,00"
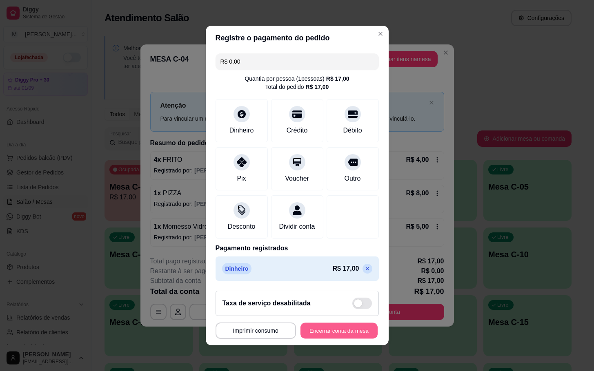
click at [342, 327] on footer "**********" at bounding box center [297, 314] width 183 height 61
click at [337, 339] on button "Encerrar conta da mesa" at bounding box center [339, 331] width 80 height 16
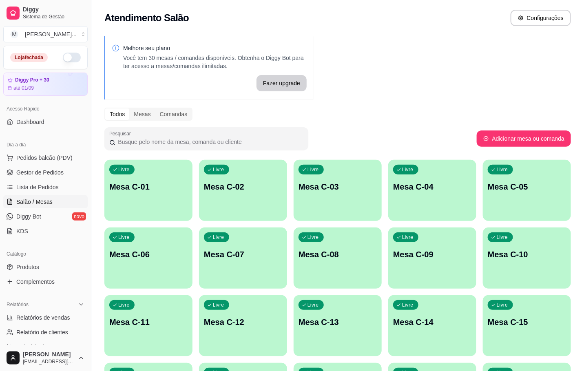
click at [154, 212] on div "button" at bounding box center [148, 216] width 88 height 10
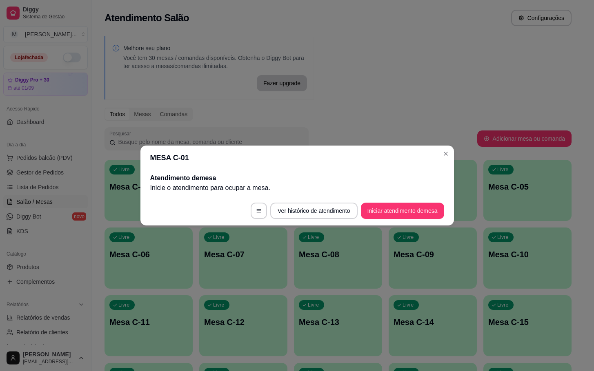
click at [381, 201] on footer "Ver histórico de atendimento Iniciar atendimento de mesa" at bounding box center [296, 210] width 313 height 29
click at [388, 219] on footer "Ver histórico de atendimento Iniciar atendimento de mesa" at bounding box center [296, 210] width 313 height 29
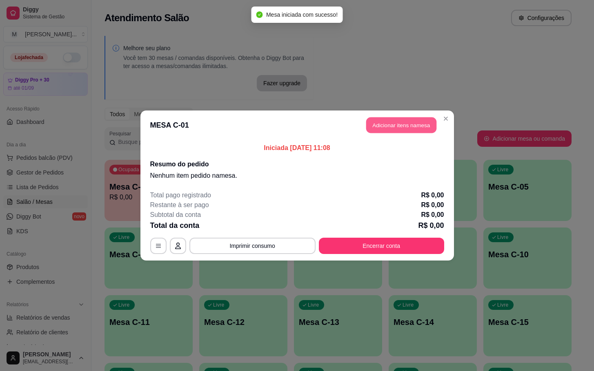
click at [417, 122] on button "Adicionar itens na mesa" at bounding box center [401, 126] width 70 height 16
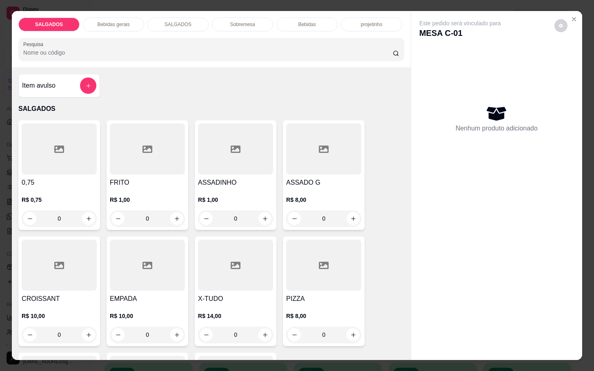
click at [124, 169] on div at bounding box center [147, 149] width 75 height 51
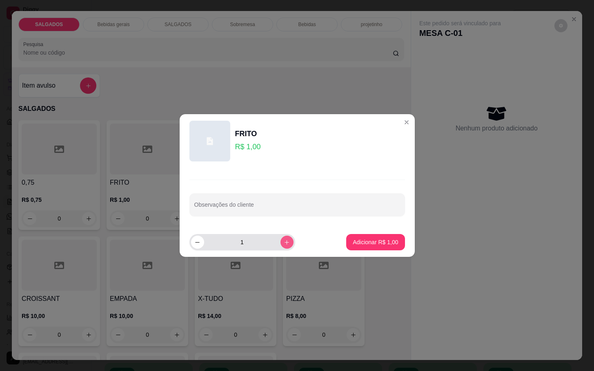
click at [280, 247] on button "increase-product-quantity" at bounding box center [286, 242] width 13 height 13
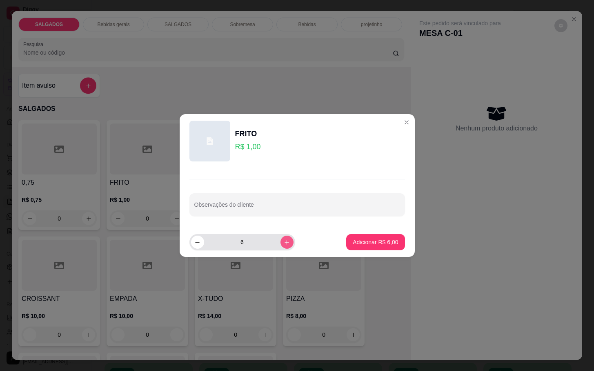
click at [280, 247] on button "increase-product-quantity" at bounding box center [286, 242] width 13 height 13
click at [277, 250] on div "8" at bounding box center [242, 242] width 102 height 16
click at [284, 247] on div "8" at bounding box center [242, 242] width 102 height 16
click at [280, 238] on button "increase-product-quantity" at bounding box center [286, 242] width 13 height 13
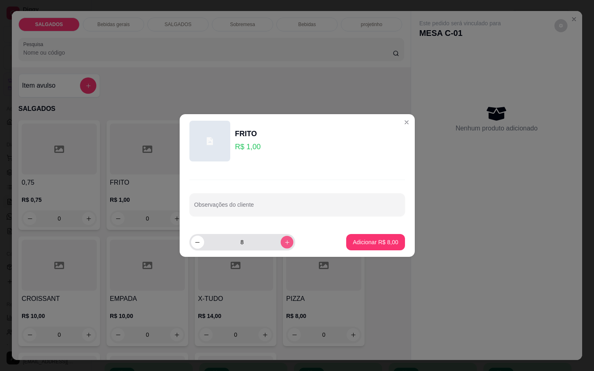
type input "9"
click at [386, 245] on p "Adicionar R$ 9,00" at bounding box center [375, 242] width 45 height 8
type input "9"
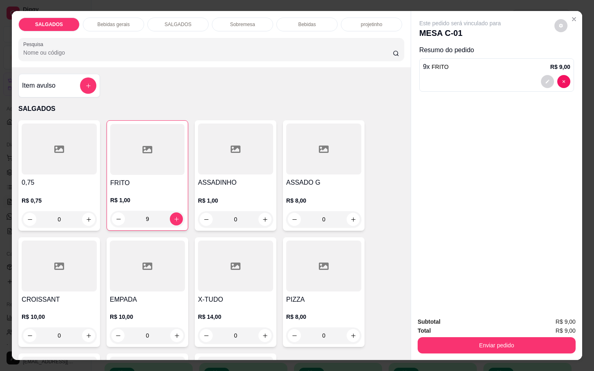
click at [174, 25] on div "SALGADOS" at bounding box center [177, 25] width 61 height 14
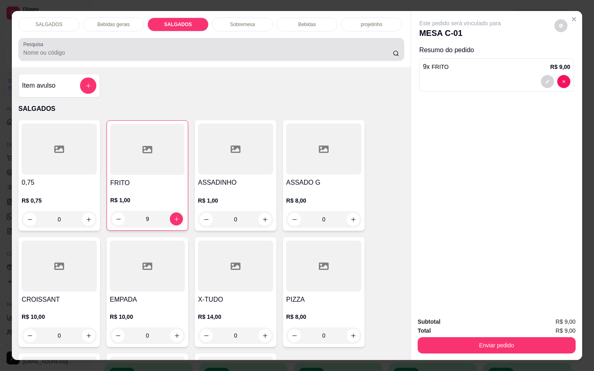
scroll to position [20, 0]
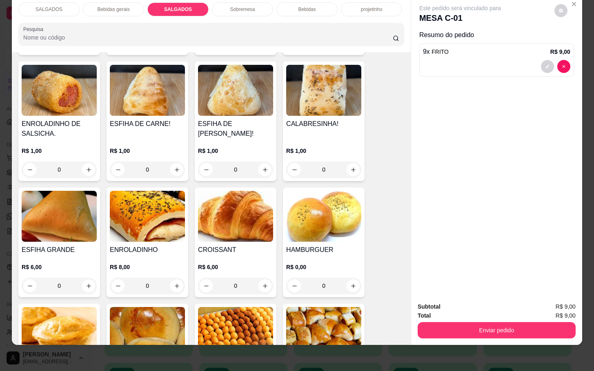
click at [284, 4] on div "Bebidas" at bounding box center [306, 9] width 61 height 14
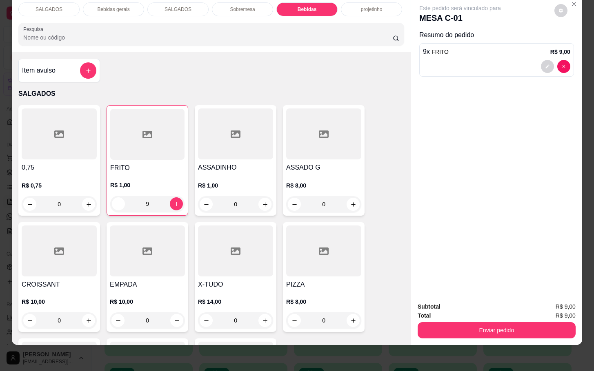
scroll to position [245, 0]
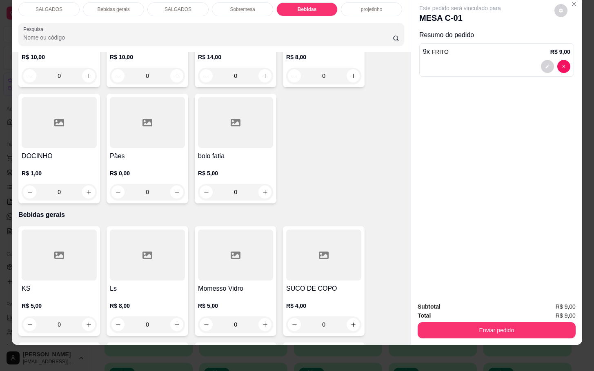
click at [272, 269] on div "KS R$ 5,00 0 Ls R$ 8,00 0 Momesso Vidro R$ 5,00 0 SUCO DE COPO R$ 4,00 0 Café R…" at bounding box center [211, 340] width 386 height 226
click at [291, 260] on div at bounding box center [323, 255] width 75 height 51
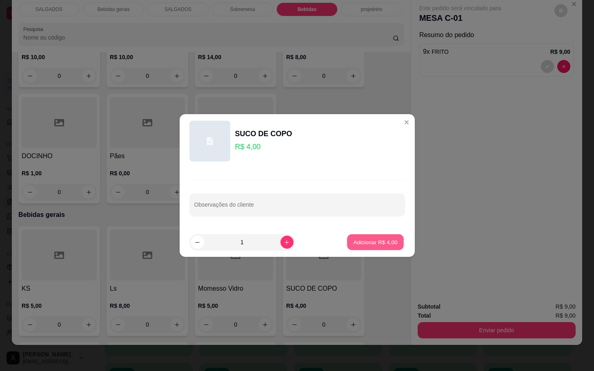
click at [362, 238] on button "Adicionar R$ 4,00" at bounding box center [375, 243] width 57 height 16
type input "1"
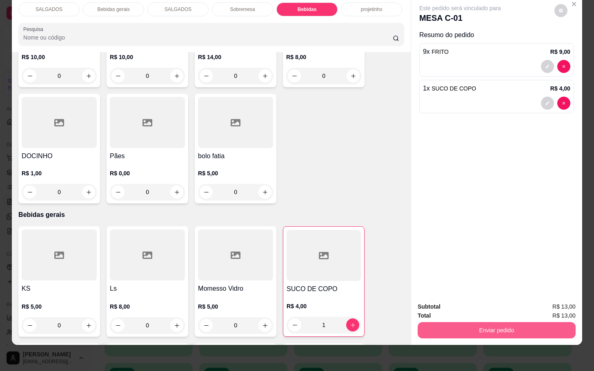
click at [470, 322] on button "Enviar pedido" at bounding box center [497, 330] width 158 height 16
click at [460, 304] on button "Não registrar e enviar pedido" at bounding box center [468, 302] width 85 height 16
